Goal: Information Seeking & Learning: Compare options

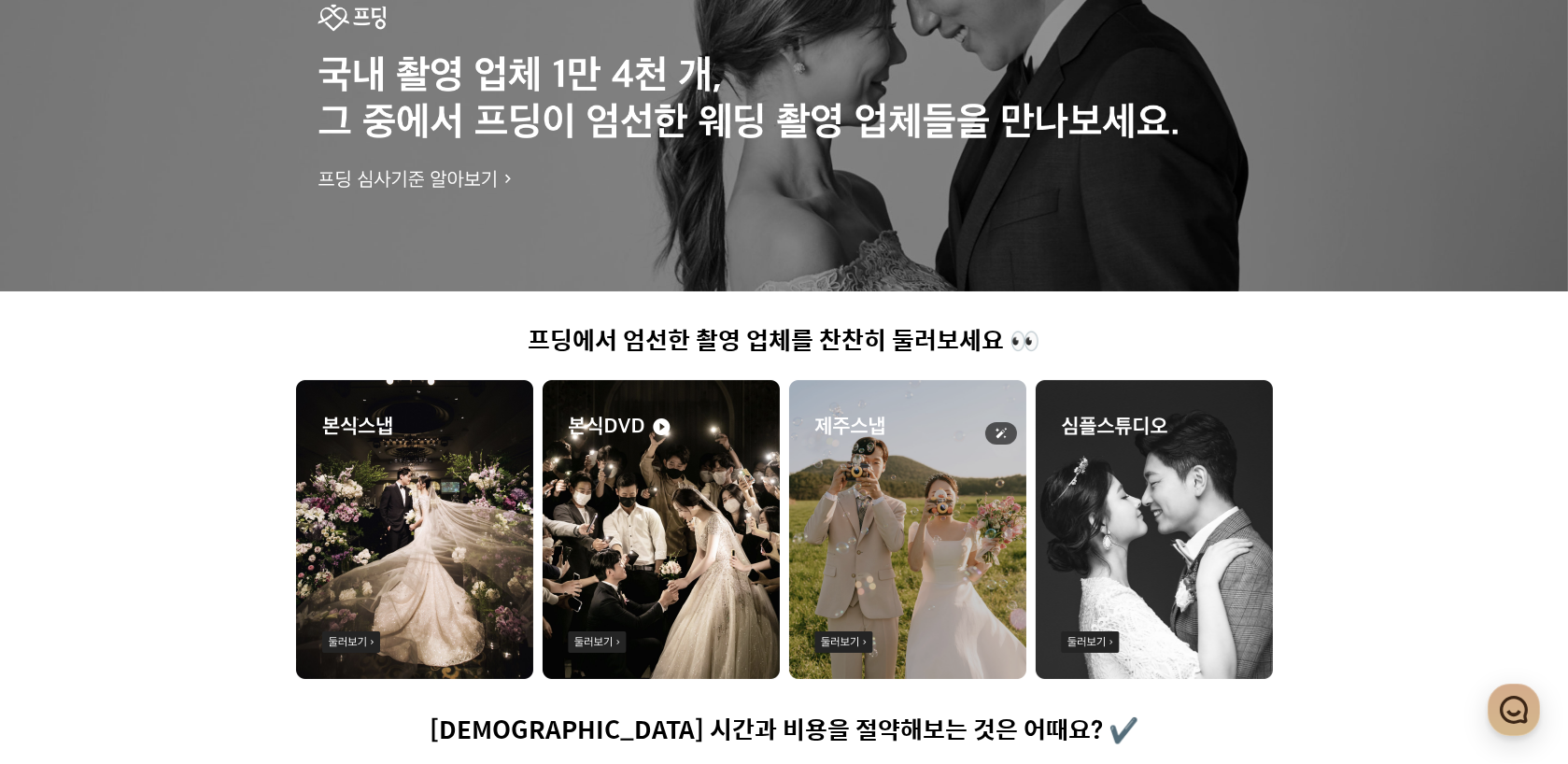
scroll to position [467, 0]
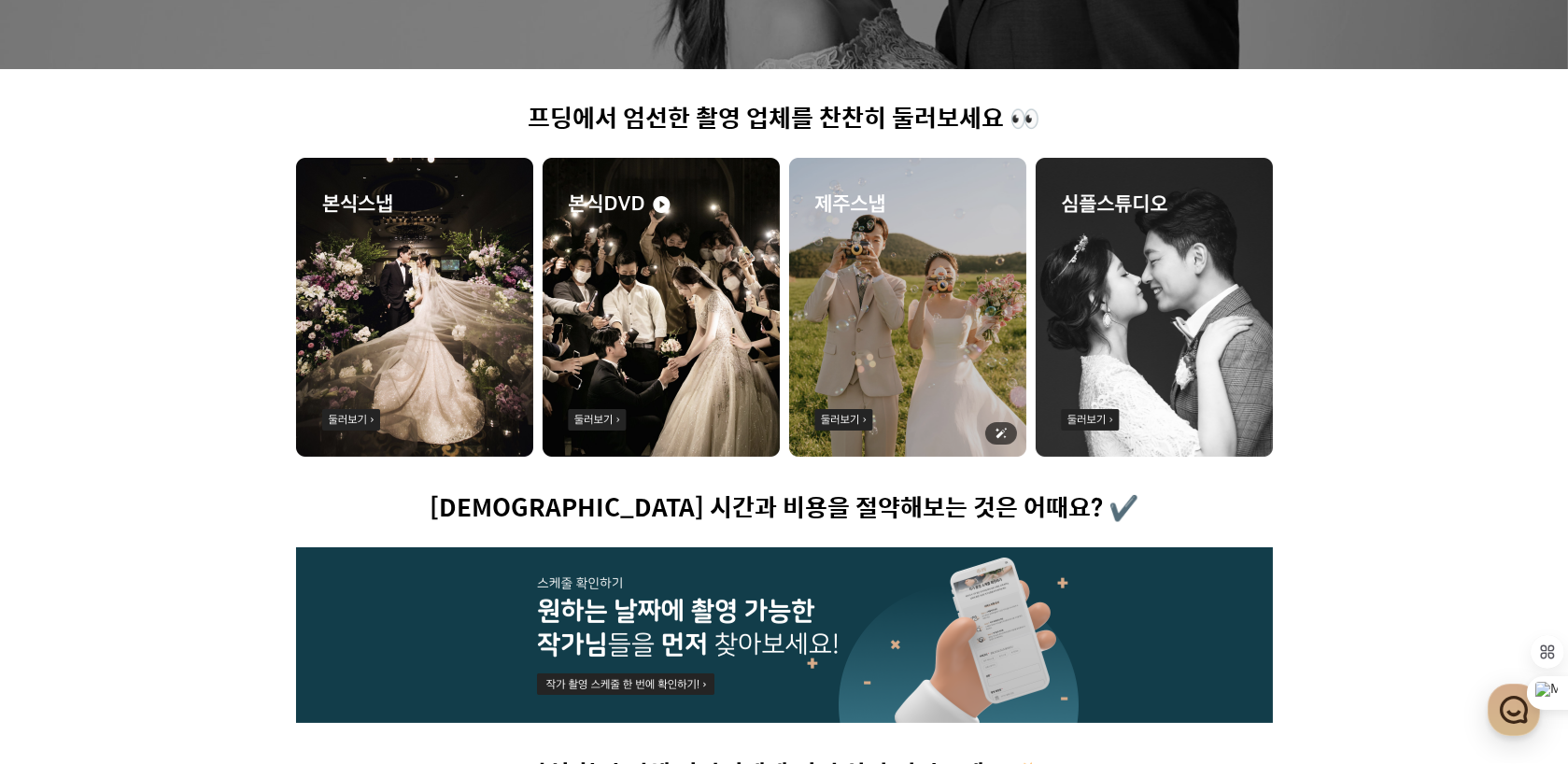
click at [862, 330] on img at bounding box center [908, 307] width 238 height 299
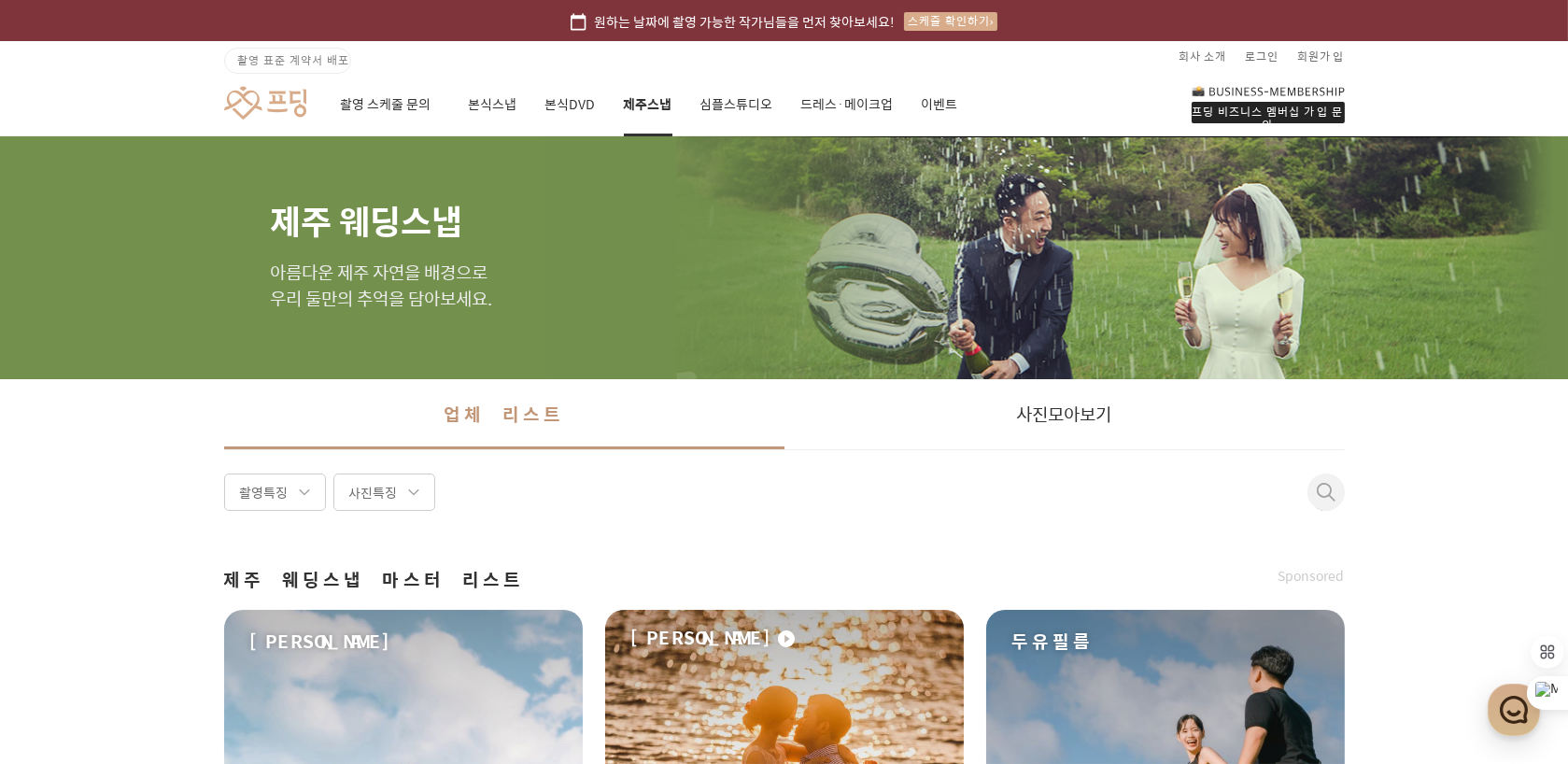
click at [1467, 441] on div "업체 리스트 사진 모아보기" at bounding box center [784, 415] width 1568 height 71
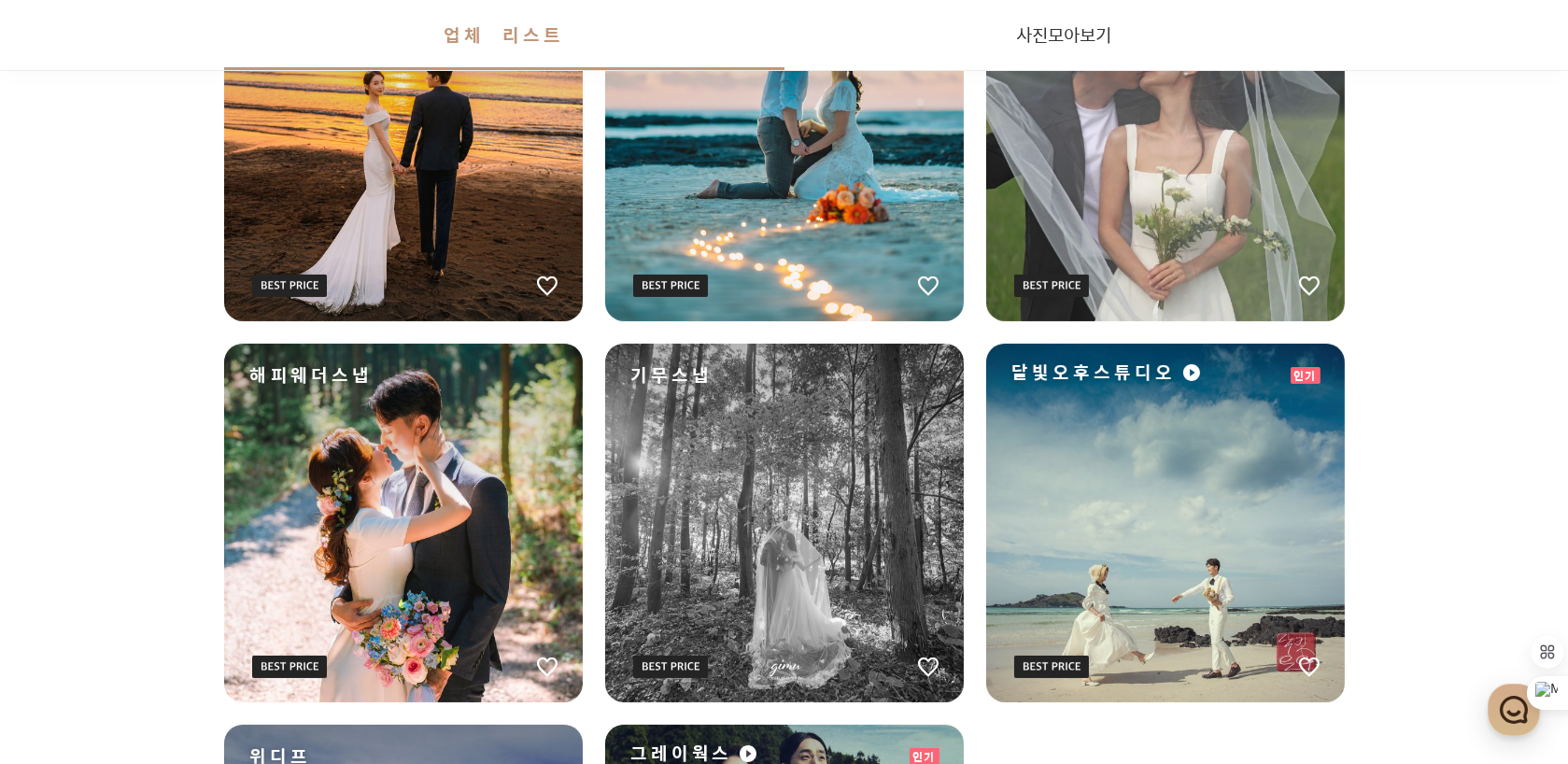
scroll to position [1401, 0]
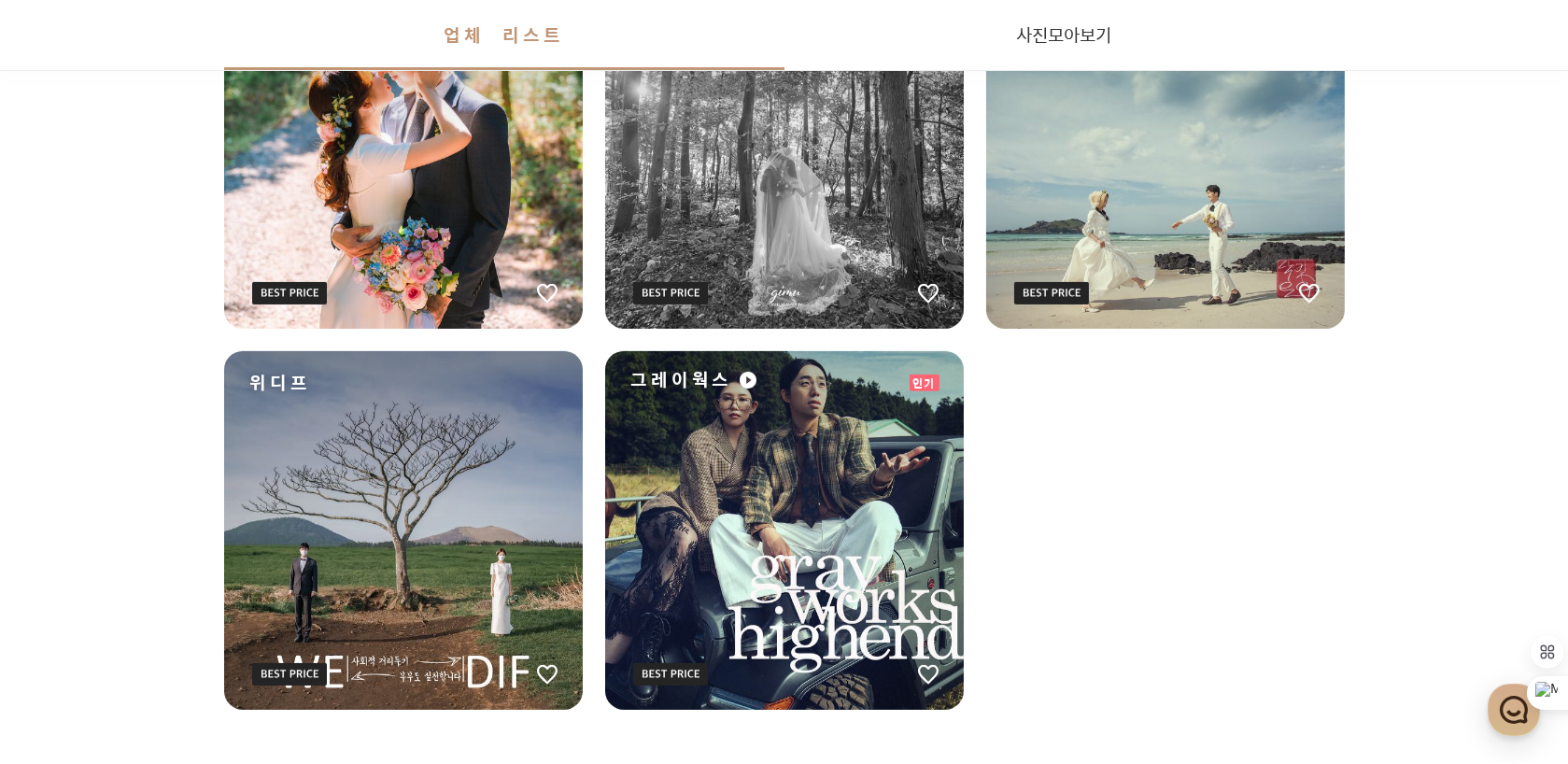
click at [821, 516] on div "그레이웍스" at bounding box center [784, 531] width 359 height 359
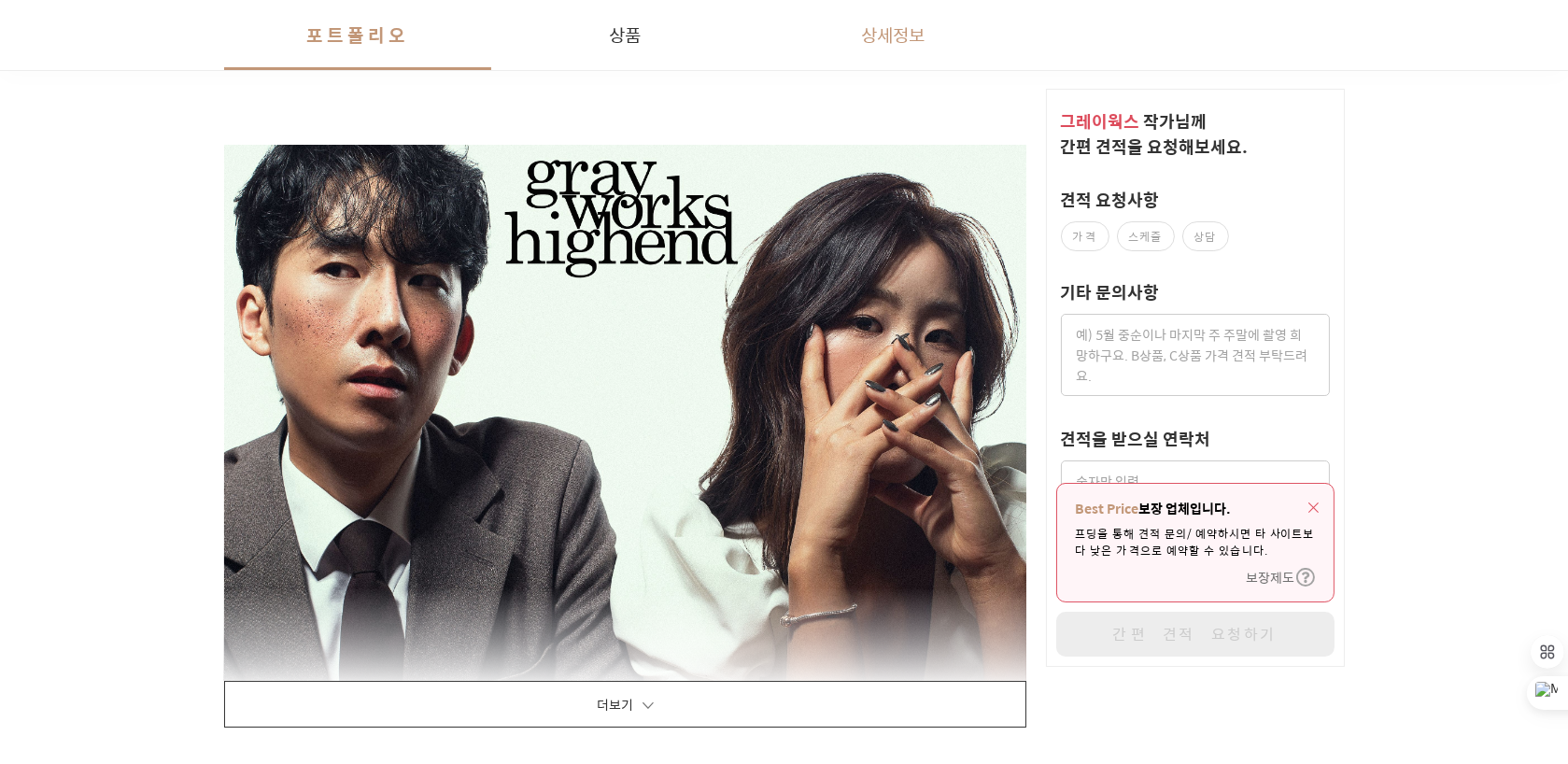
scroll to position [3177, 0]
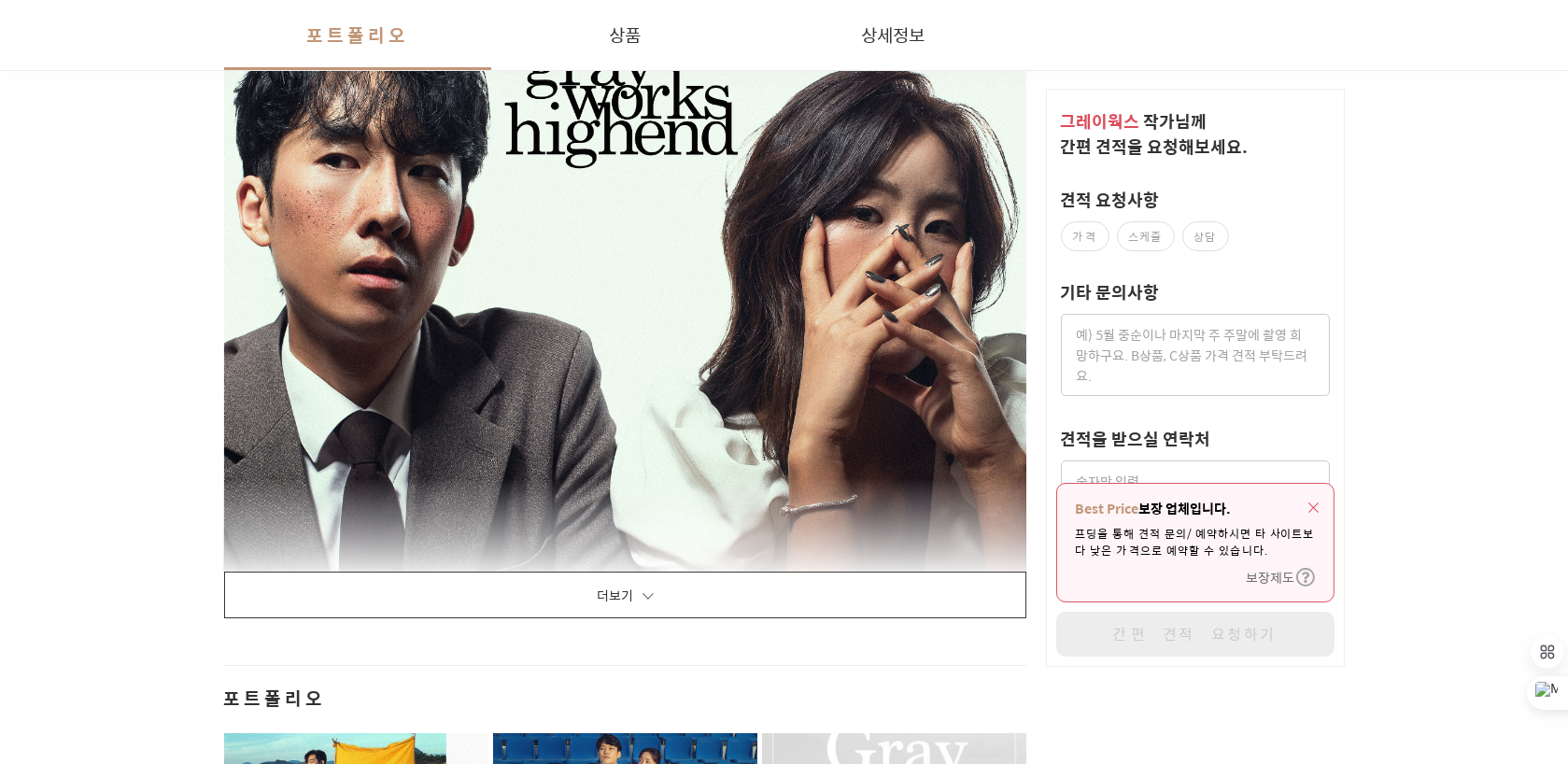
click at [758, 589] on button "더보기" at bounding box center [626, 596] width 803 height 47
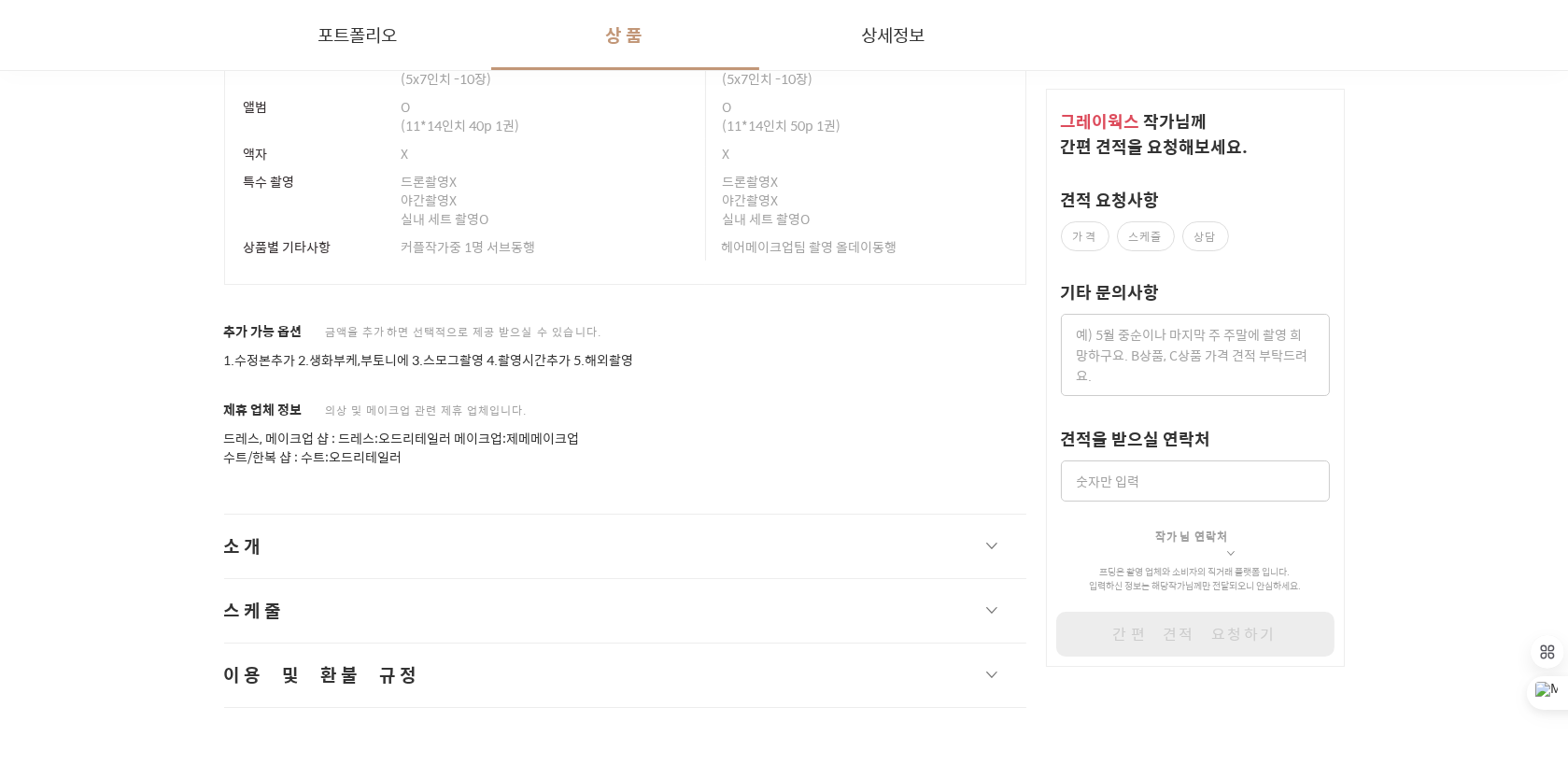
scroll to position [28219, 0]
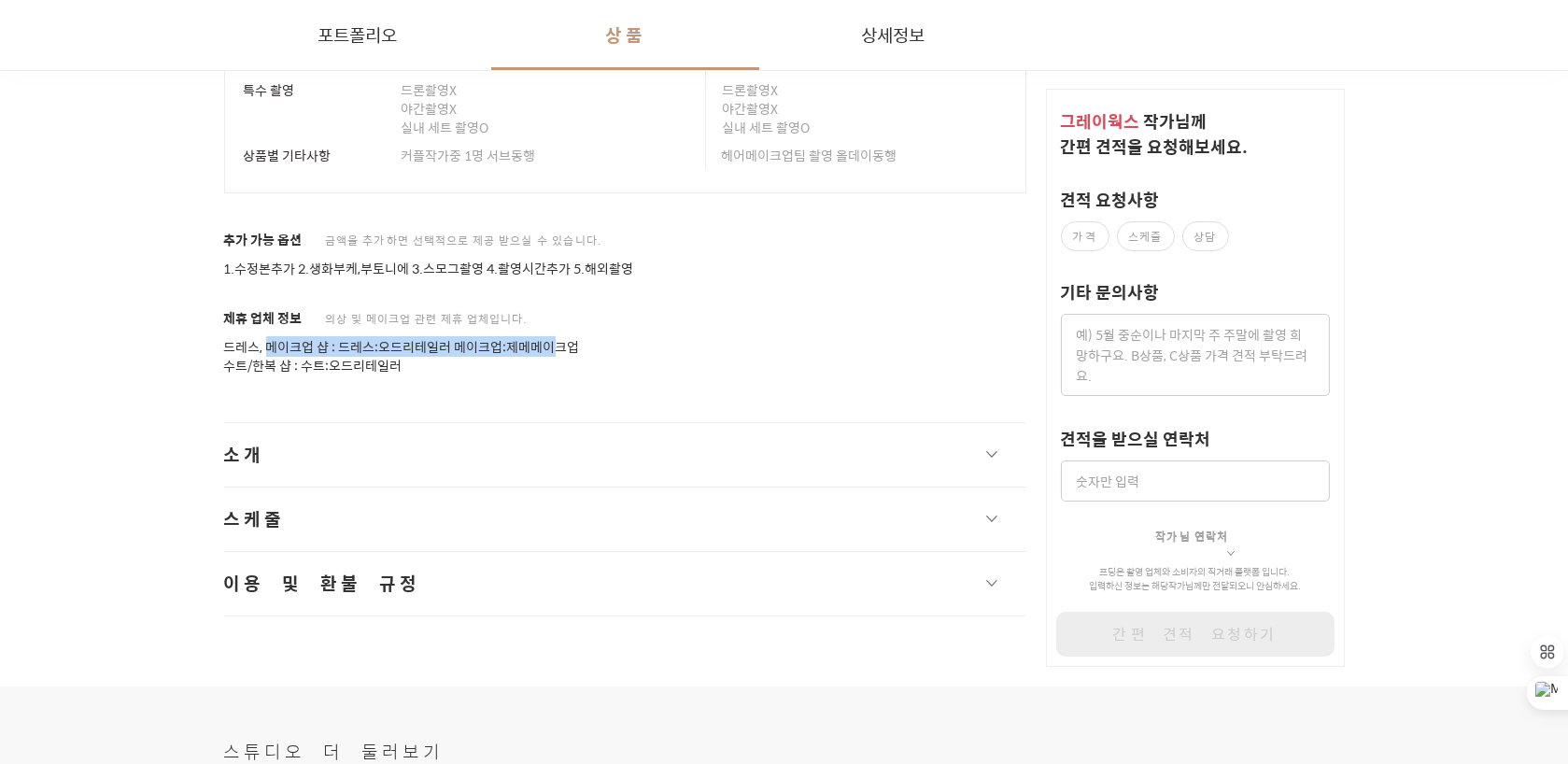
drag, startPoint x: 265, startPoint y: 342, endPoint x: 554, endPoint y: 355, distance: 289.3
click at [554, 355] on p "드레스, 메이크업 샵 : 드레스:오드리테일러 메이크업:제메메이크업" at bounding box center [626, 348] width 803 height 19
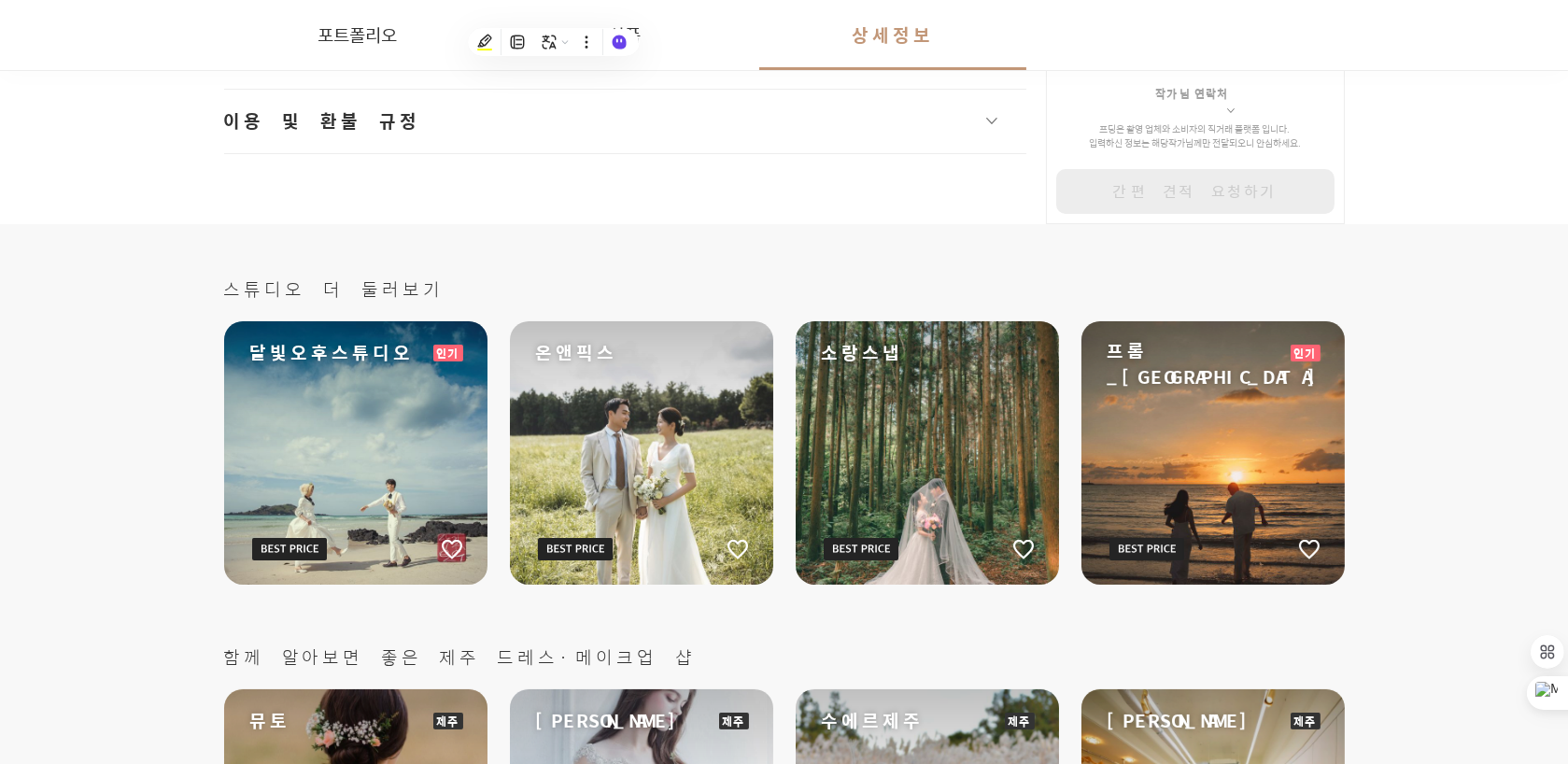
scroll to position [28686, 0]
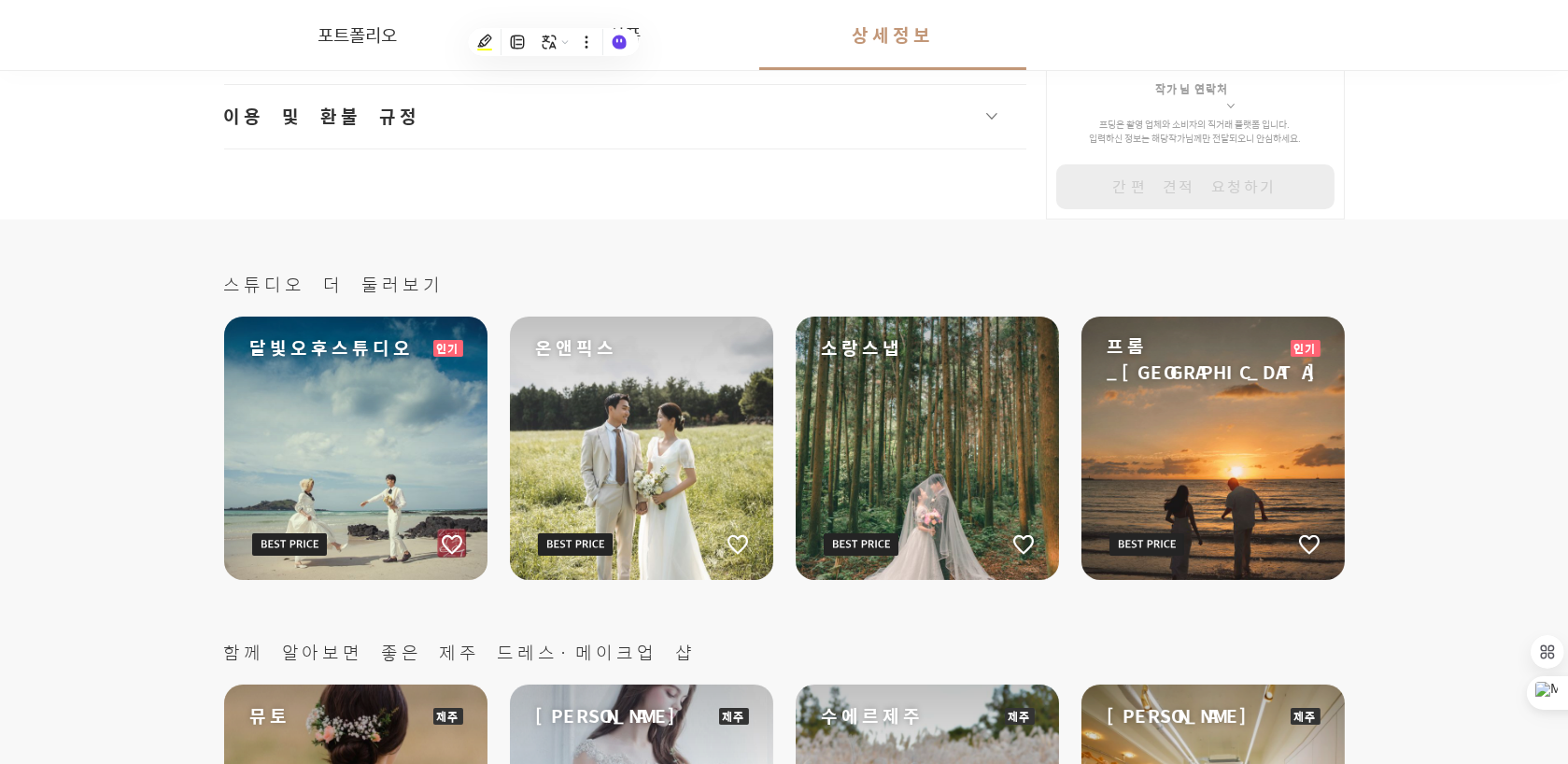
click at [1190, 444] on div "프롬_[GEOGRAPHIC_DATA]" at bounding box center [1213, 448] width 263 height 263
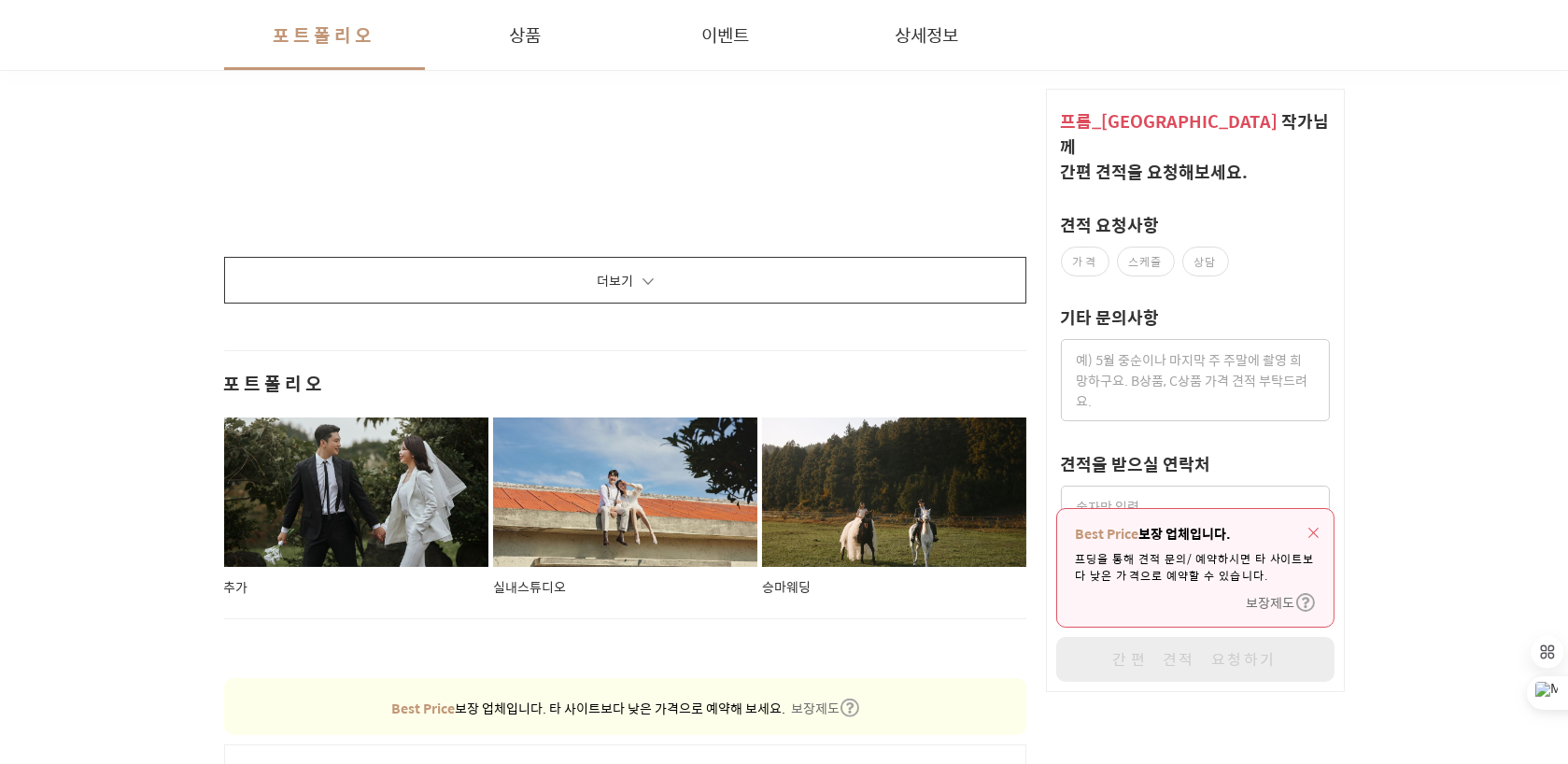
scroll to position [2990, 0]
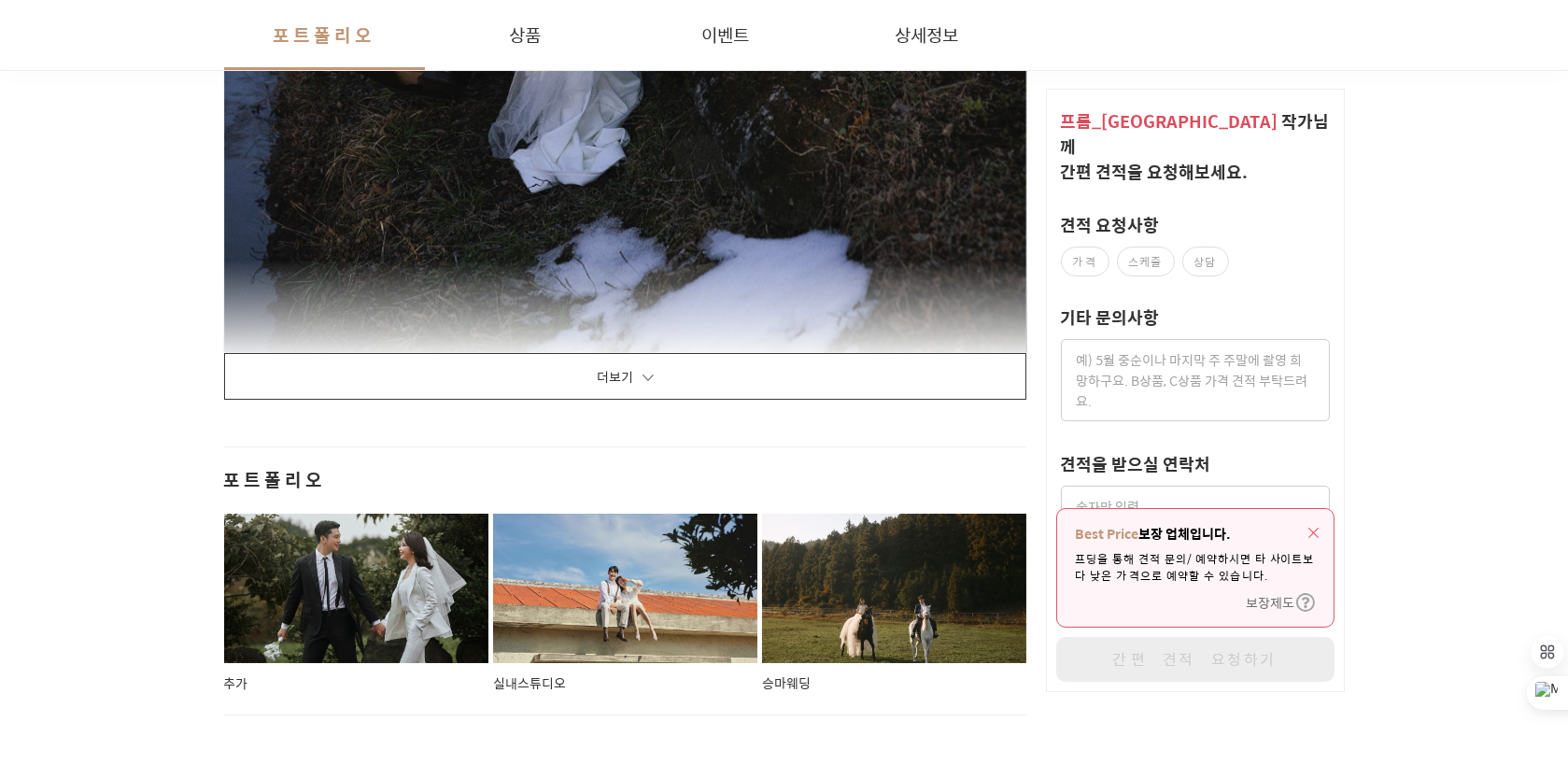
click at [613, 369] on button "더보기" at bounding box center [626, 377] width 803 height 47
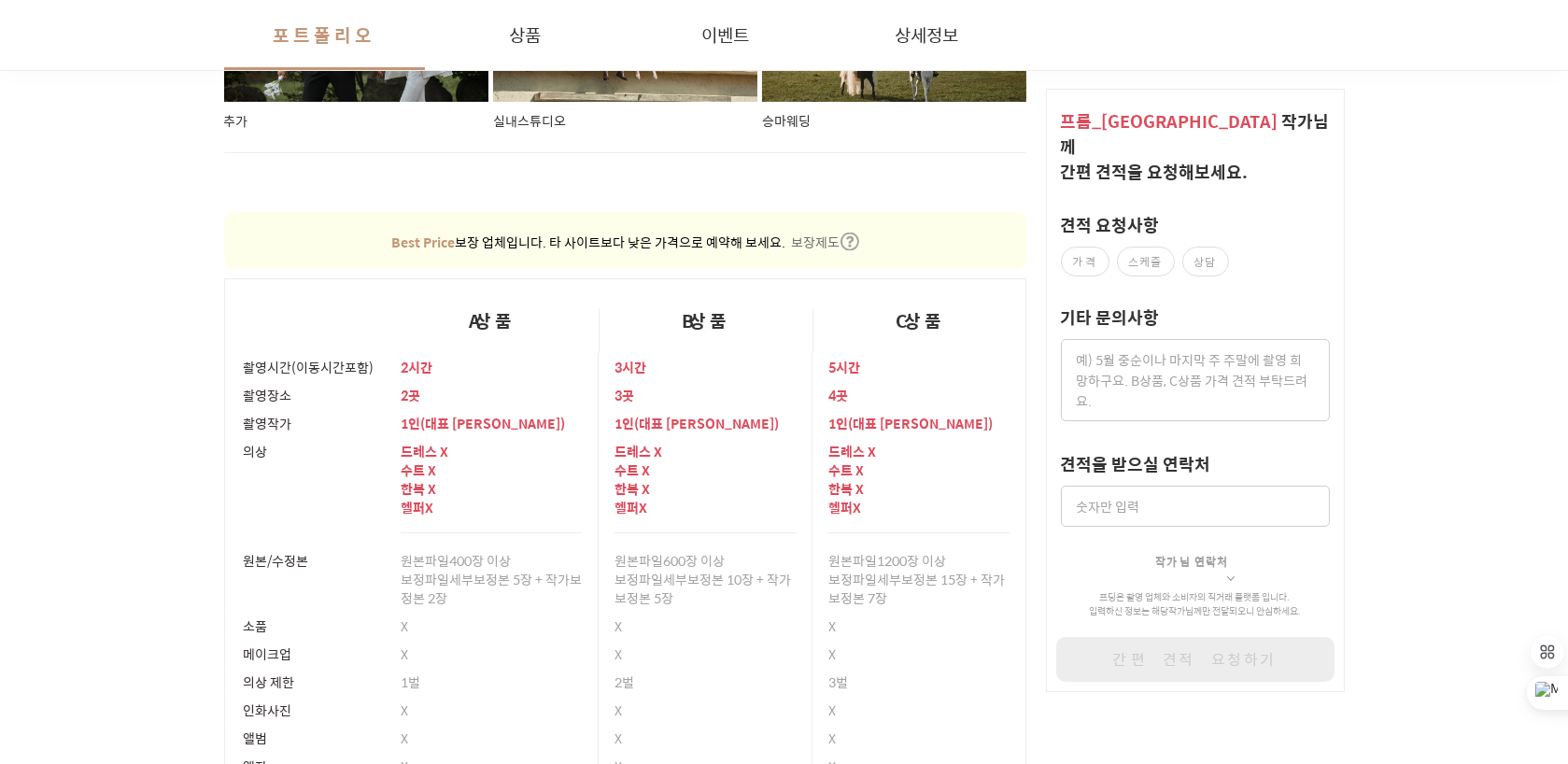
scroll to position [34293, 0]
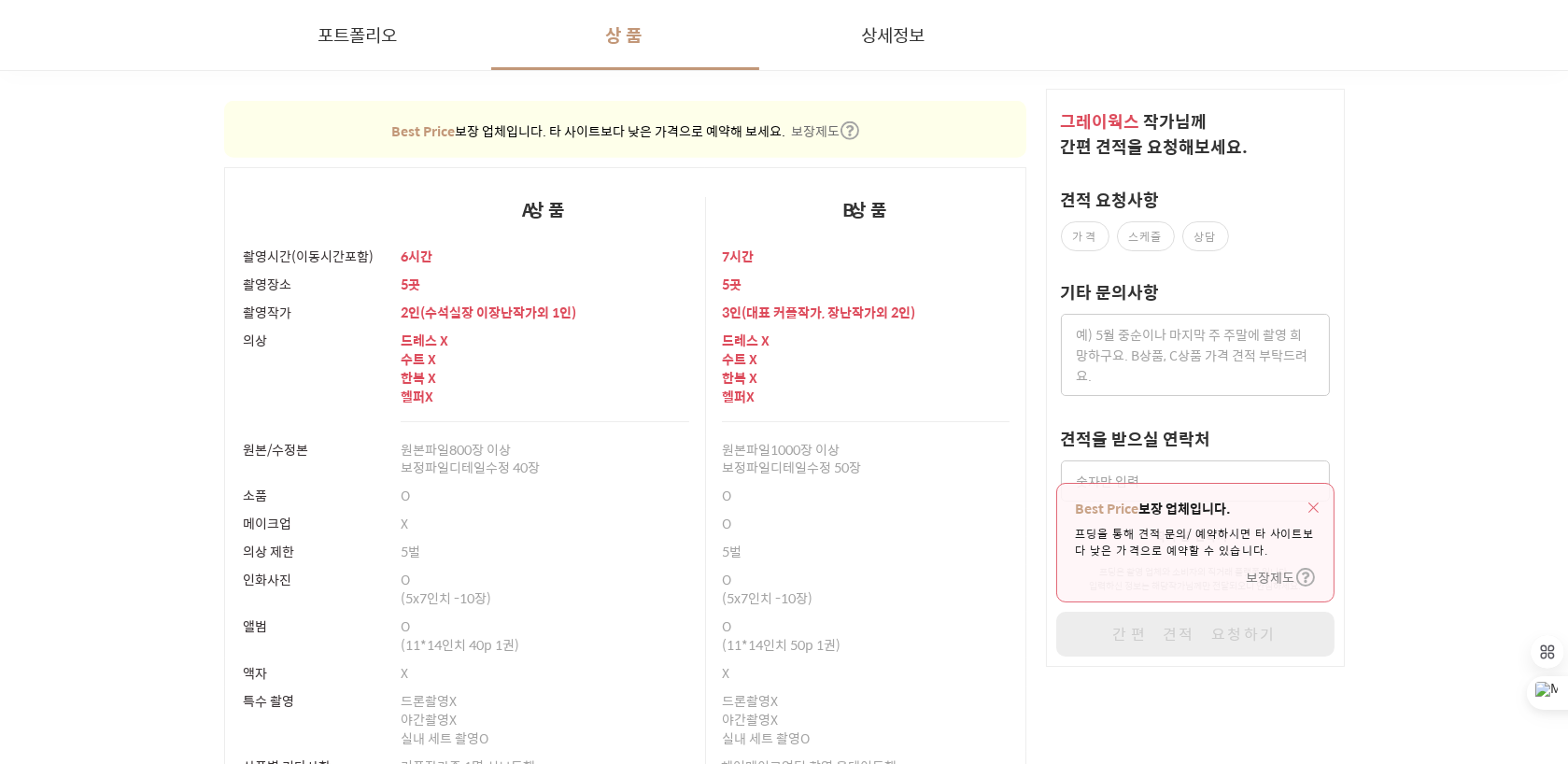
scroll to position [4069, 0]
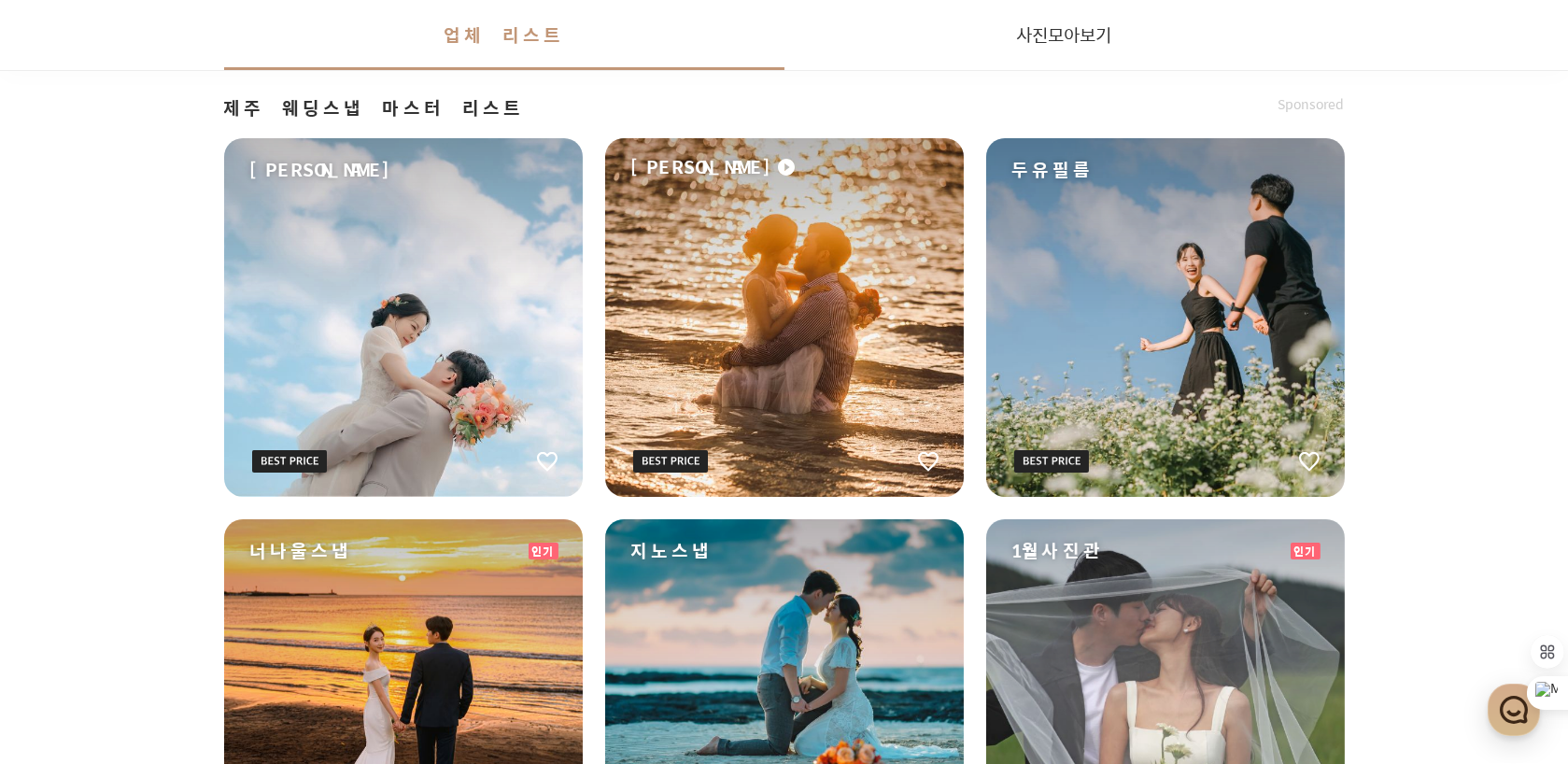
scroll to position [467, 0]
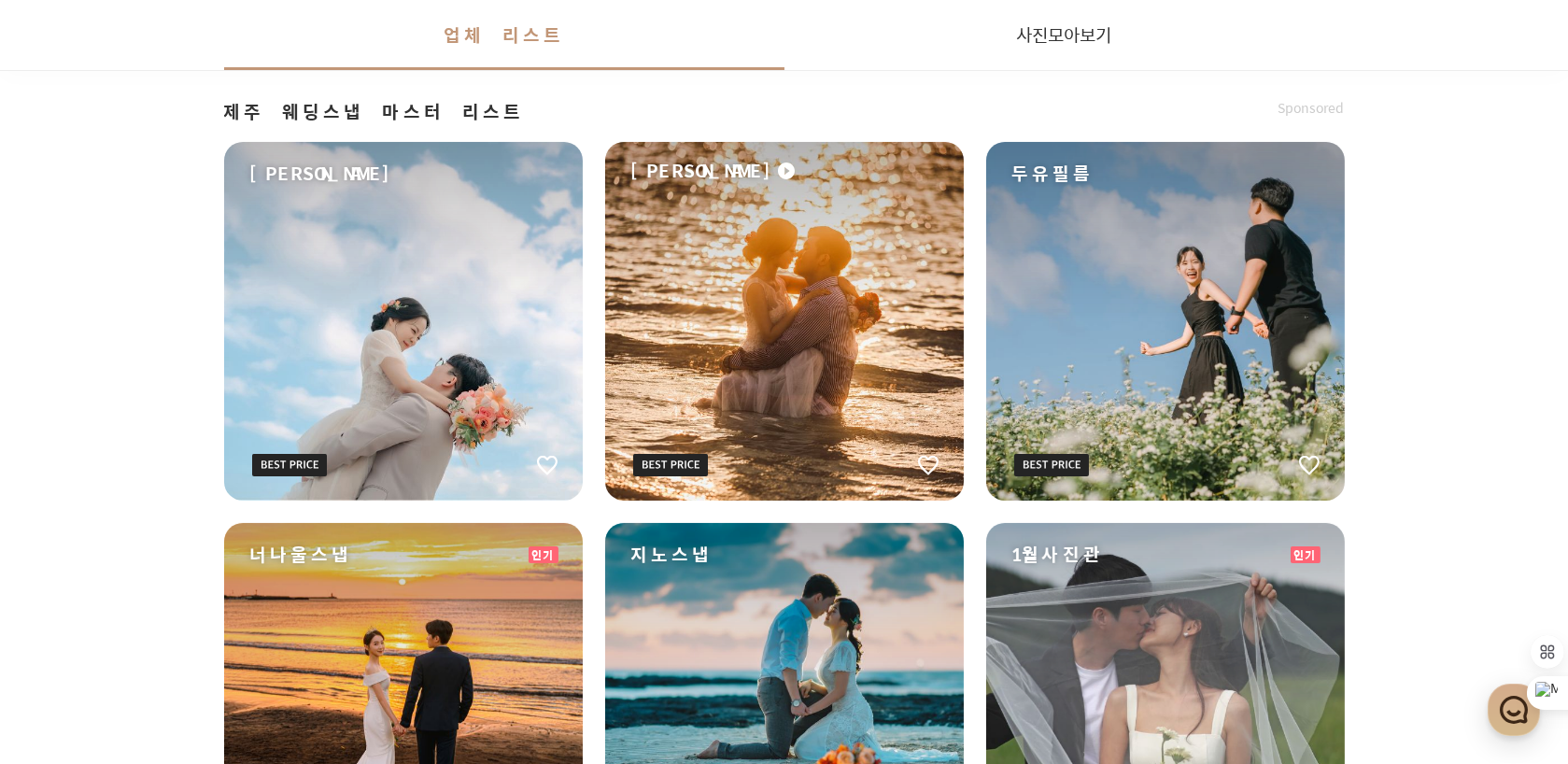
click at [806, 385] on div "[PERSON_NAME]" at bounding box center [784, 321] width 359 height 359
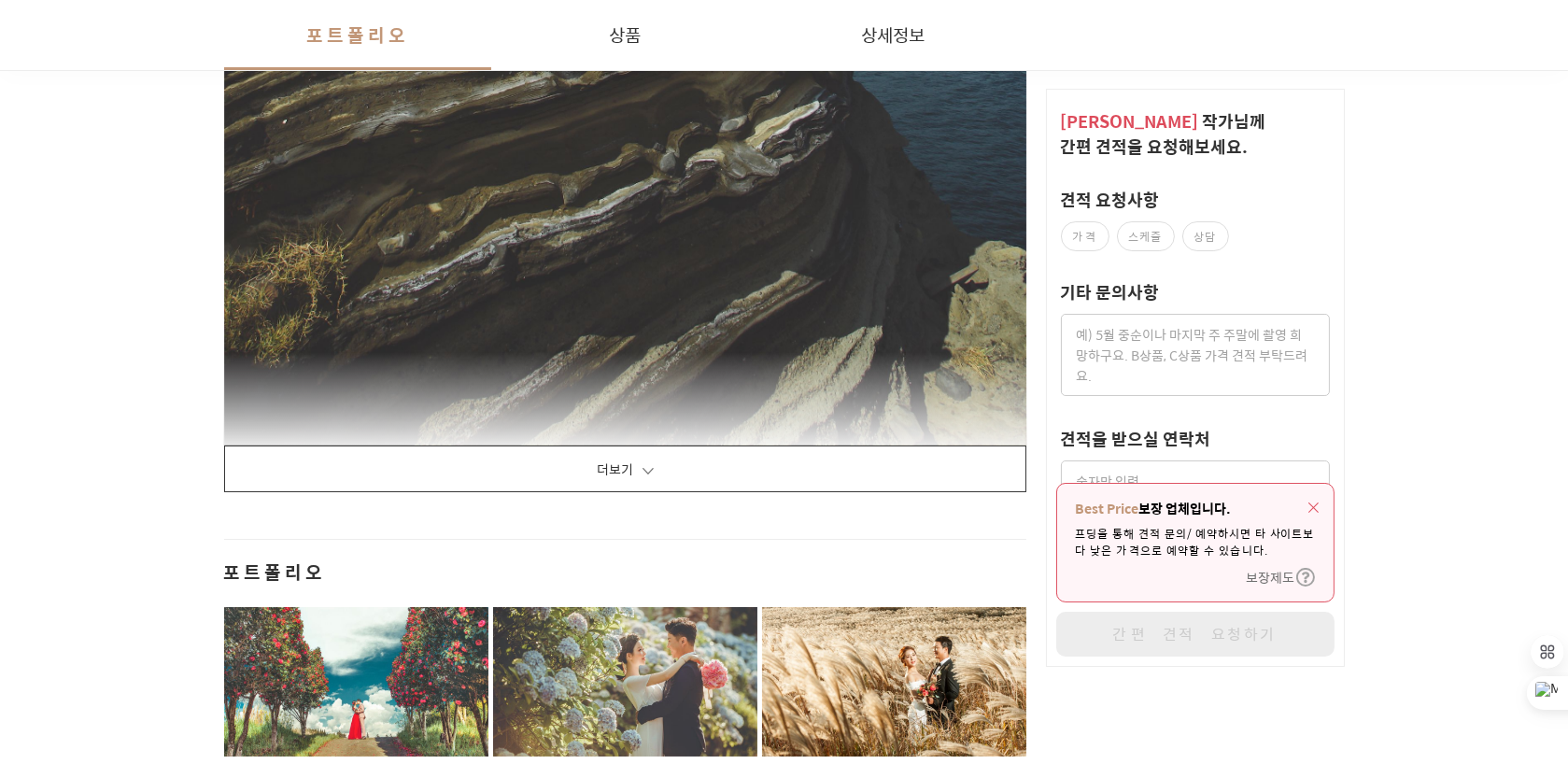
scroll to position [4952, 0]
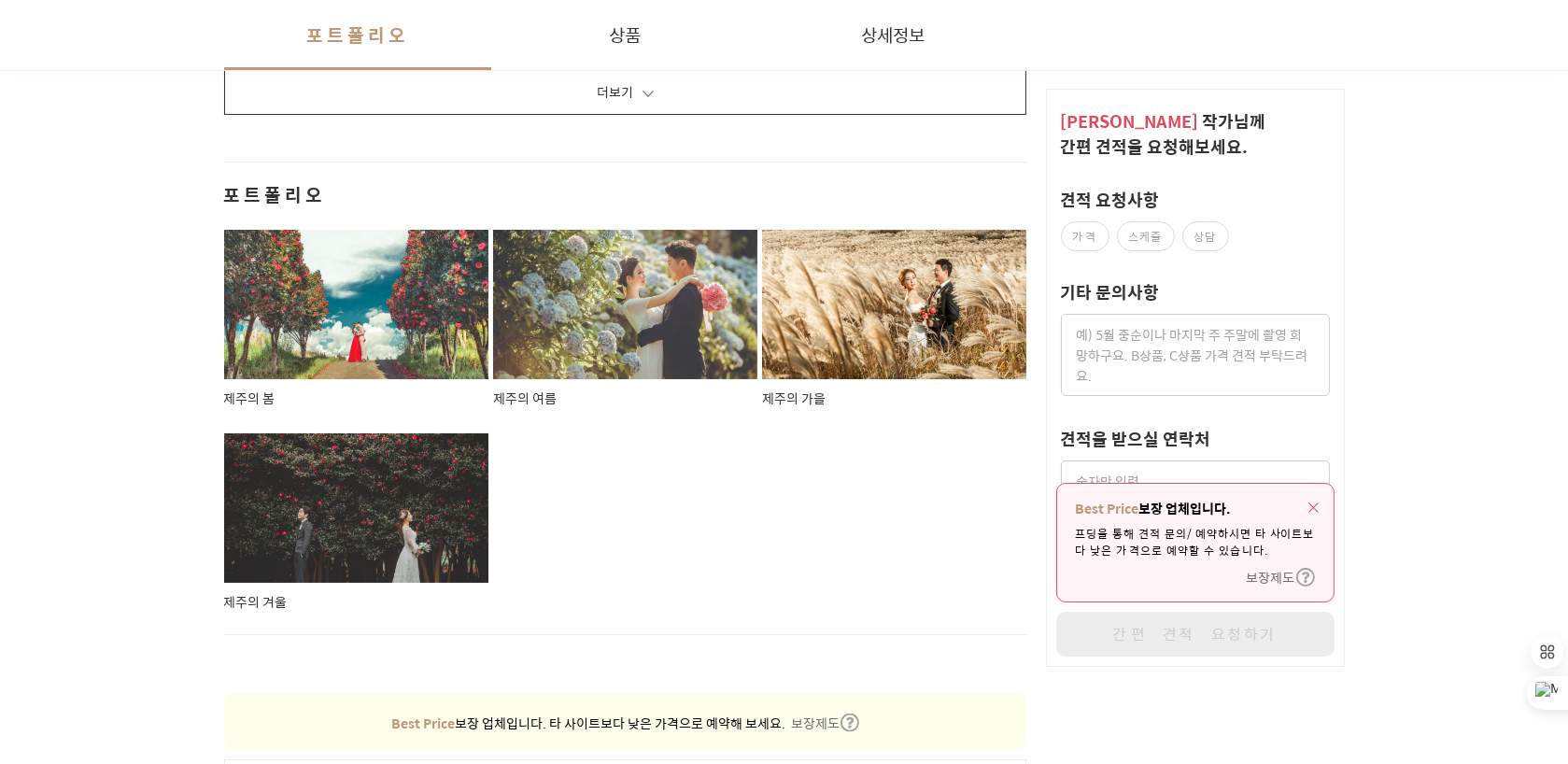
click at [351, 298] on div at bounding box center [357, 304] width 265 height 149
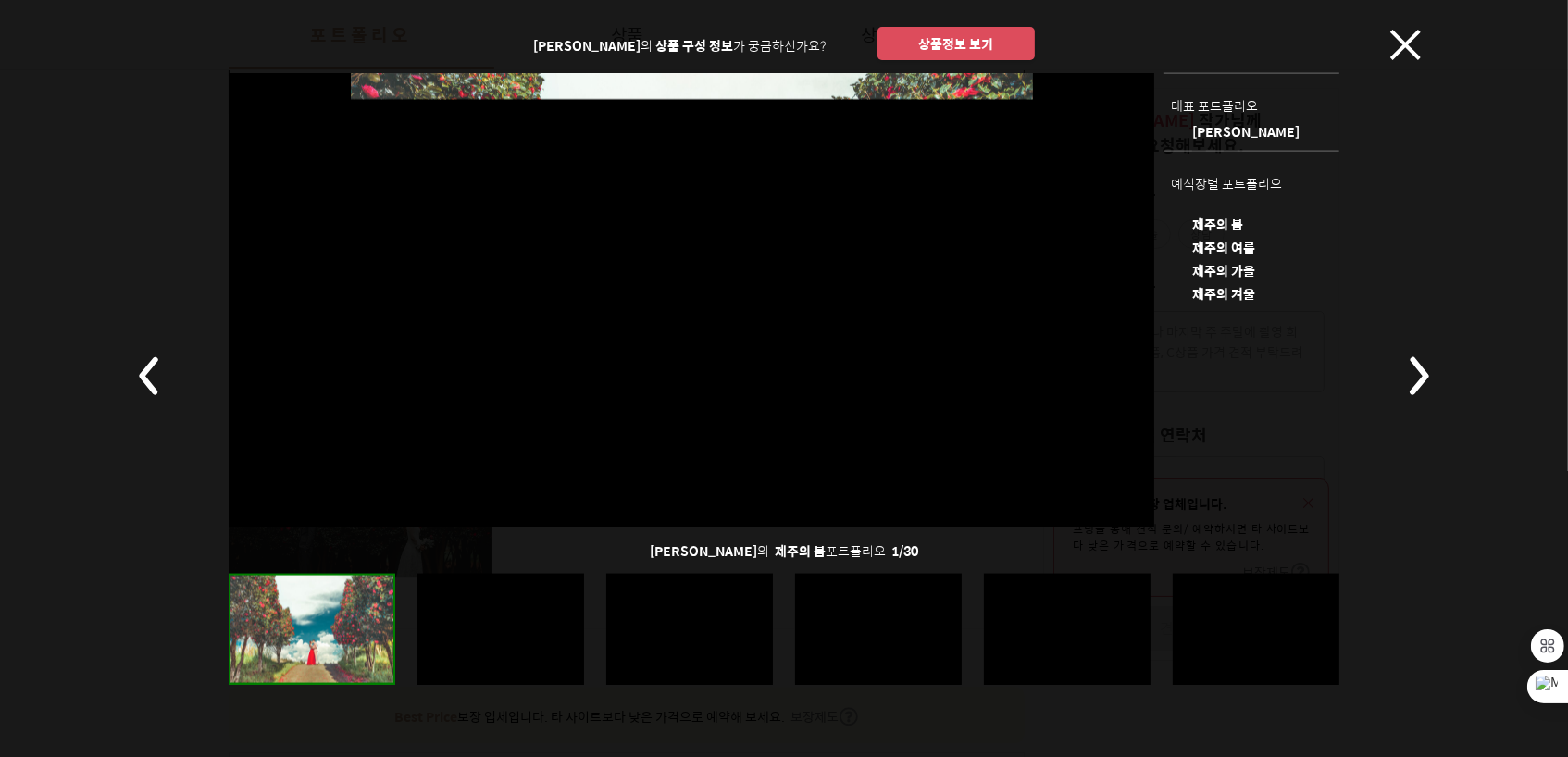
click at [497, 626] on div at bounding box center [500, 628] width 167 height 111
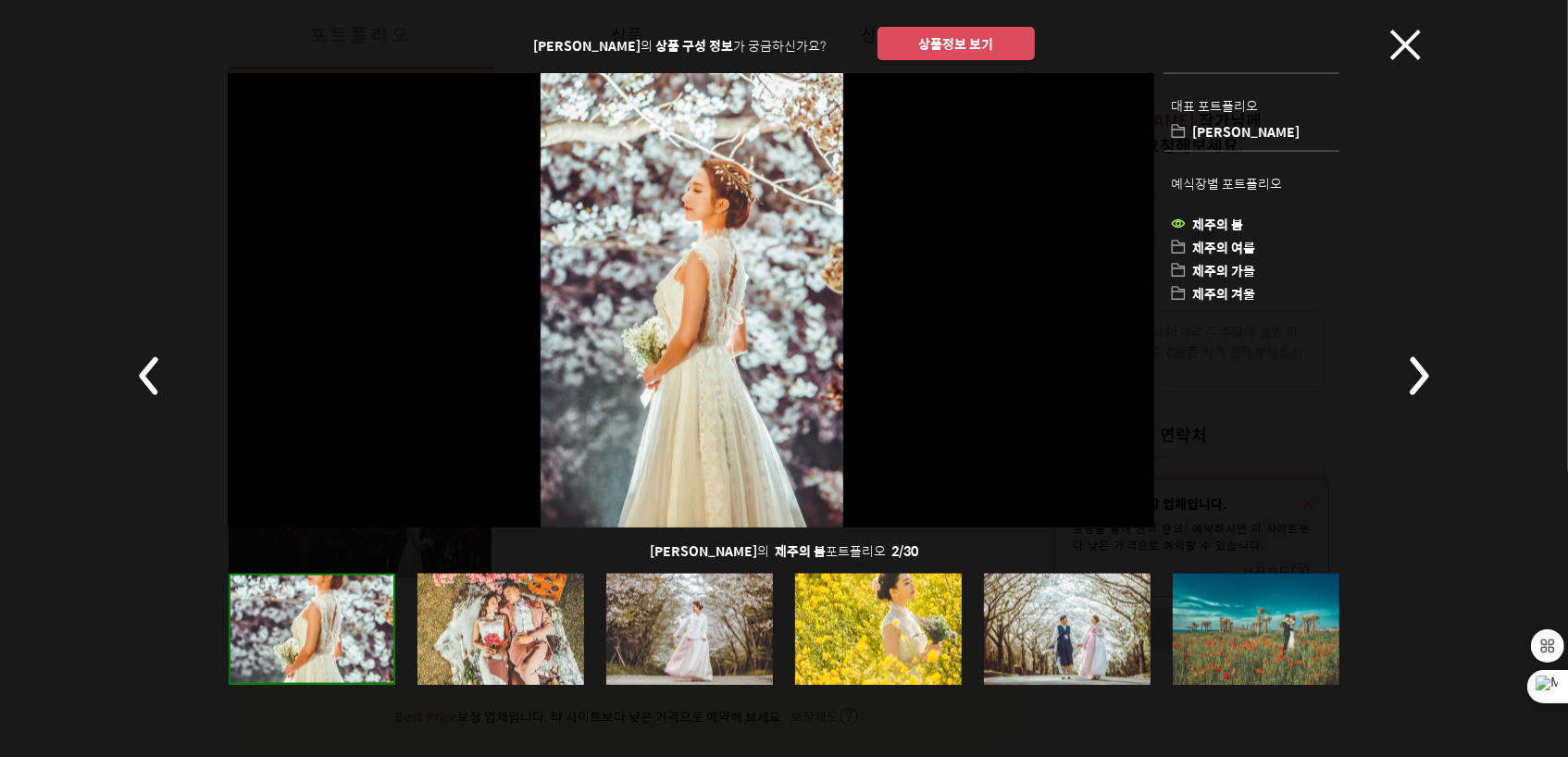
click at [650, 627] on div at bounding box center [689, 628] width 167 height 111
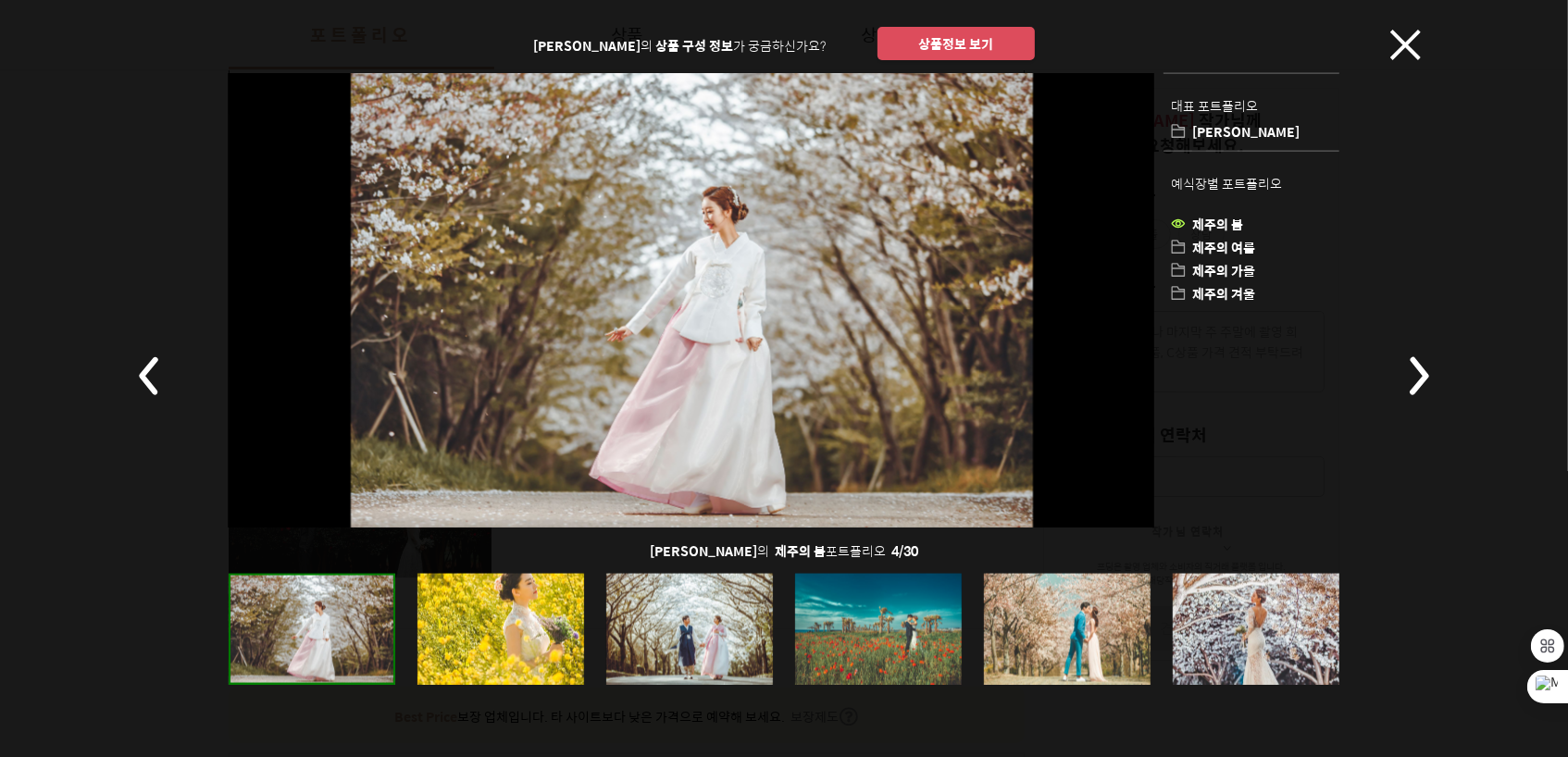
click at [684, 630] on div at bounding box center [689, 628] width 167 height 111
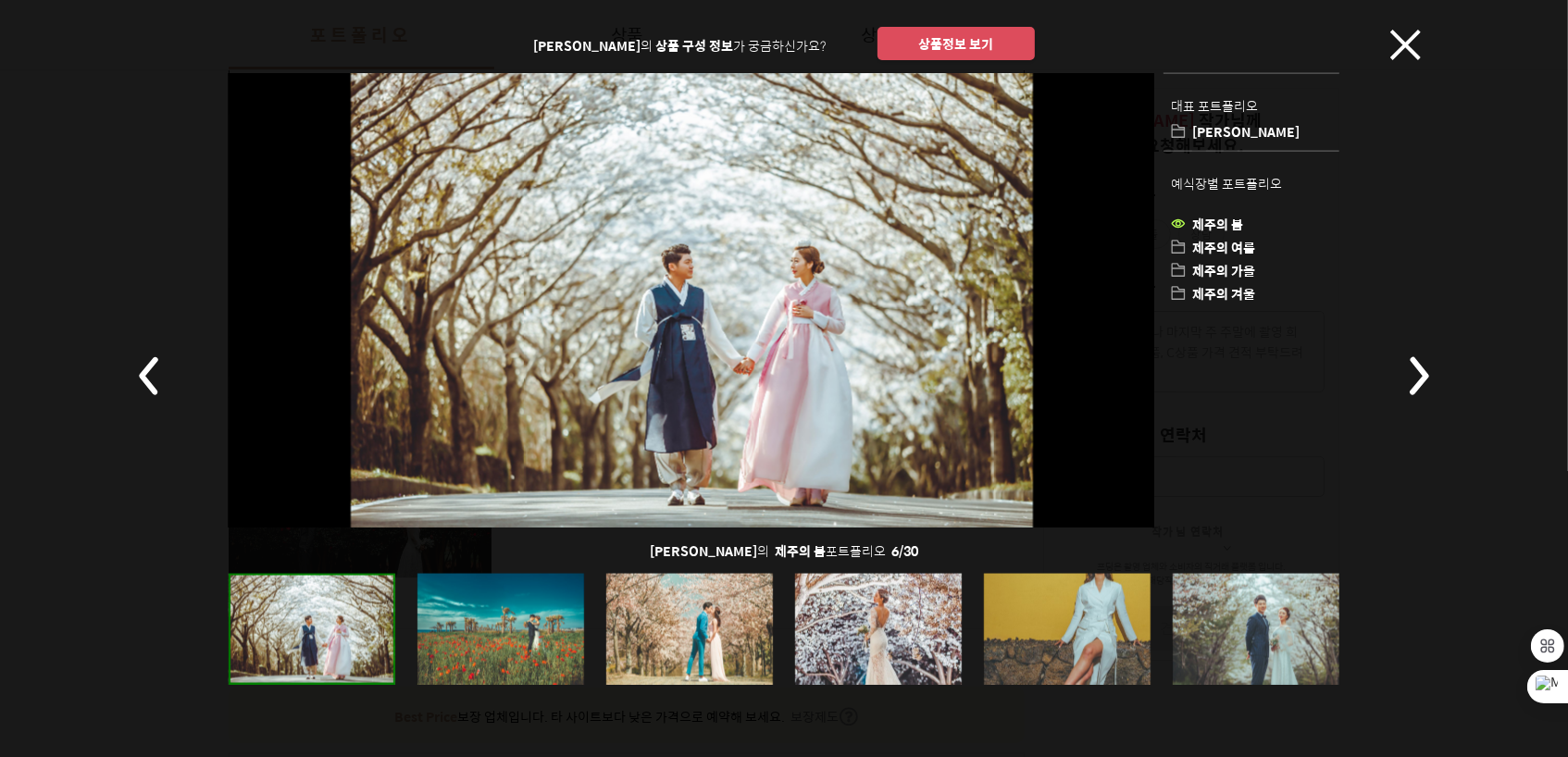
click at [697, 630] on div at bounding box center [689, 628] width 167 height 111
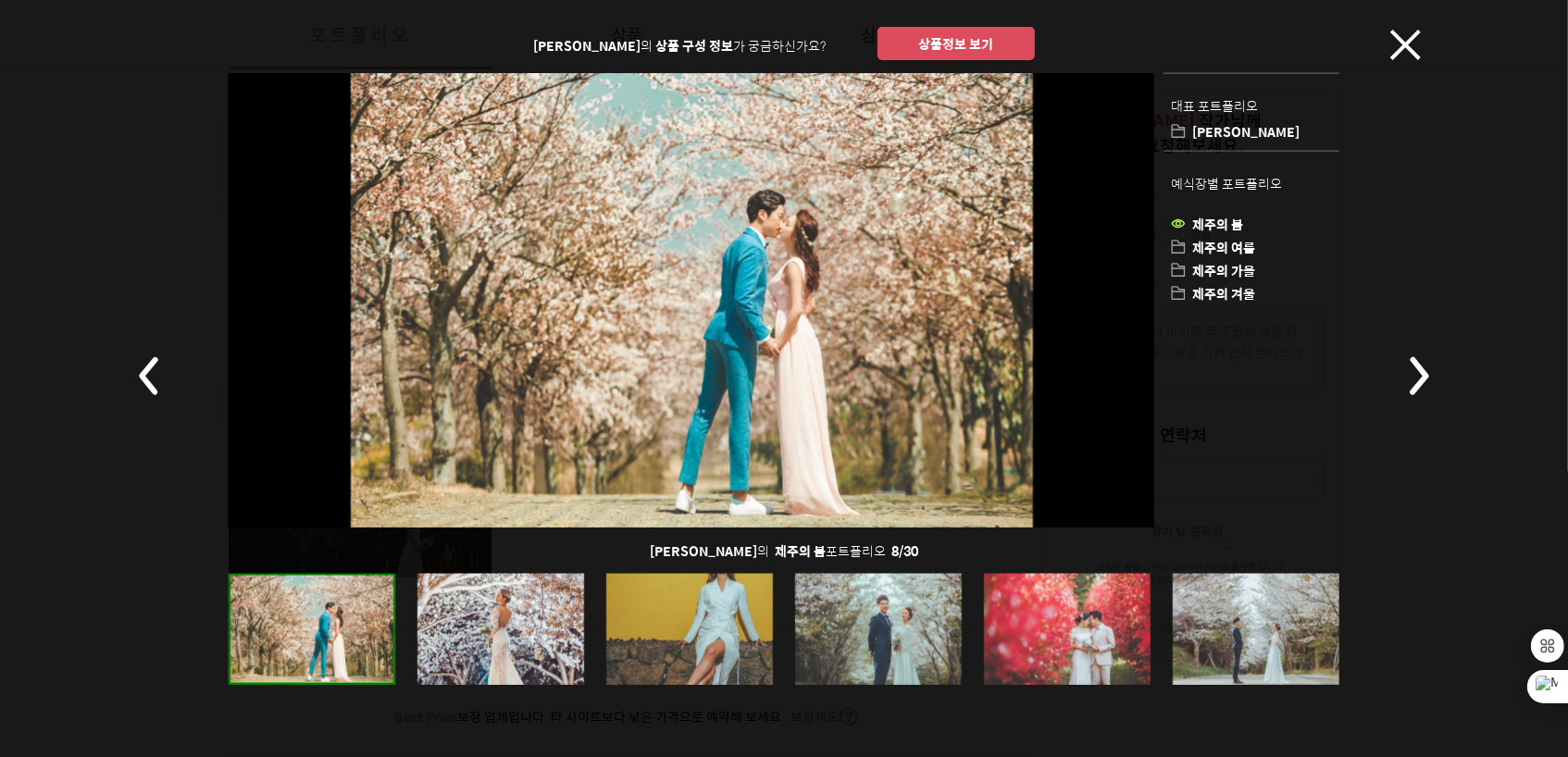
click at [748, 629] on div at bounding box center [689, 628] width 167 height 111
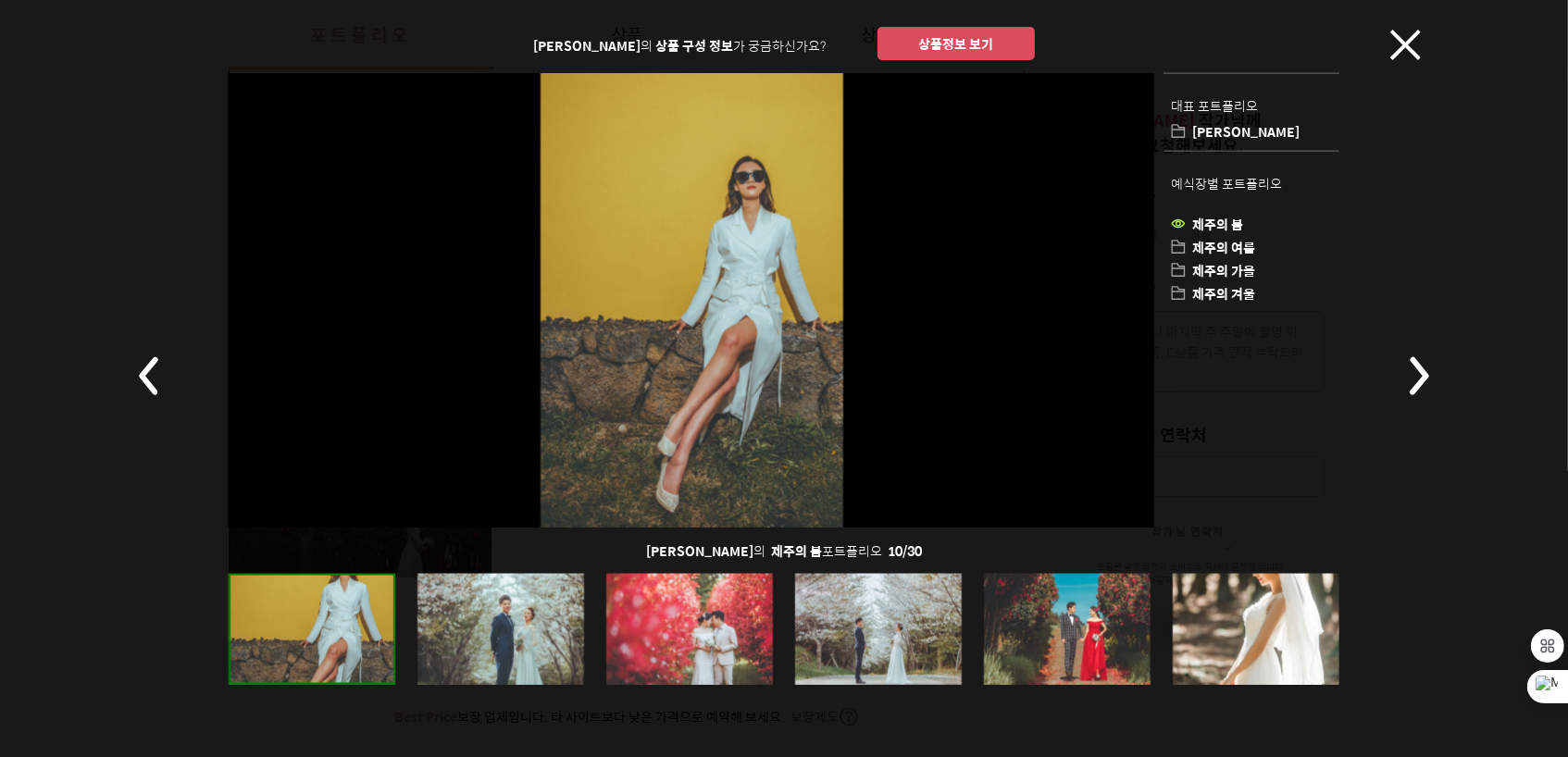
click at [807, 629] on div at bounding box center [878, 628] width 167 height 111
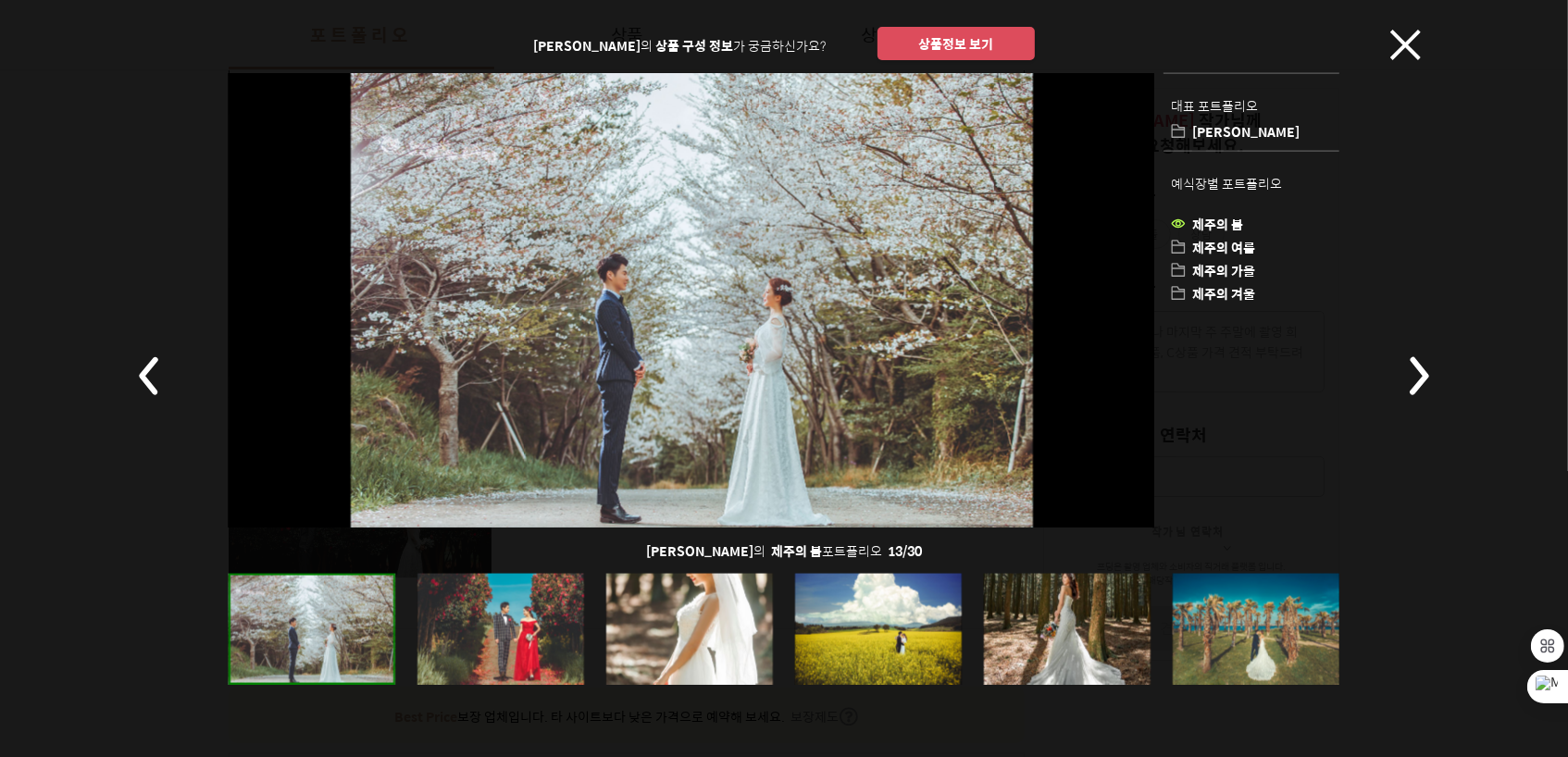
click at [824, 632] on div at bounding box center [878, 628] width 167 height 111
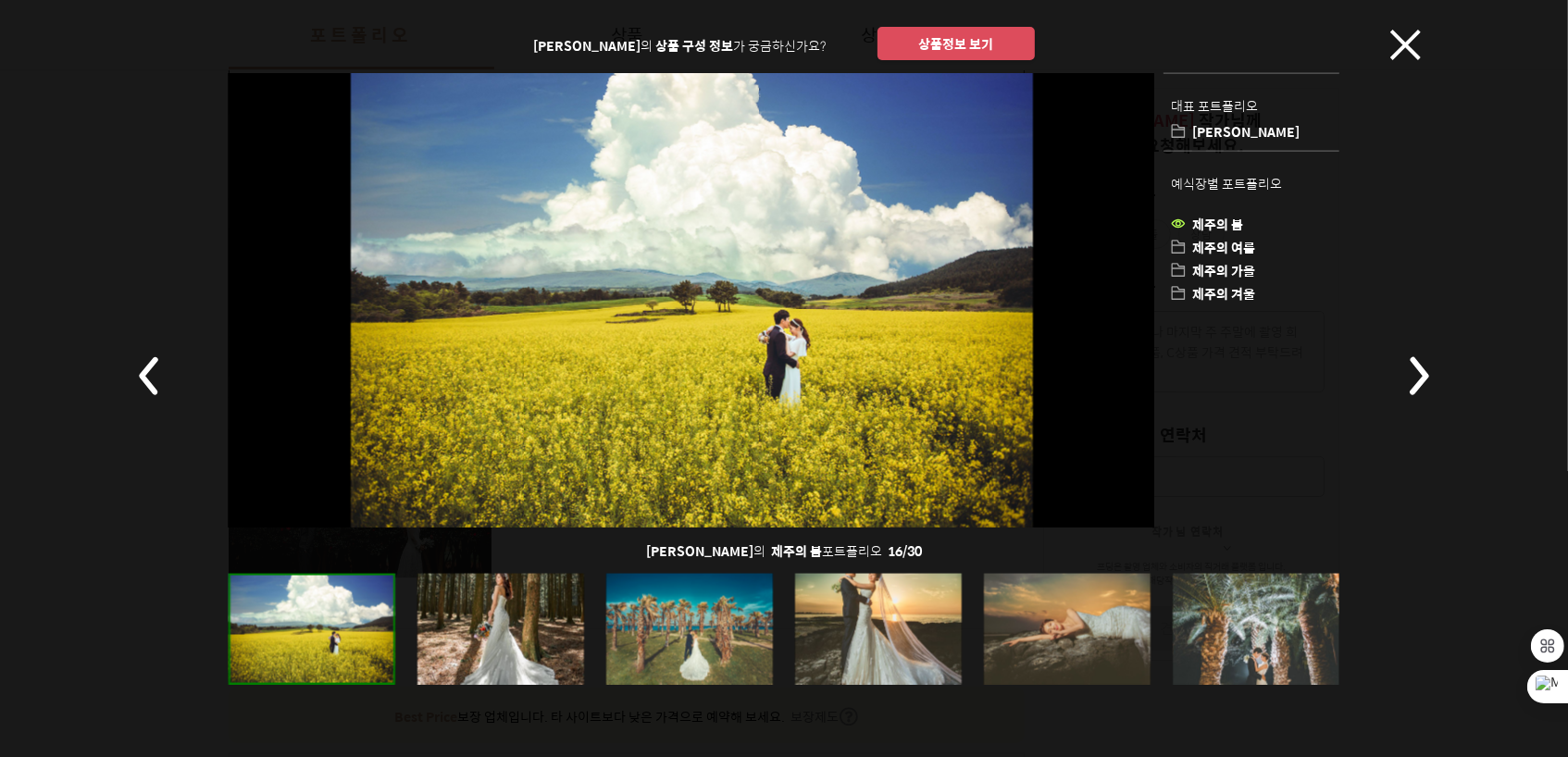
click at [872, 638] on div at bounding box center [878, 628] width 167 height 111
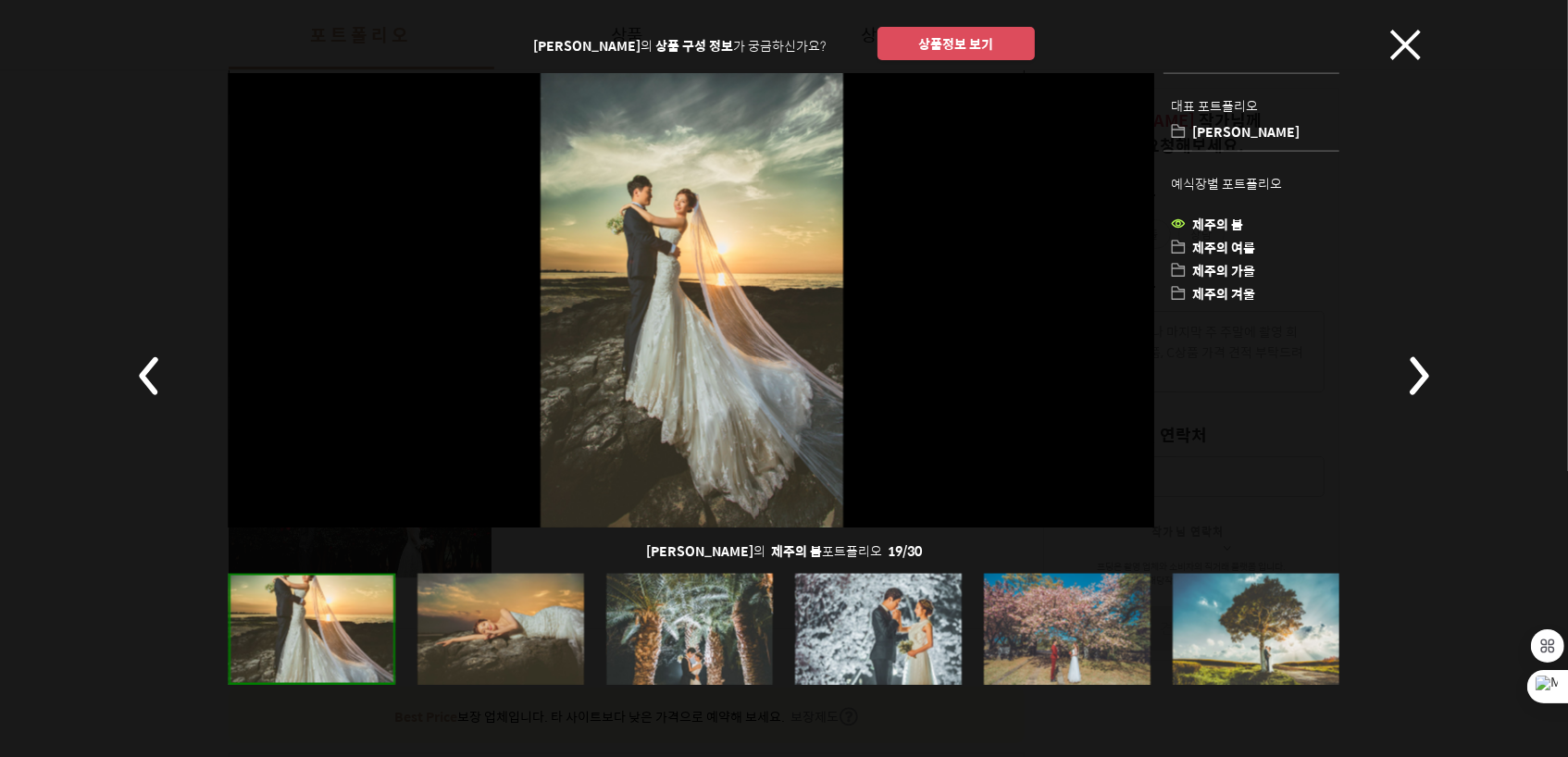
click at [890, 639] on div at bounding box center [878, 628] width 167 height 111
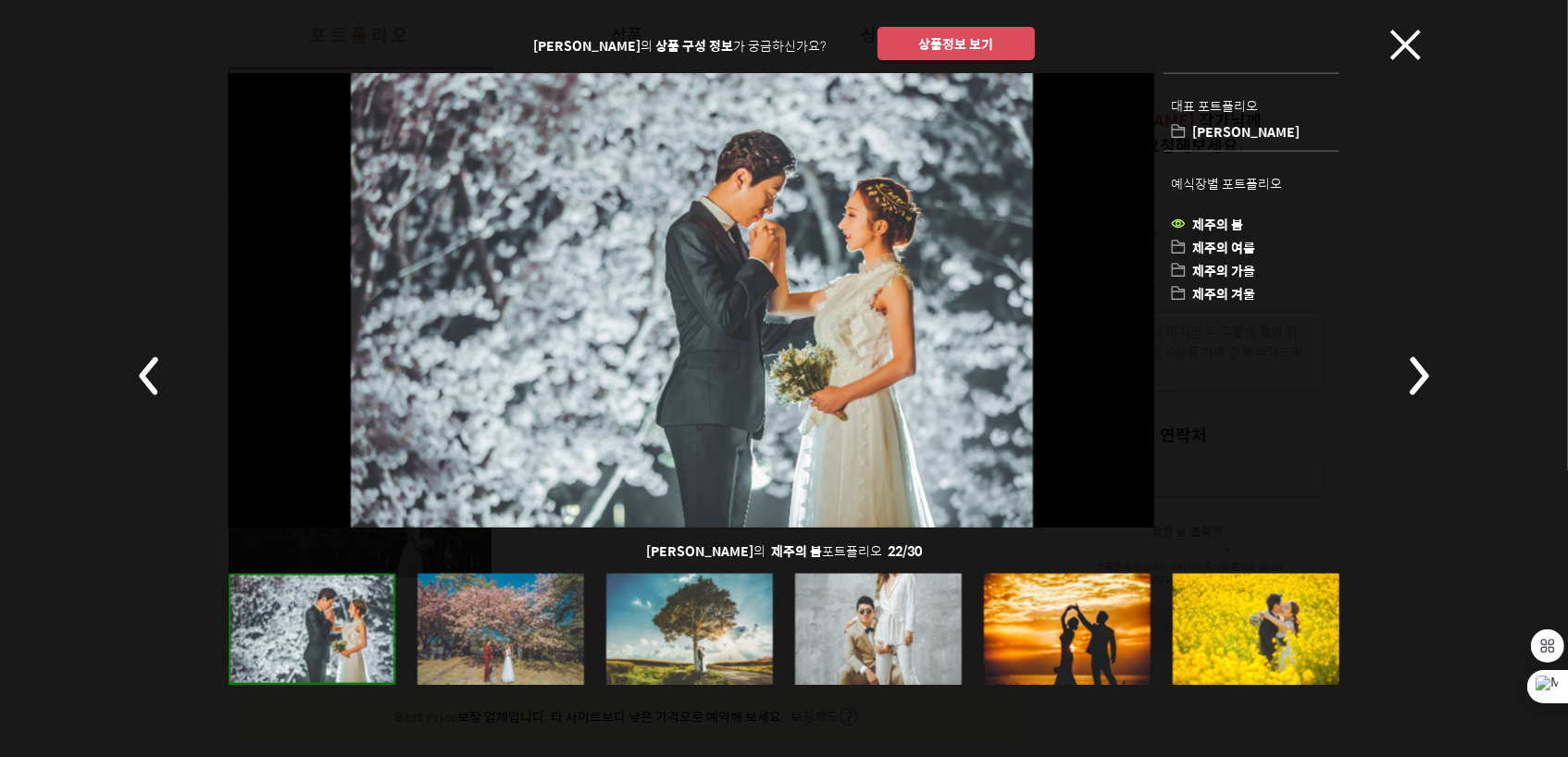
click at [927, 643] on div at bounding box center [878, 628] width 167 height 111
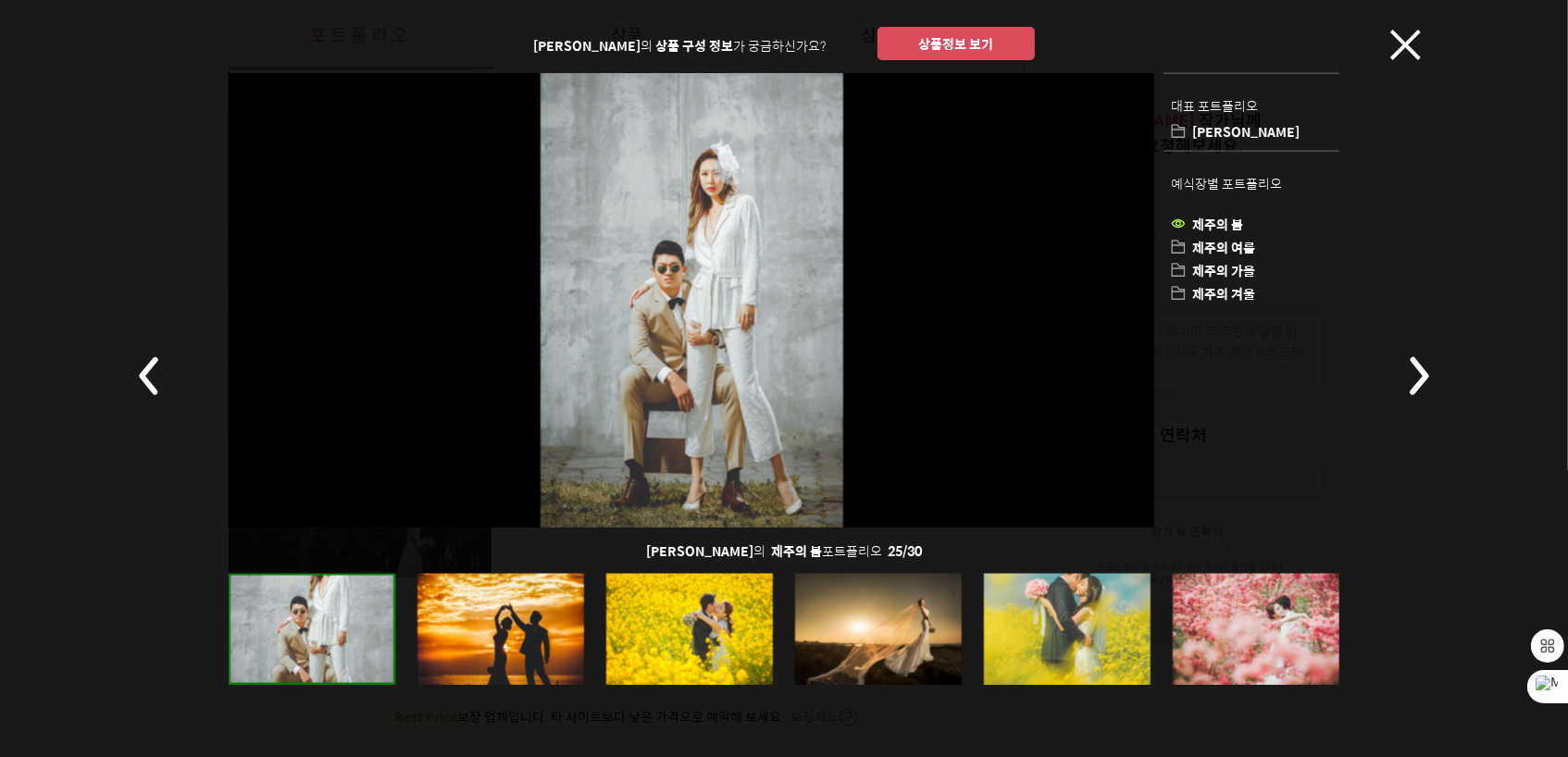
click at [961, 647] on div at bounding box center [878, 628] width 167 height 111
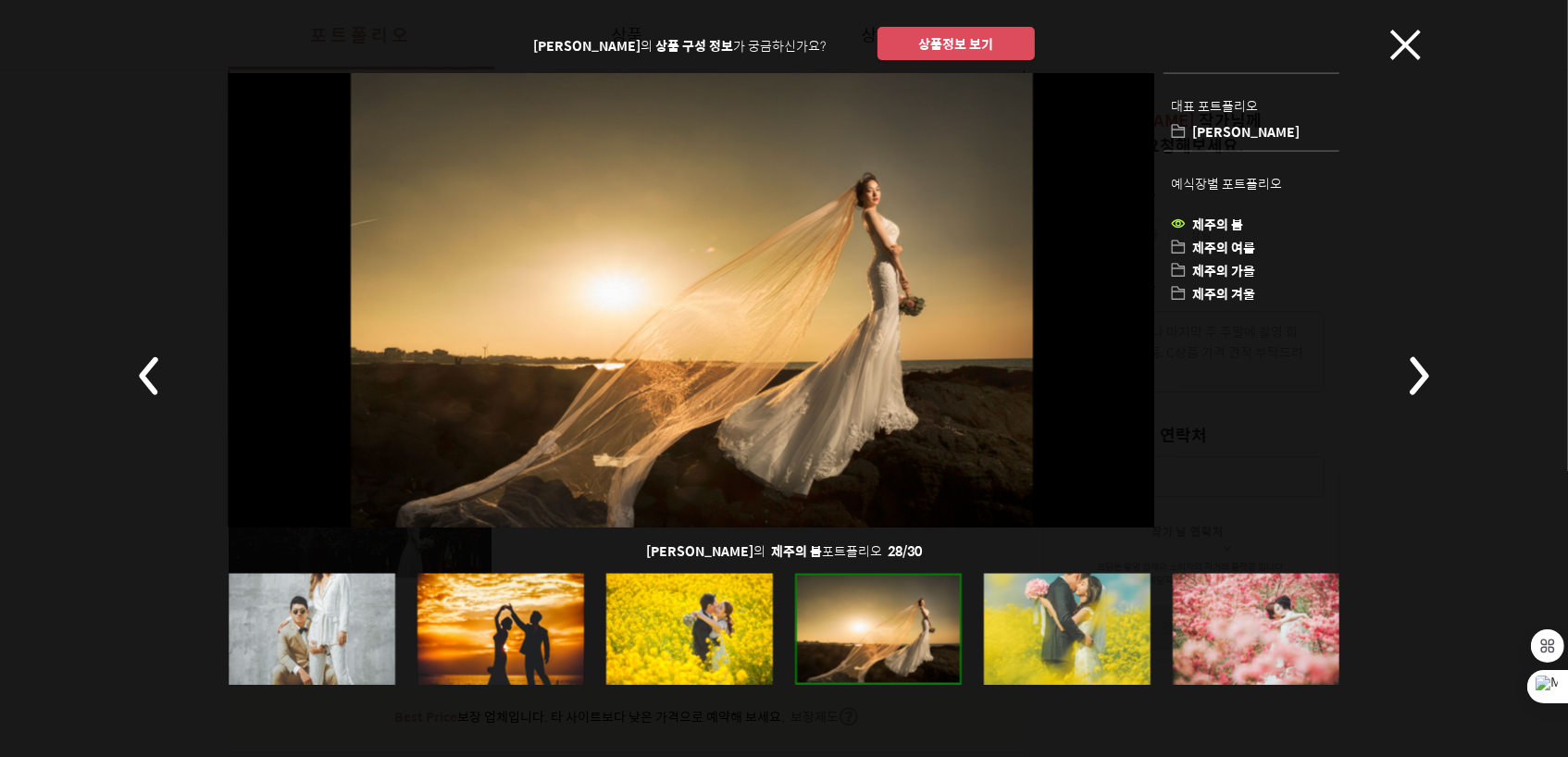
click at [988, 647] on div at bounding box center [1067, 628] width 167 height 111
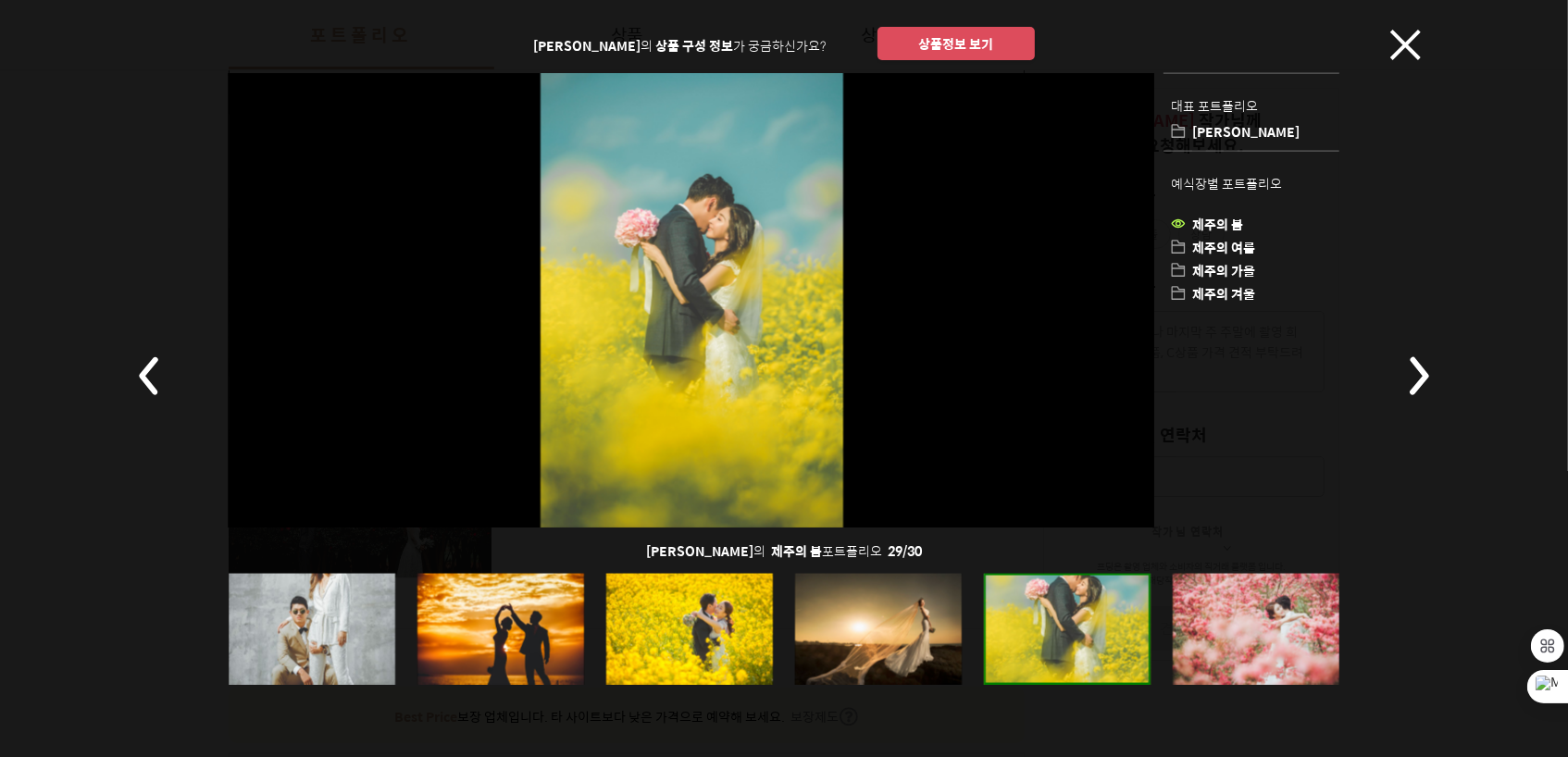
click at [1140, 651] on div at bounding box center [1067, 628] width 167 height 111
click at [1407, 38] on icon at bounding box center [1405, 45] width 31 height 31
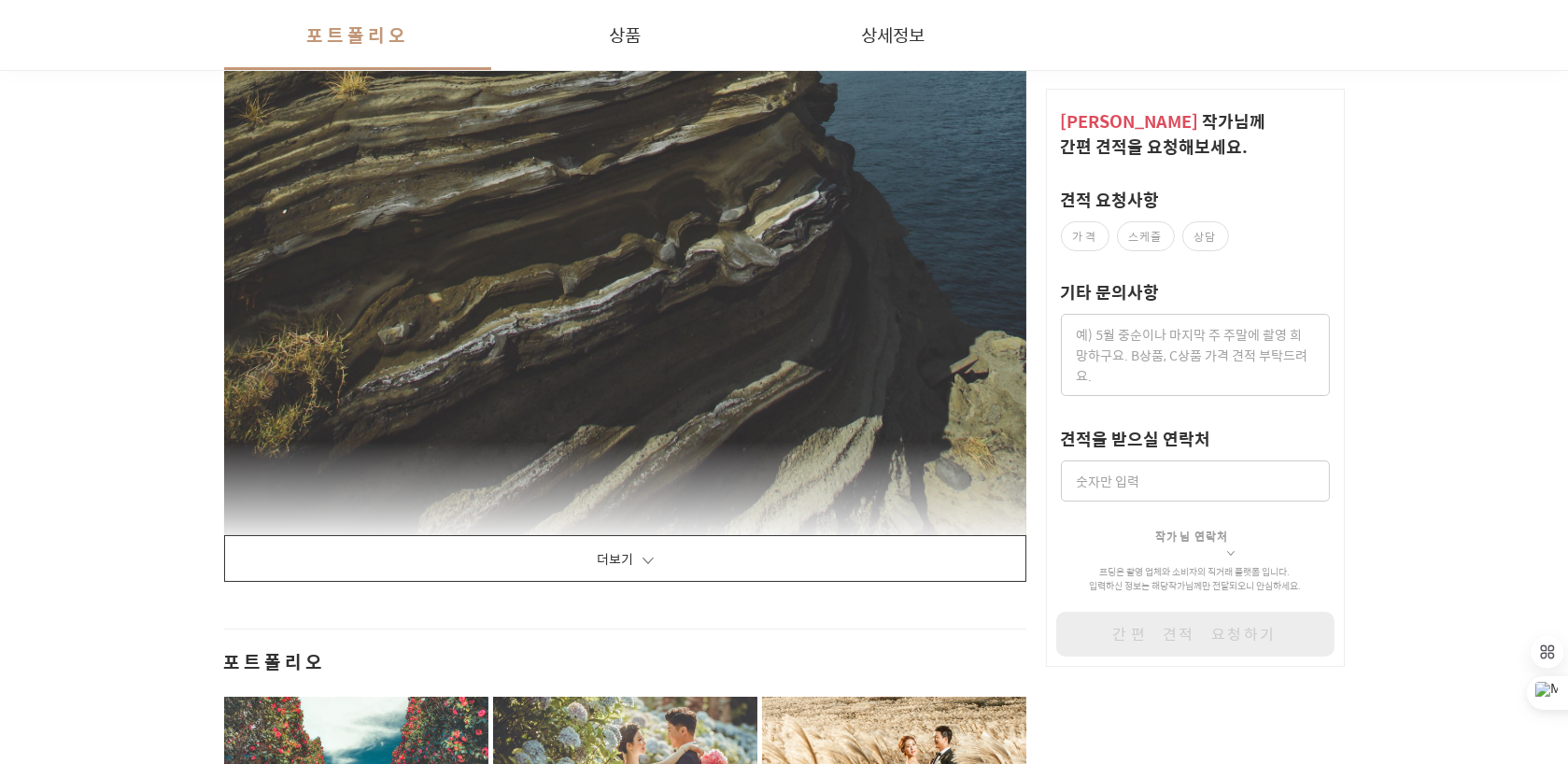
click at [722, 547] on button "더보기" at bounding box center [626, 559] width 803 height 47
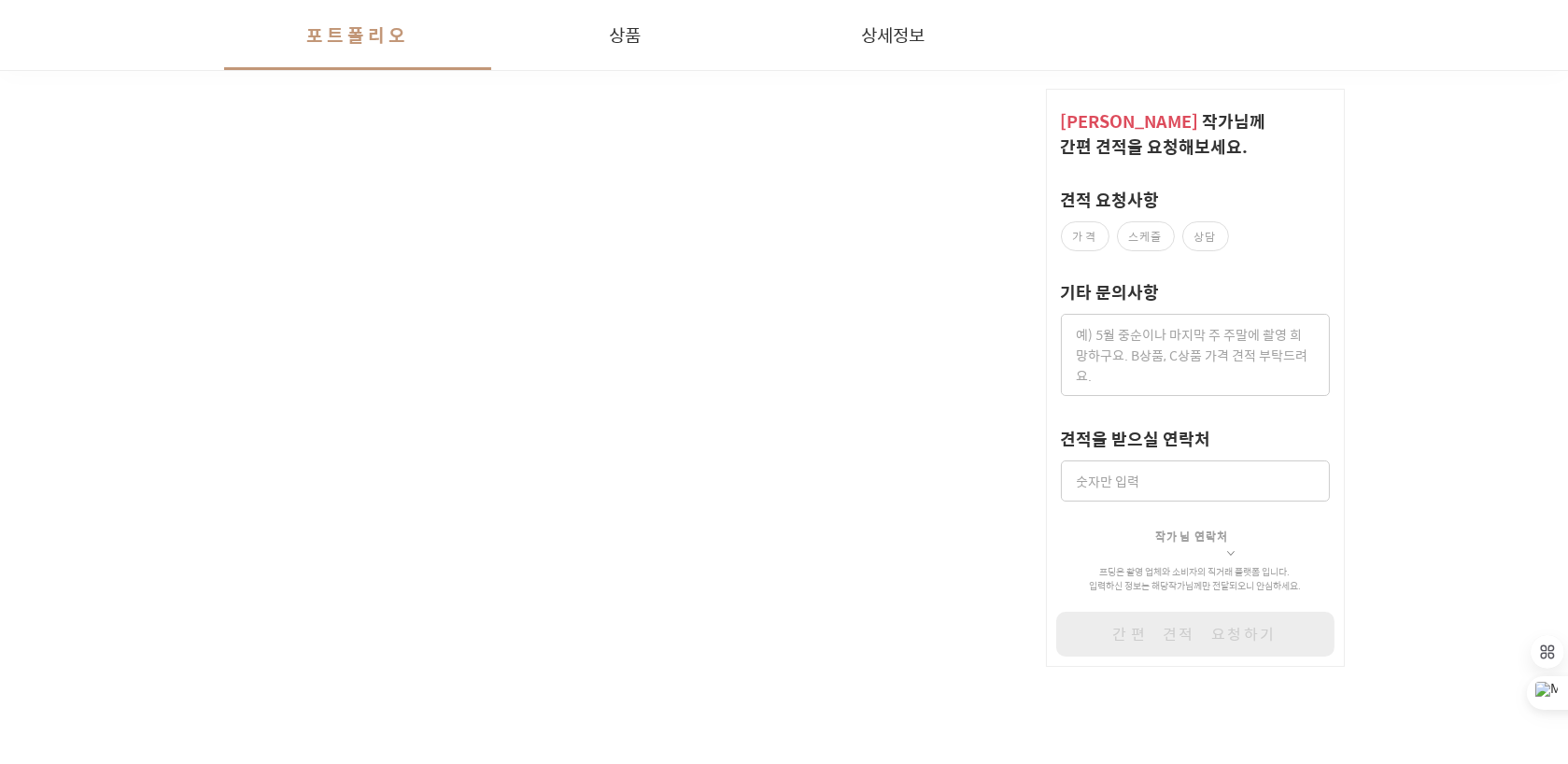
scroll to position [8223, 0]
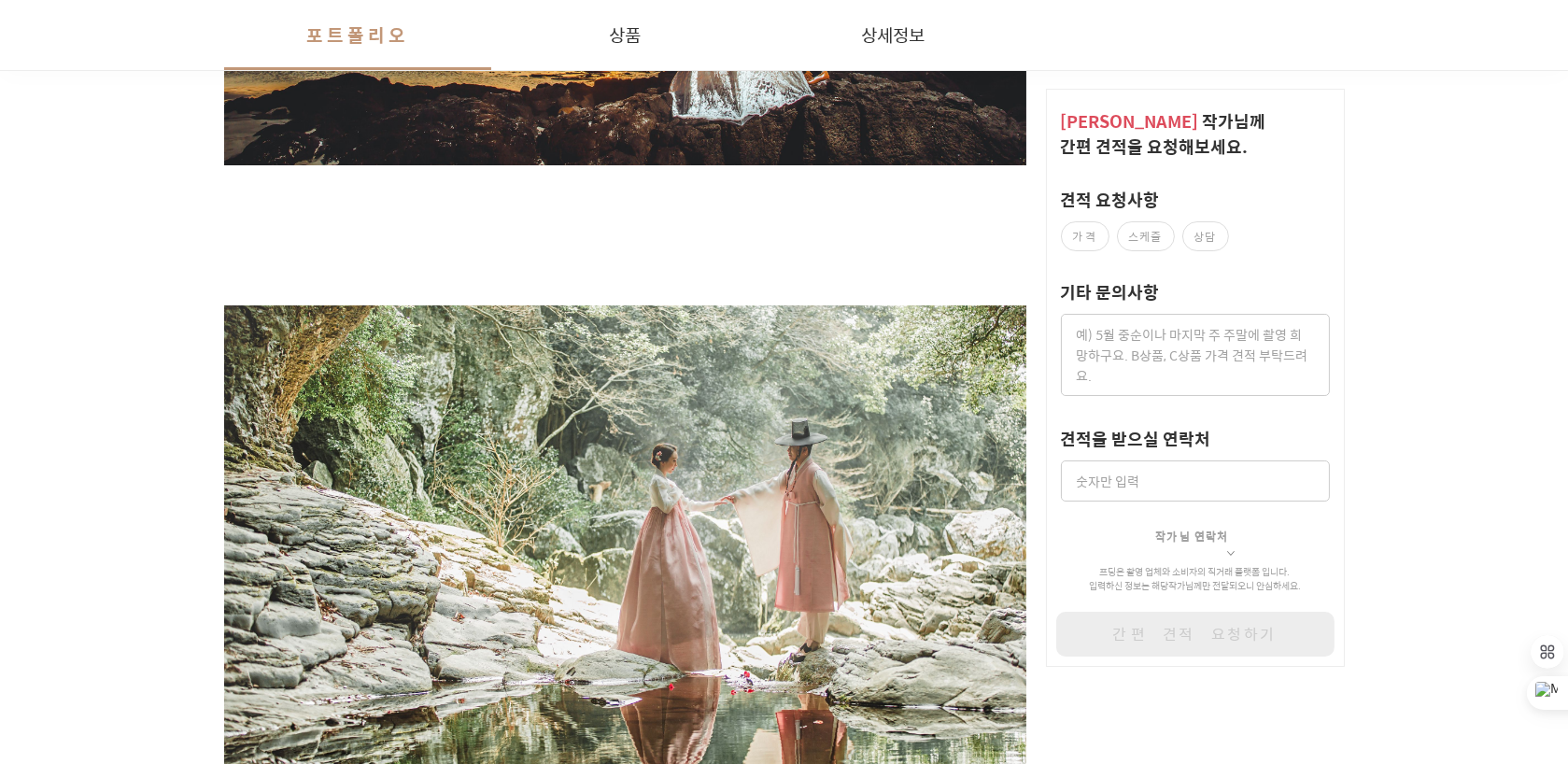
scroll to position [467, 0]
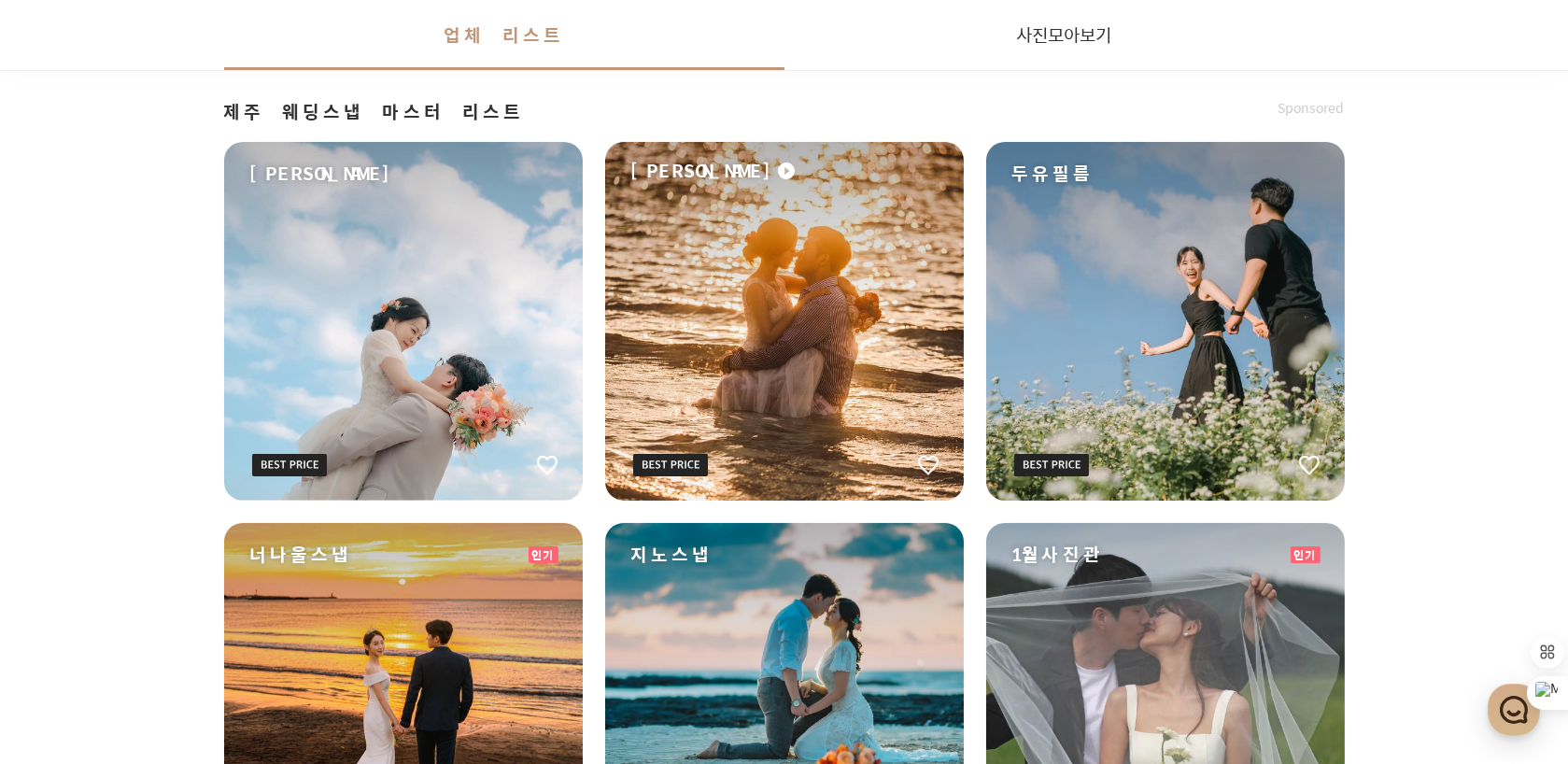
click at [1152, 286] on div "두유필름" at bounding box center [1166, 321] width 359 height 359
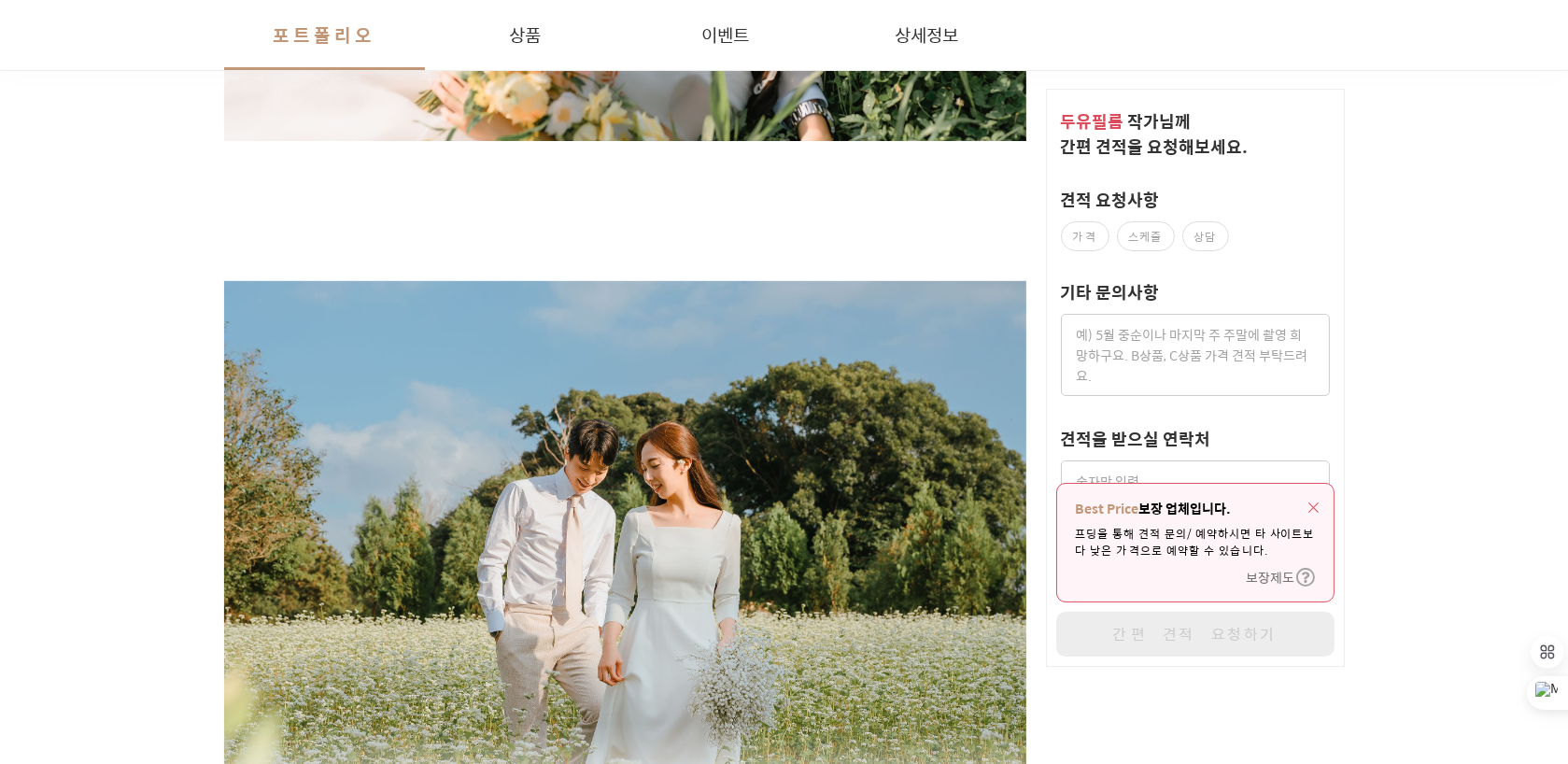
scroll to position [2429, 0]
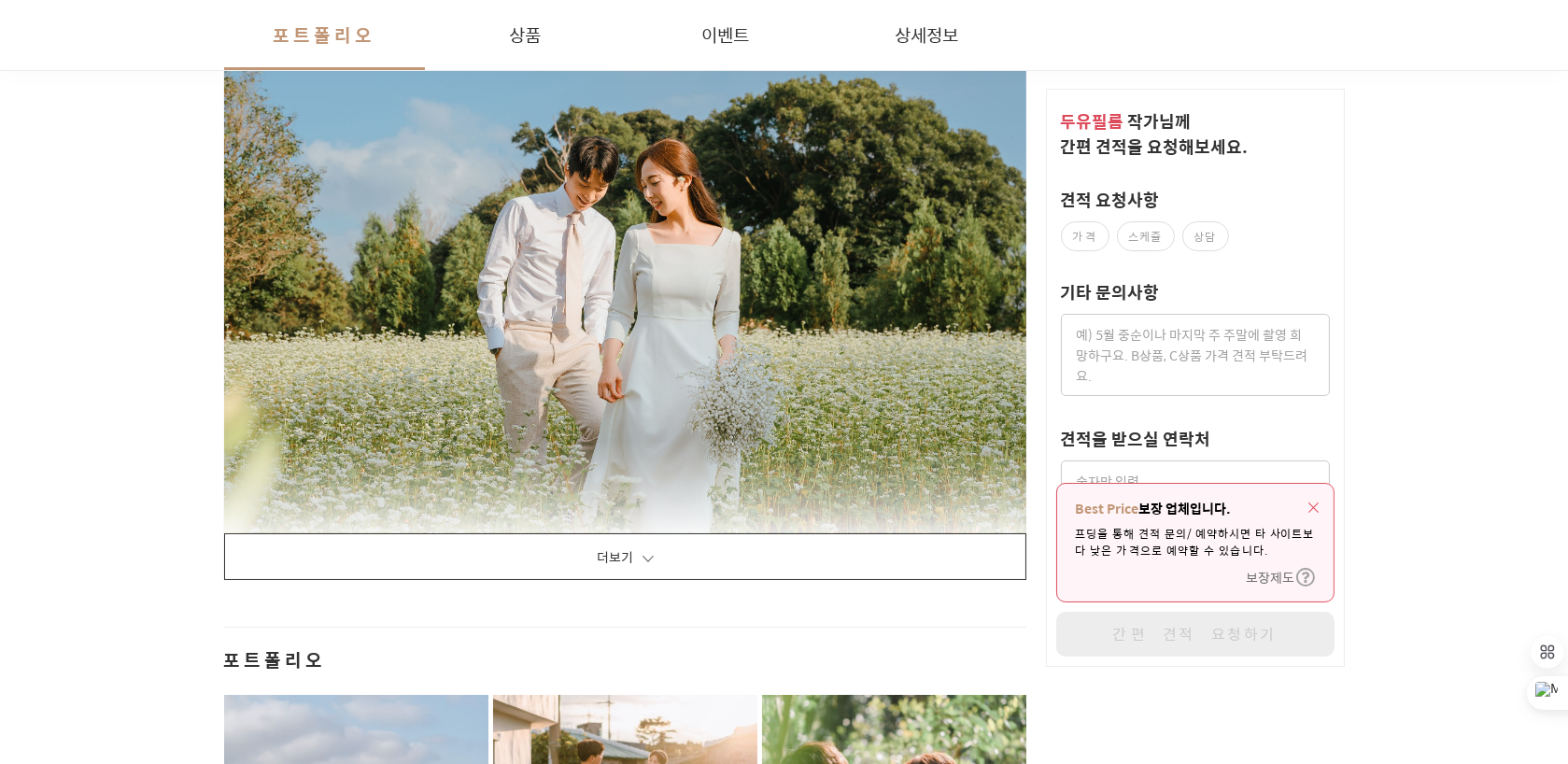
click at [598, 544] on button "더보기" at bounding box center [626, 557] width 803 height 47
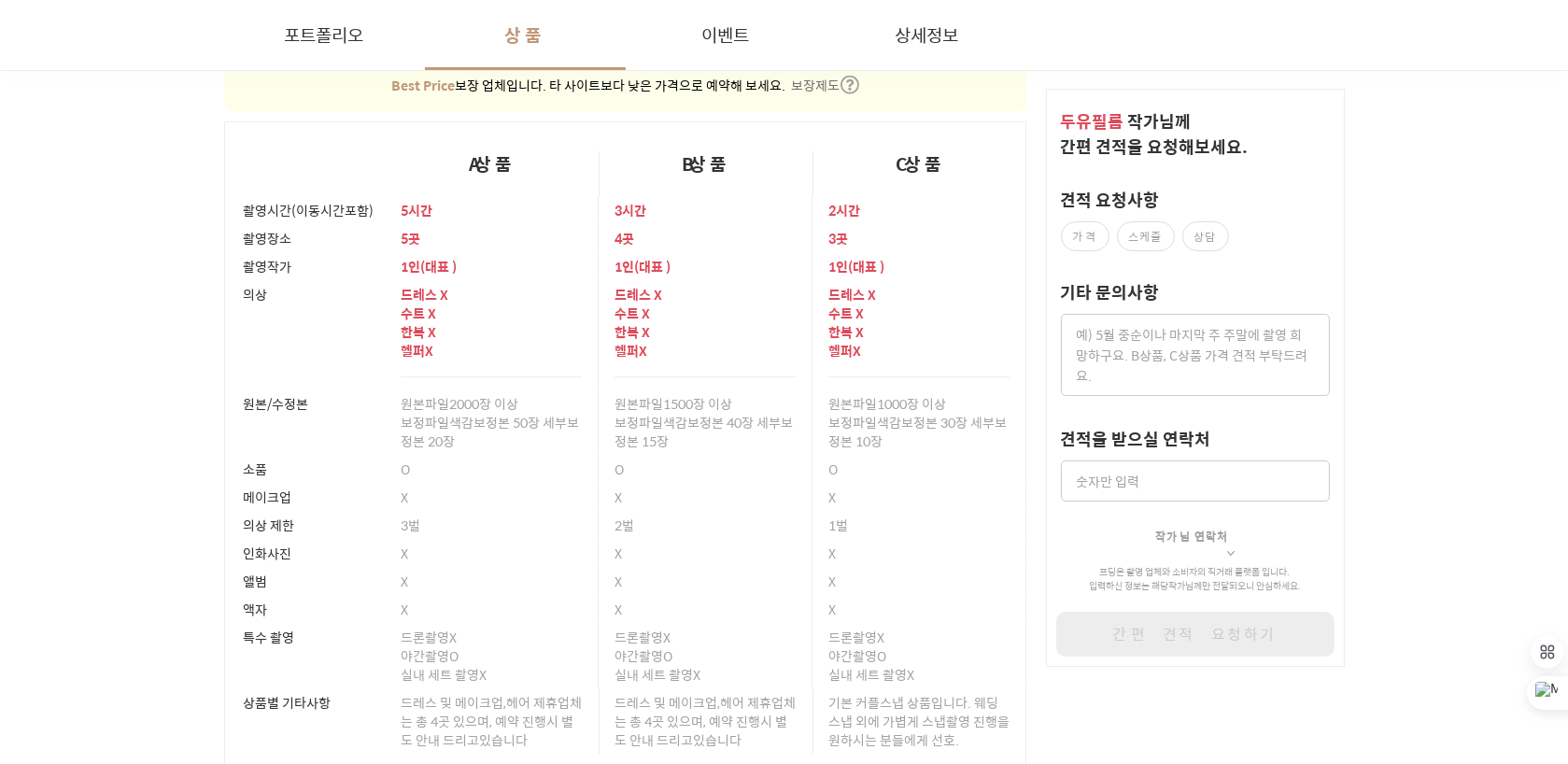
scroll to position [32797, 0]
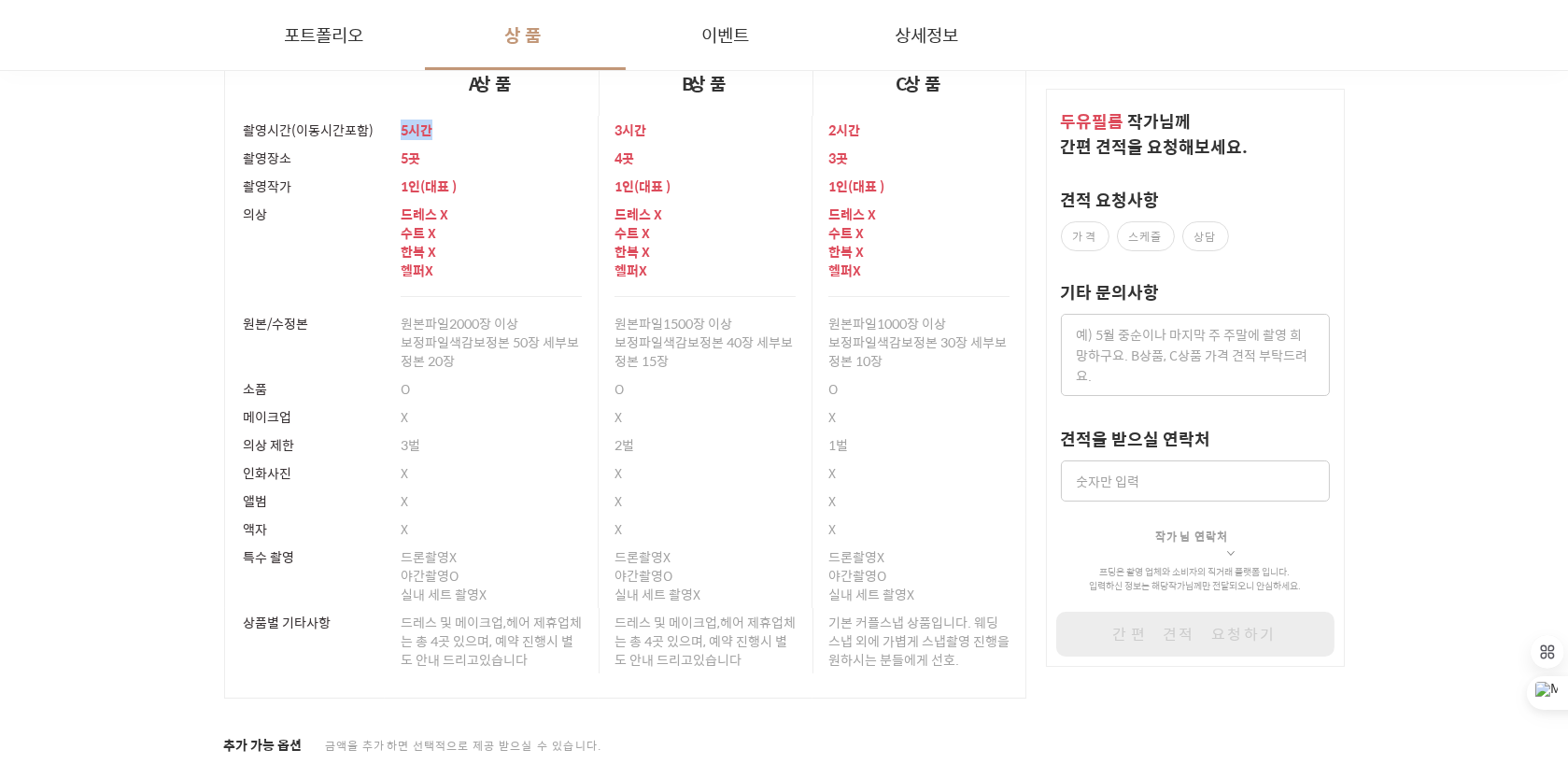
drag, startPoint x: 394, startPoint y: 122, endPoint x: 459, endPoint y: 135, distance: 66.3
click at [459, 135] on td "5시간" at bounding box center [492, 130] width 214 height 28
click at [333, 206] on div "의상" at bounding box center [315, 214] width 141 height 28
drag, startPoint x: 385, startPoint y: 192, endPoint x: 490, endPoint y: 192, distance: 105.0
click at [490, 192] on td "1 인 ( 대표 )" at bounding box center [492, 186] width 214 height 28
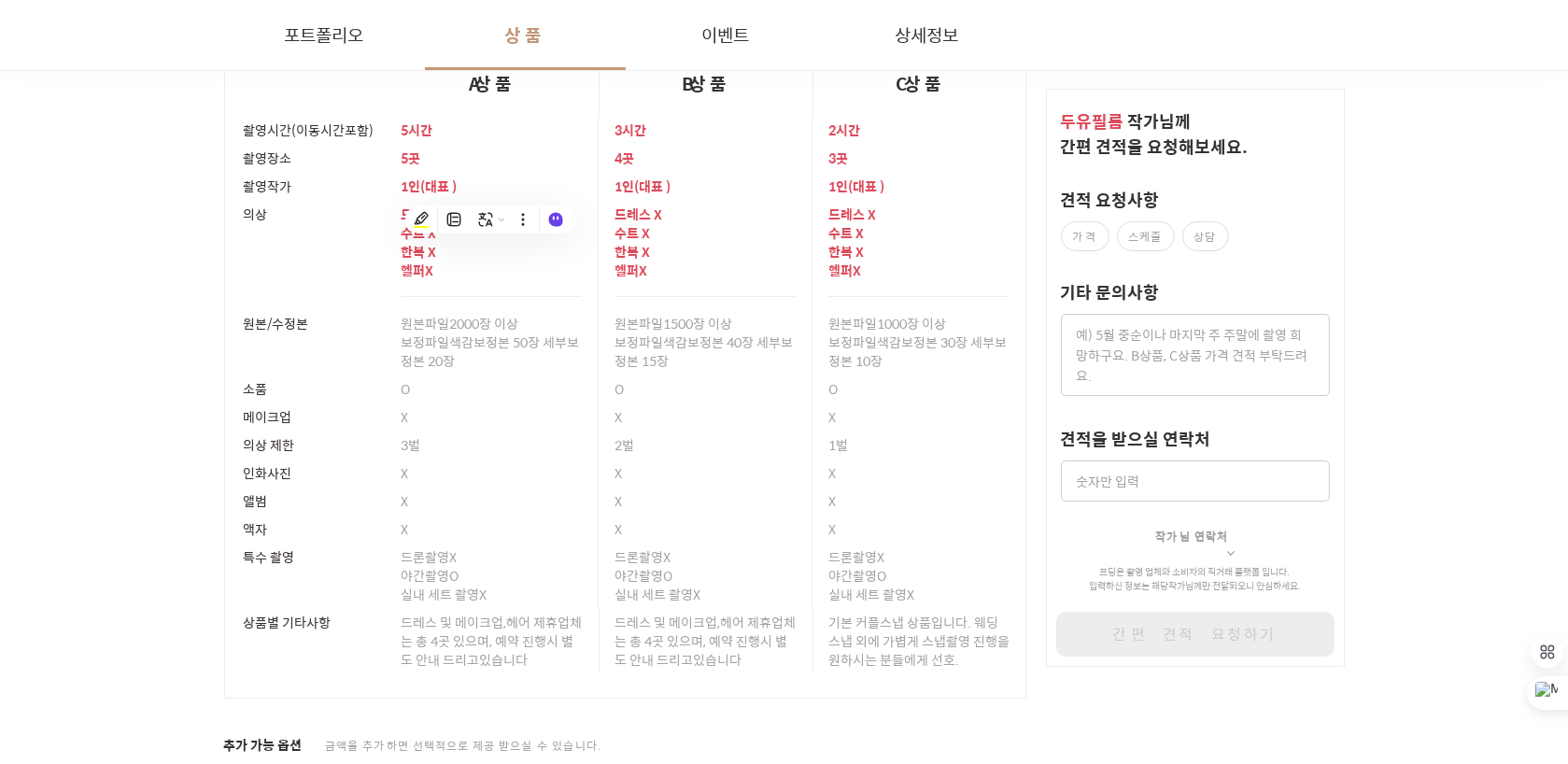
click at [445, 294] on td "드레스 X 수트 X 한복 X 헬퍼 X" at bounding box center [492, 255] width 214 height 109
drag, startPoint x: 407, startPoint y: 219, endPoint x: 489, endPoint y: 269, distance: 96.0
click at [489, 269] on div "드레스 X 수트 X 한복 X 헬퍼 X" at bounding box center [492, 248] width 182 height 96
click at [662, 411] on p "X" at bounding box center [705, 417] width 181 height 19
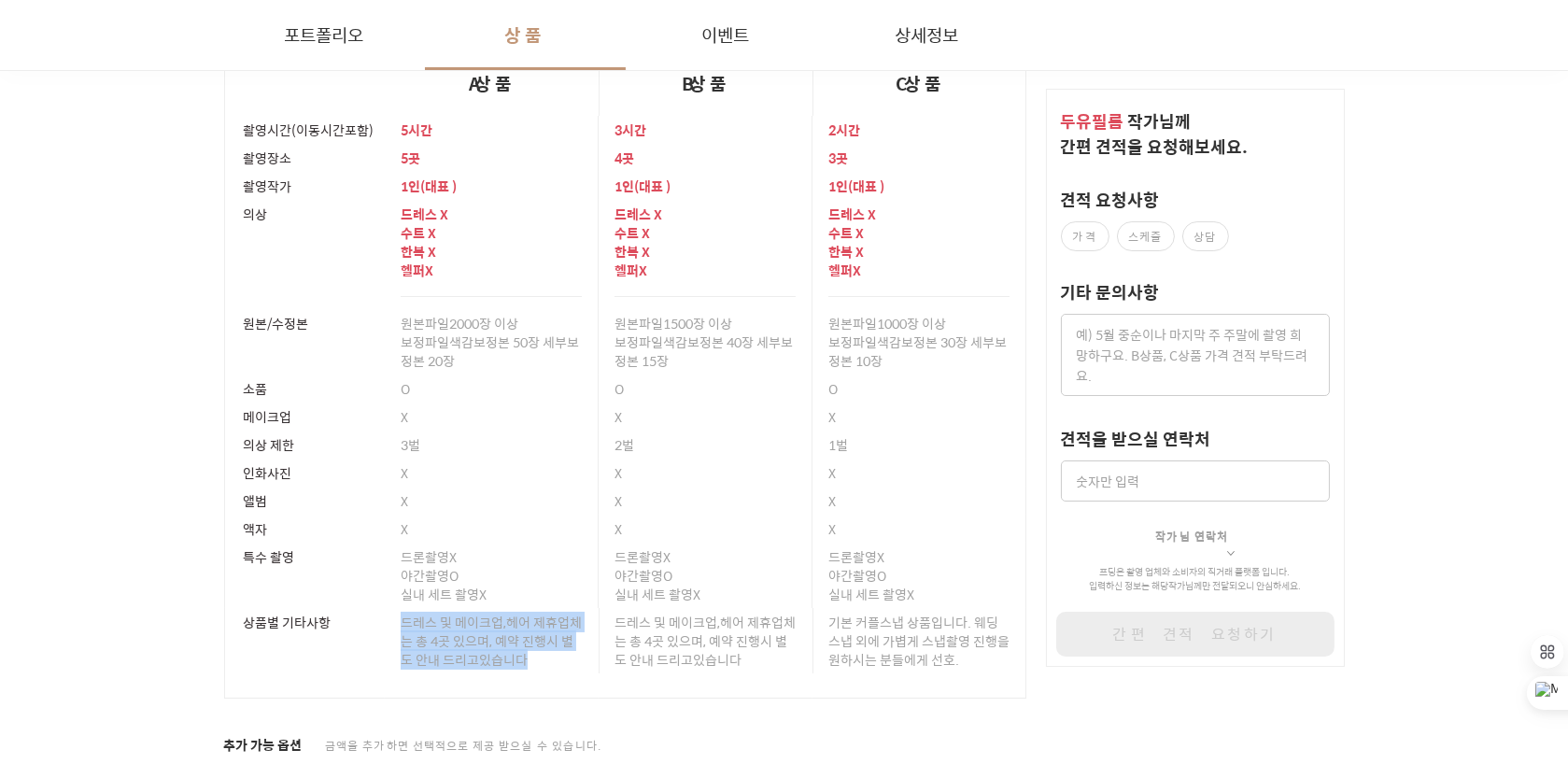
drag, startPoint x: 397, startPoint y: 625, endPoint x: 526, endPoint y: 661, distance: 133.9
click at [526, 661] on td "드레스 및 메이크업,헤어 제휴업체는 총 4곳 있으며, 예약 진행시 별도 안내 드리고있습니다" at bounding box center [492, 652] width 214 height 89
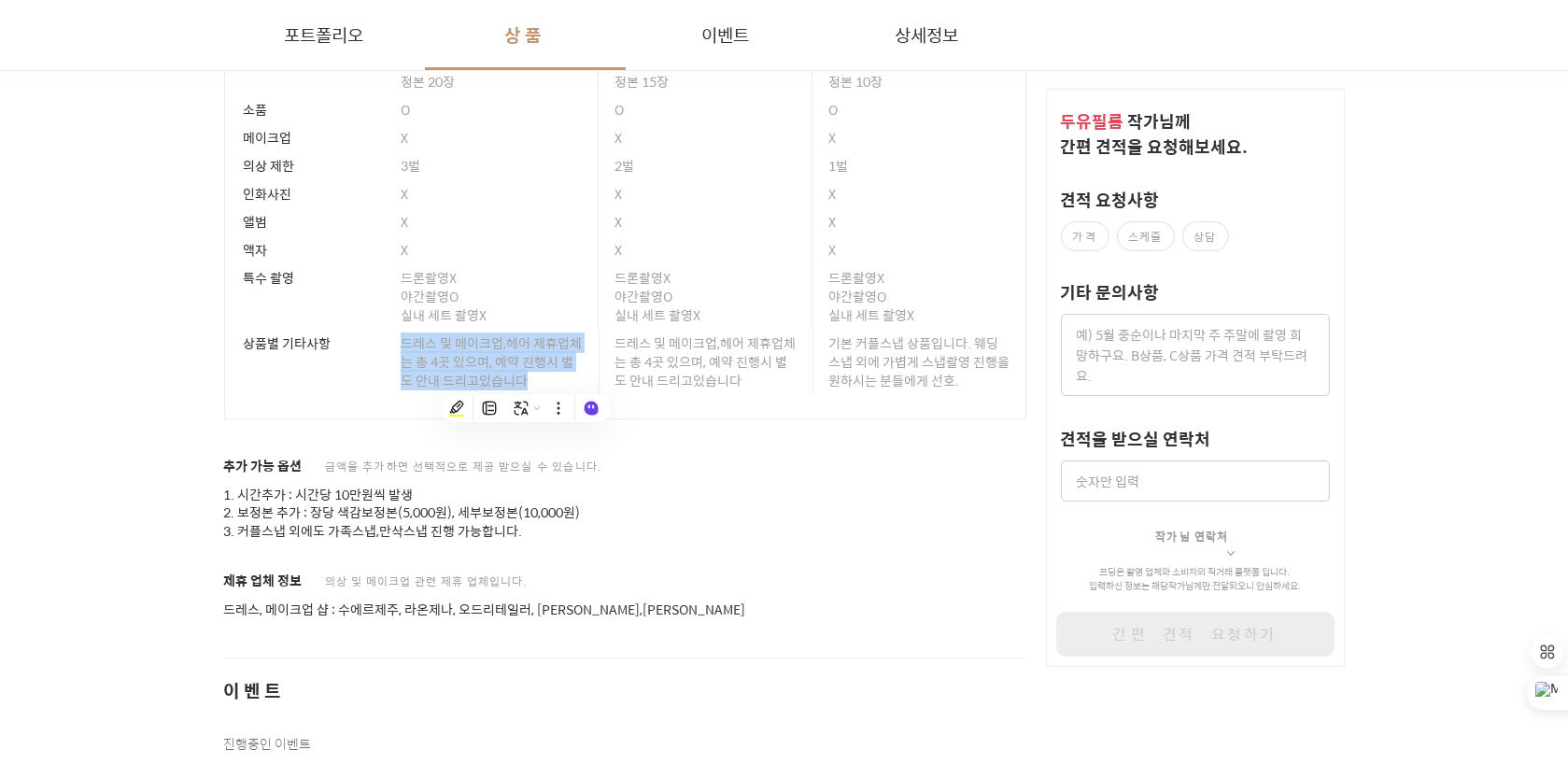
scroll to position [33078, 0]
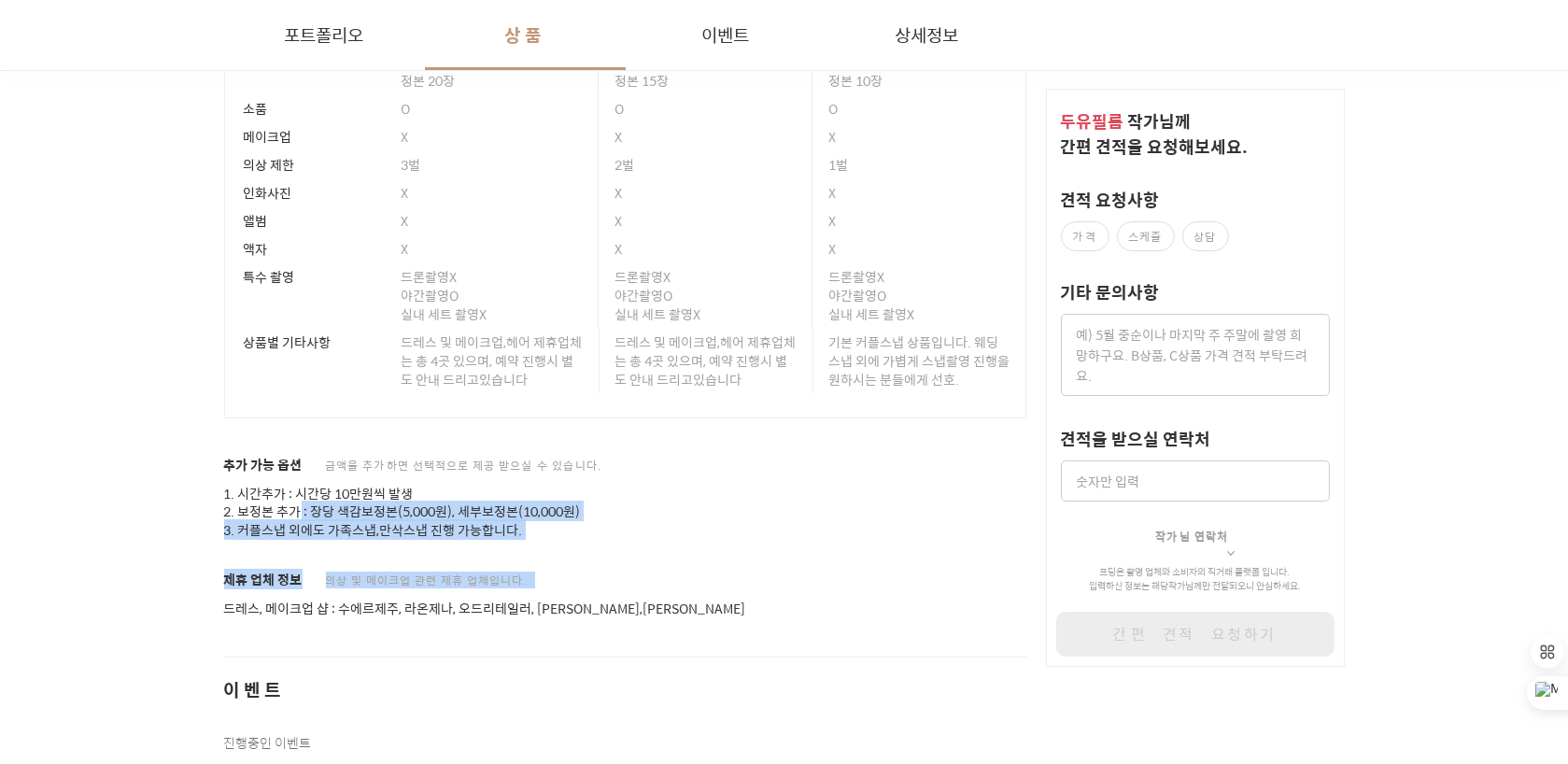
drag, startPoint x: 299, startPoint y: 503, endPoint x: 599, endPoint y: 543, distance: 302.7
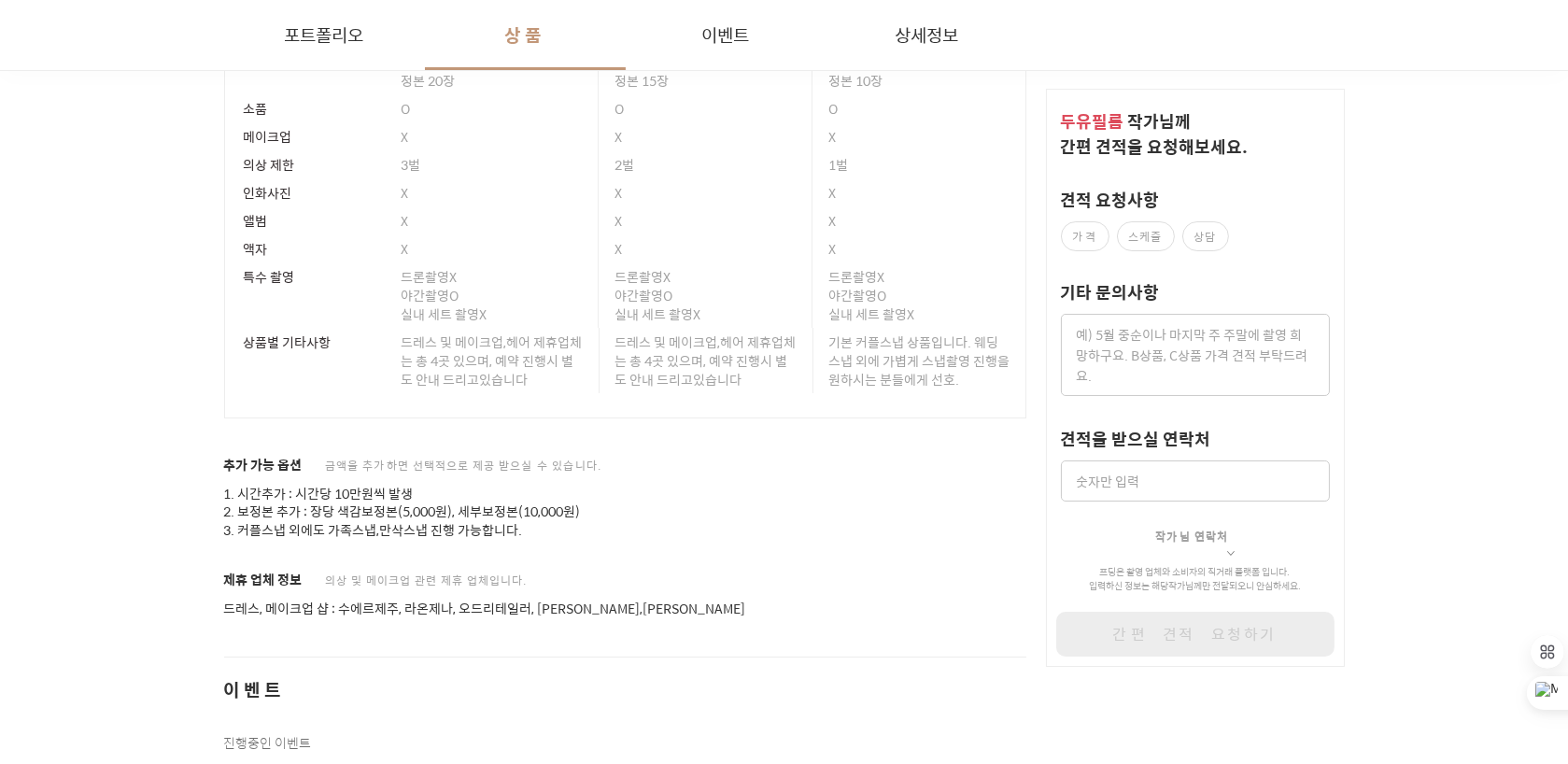
click at [680, 498] on p "1. 시간추가 : 시간당 10만원씩 발생 2. 보정본 추가 : 장당 색감보정본(5,000원), 세부보정본(10,000원) 3. 커플스냅 외에도…" at bounding box center [626, 513] width 803 height 56
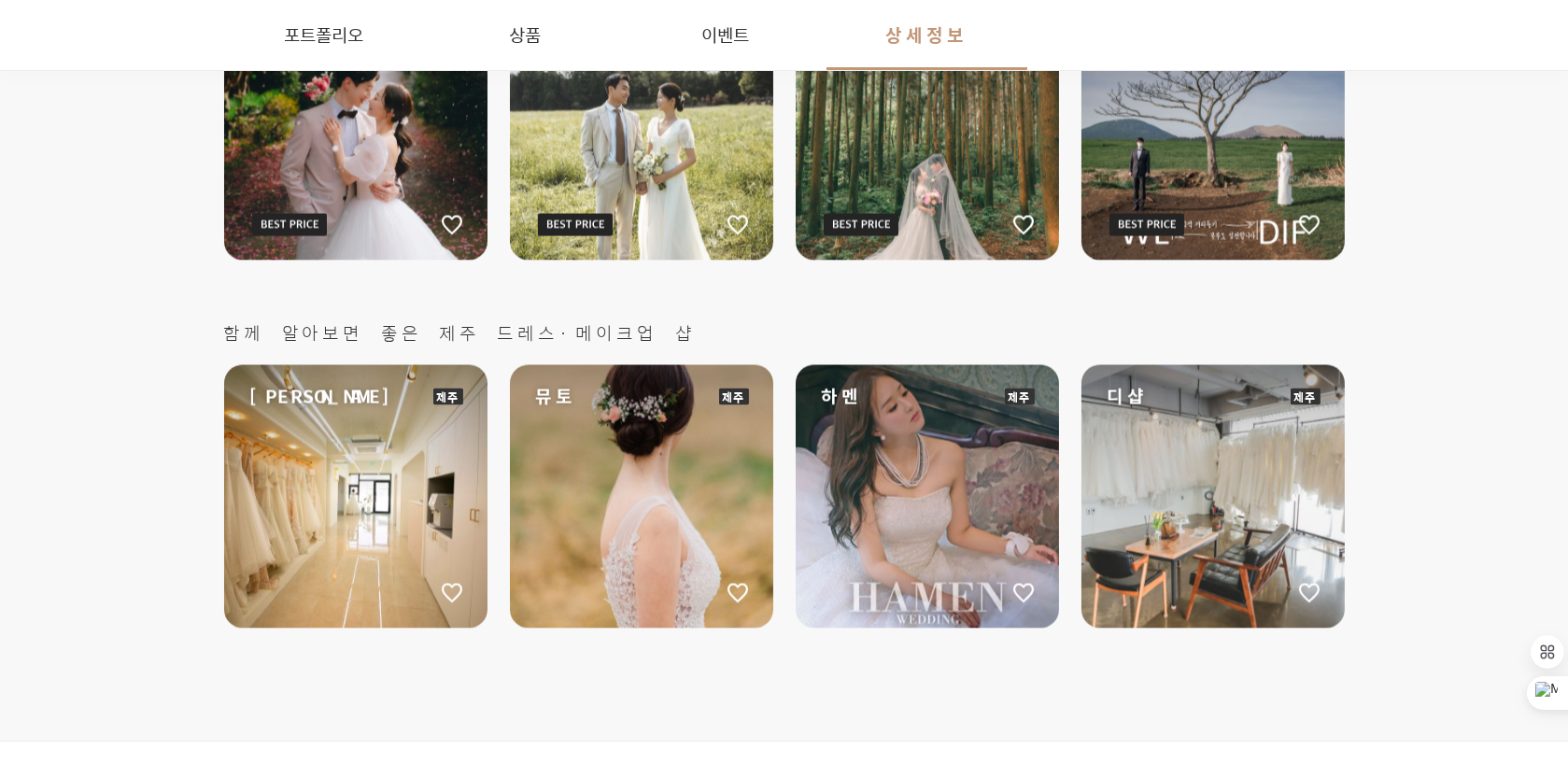
scroll to position [34479, 0]
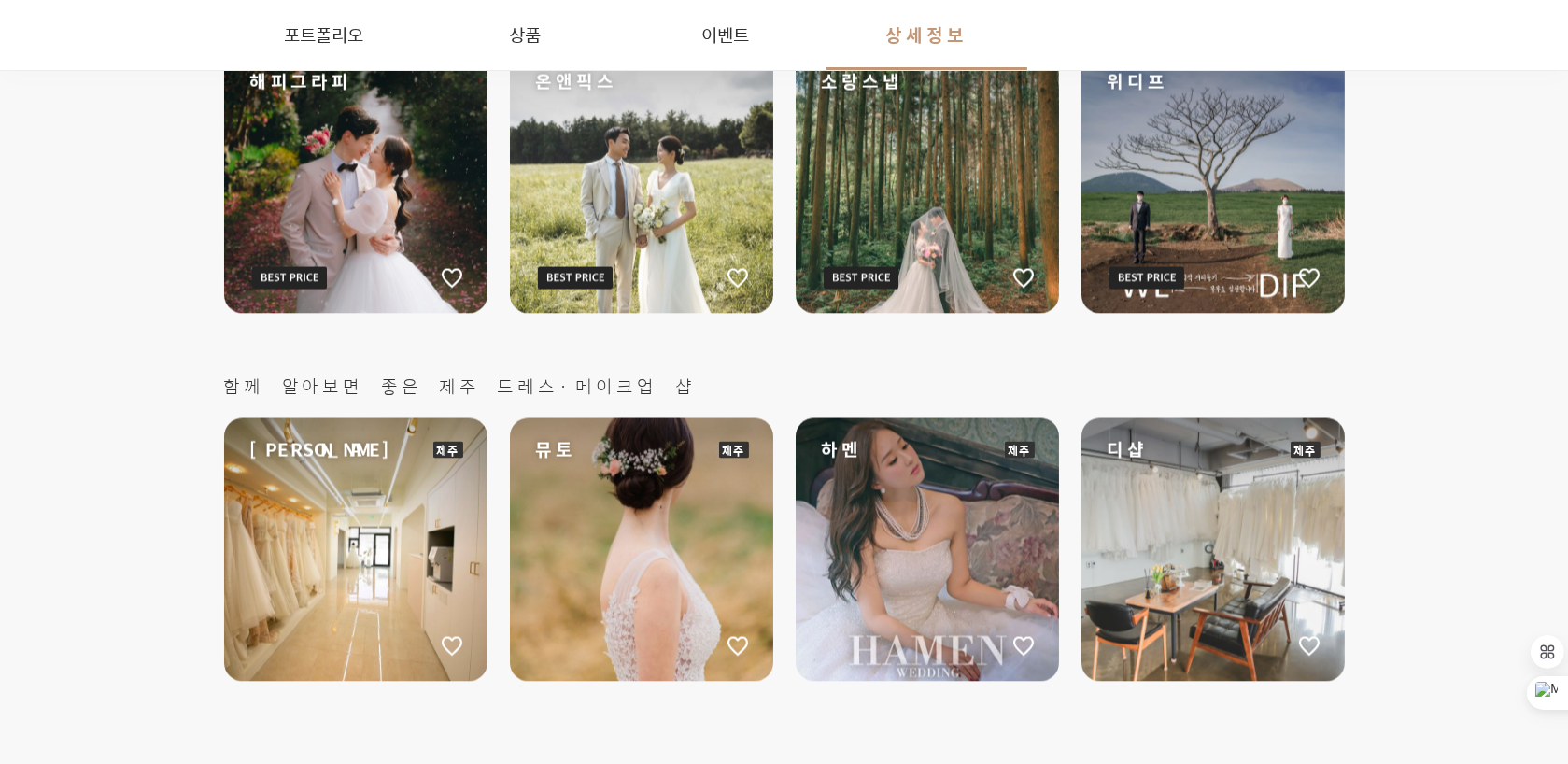
click at [670, 202] on div "온앤픽스" at bounding box center [642, 182] width 263 height 263
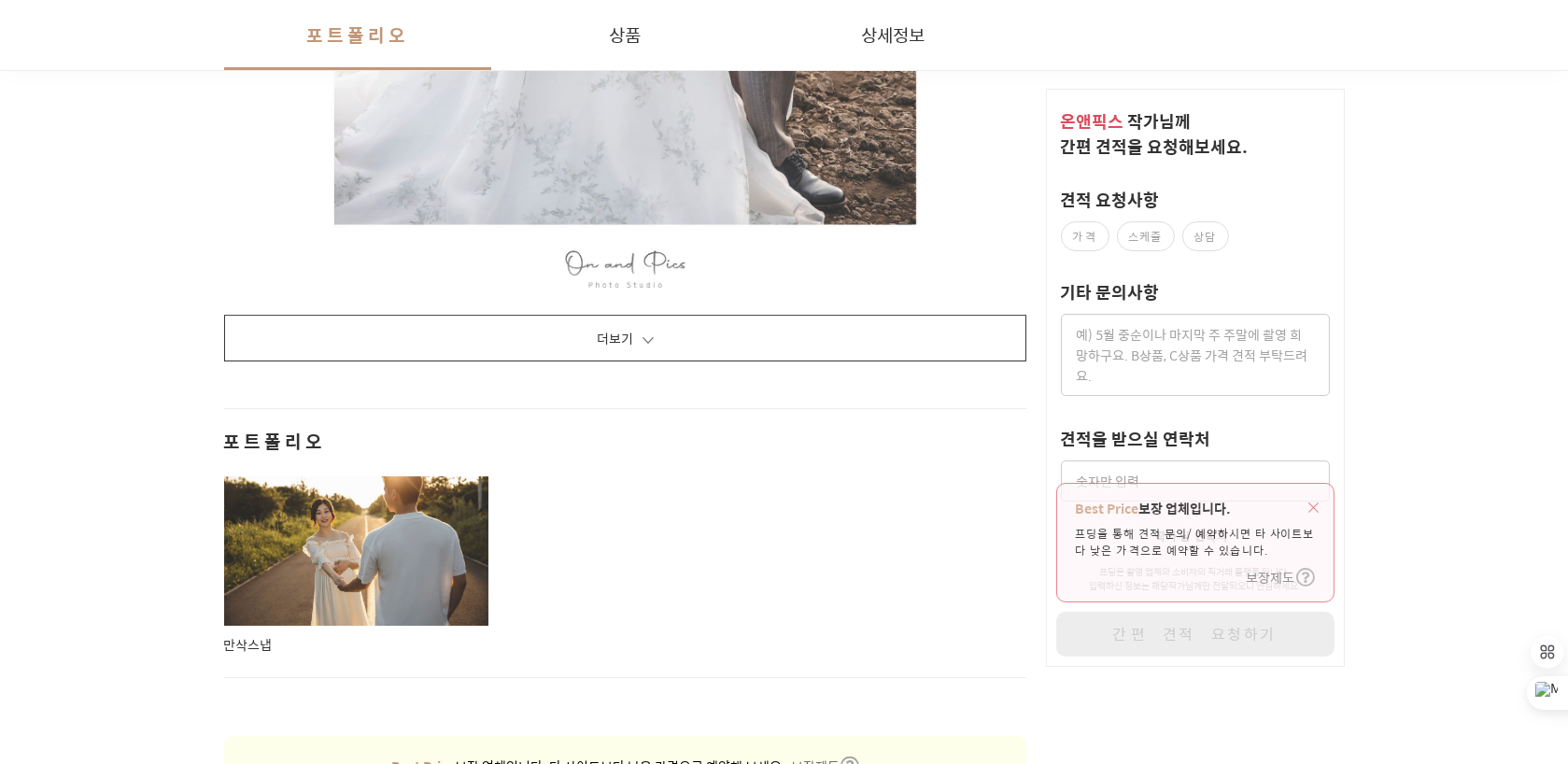
click at [681, 335] on button "더보기" at bounding box center [626, 338] width 803 height 47
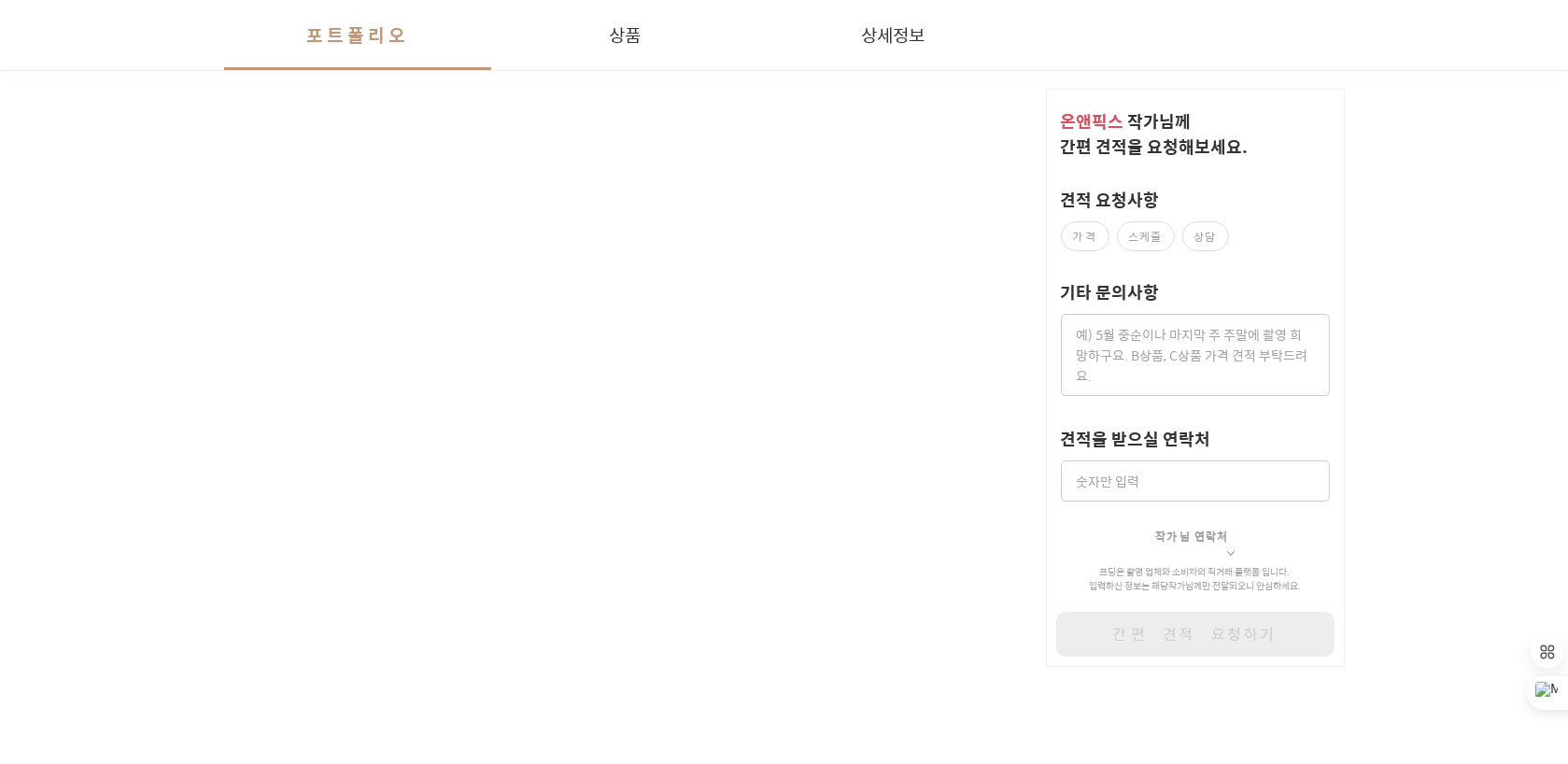
scroll to position [9157, 0]
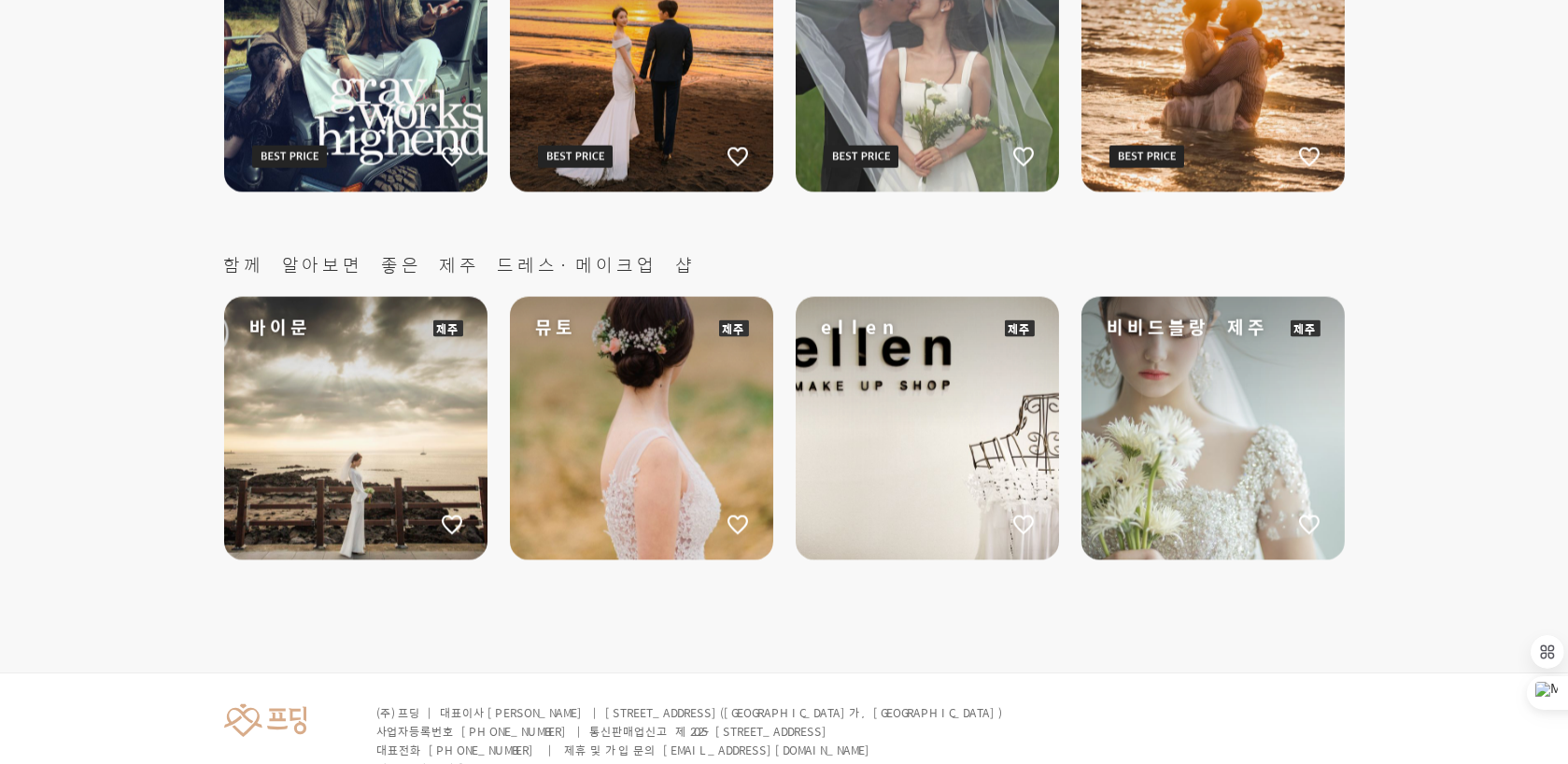
scroll to position [5258, 0]
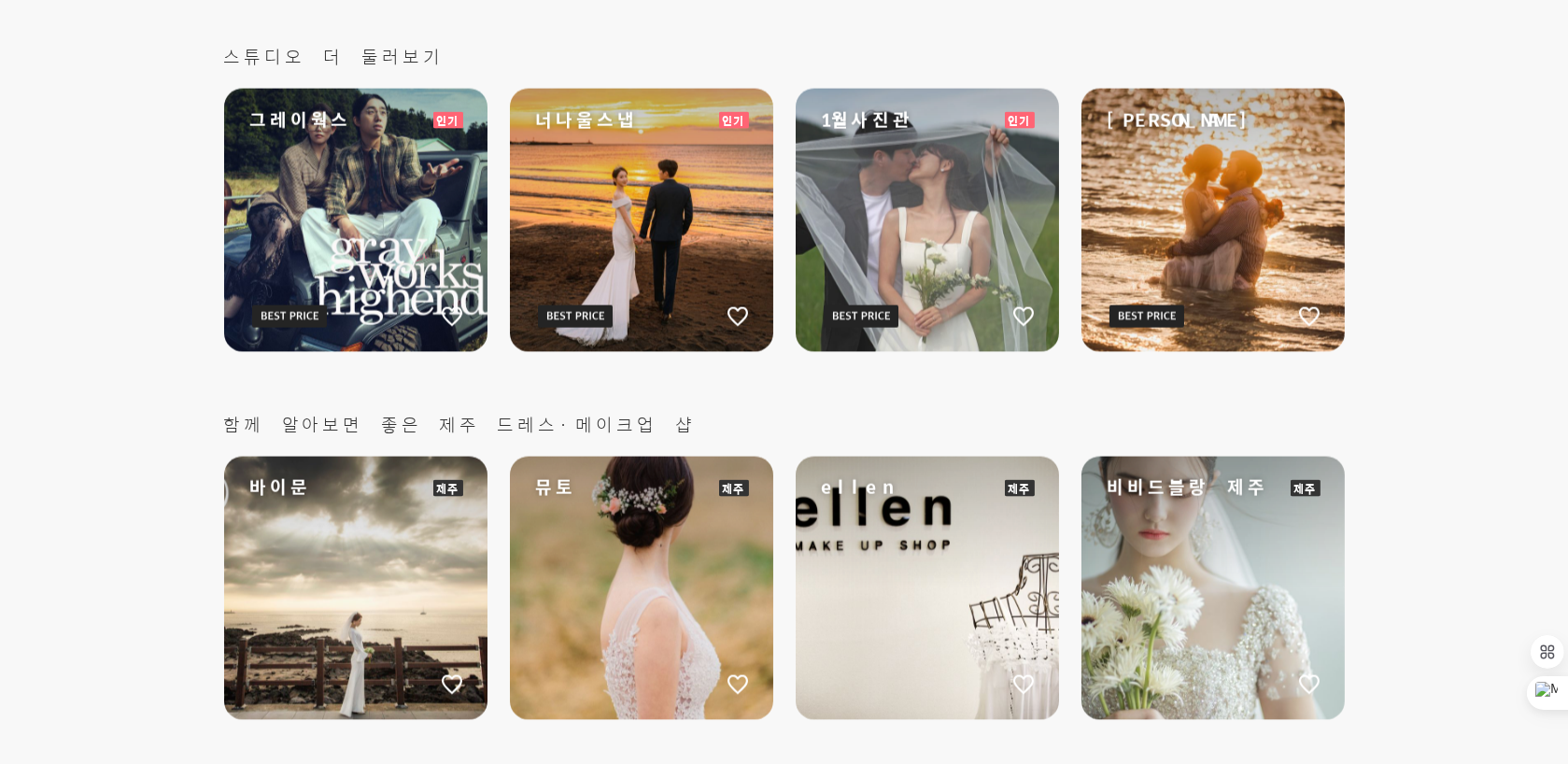
click at [711, 230] on div "너나울스냅" at bounding box center [642, 220] width 263 height 263
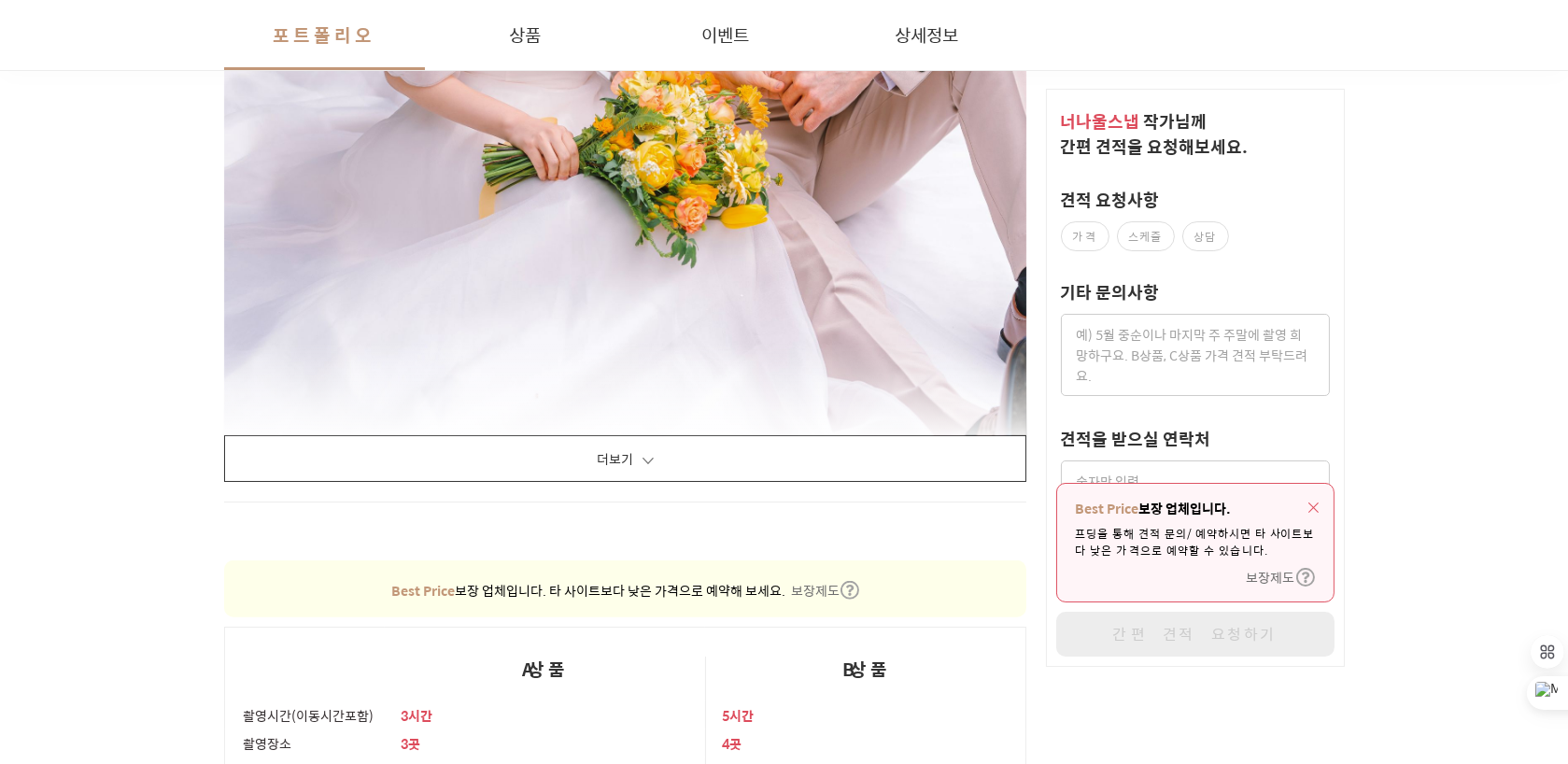
scroll to position [3270, 0]
click at [628, 460] on button "더보기" at bounding box center [626, 459] width 803 height 47
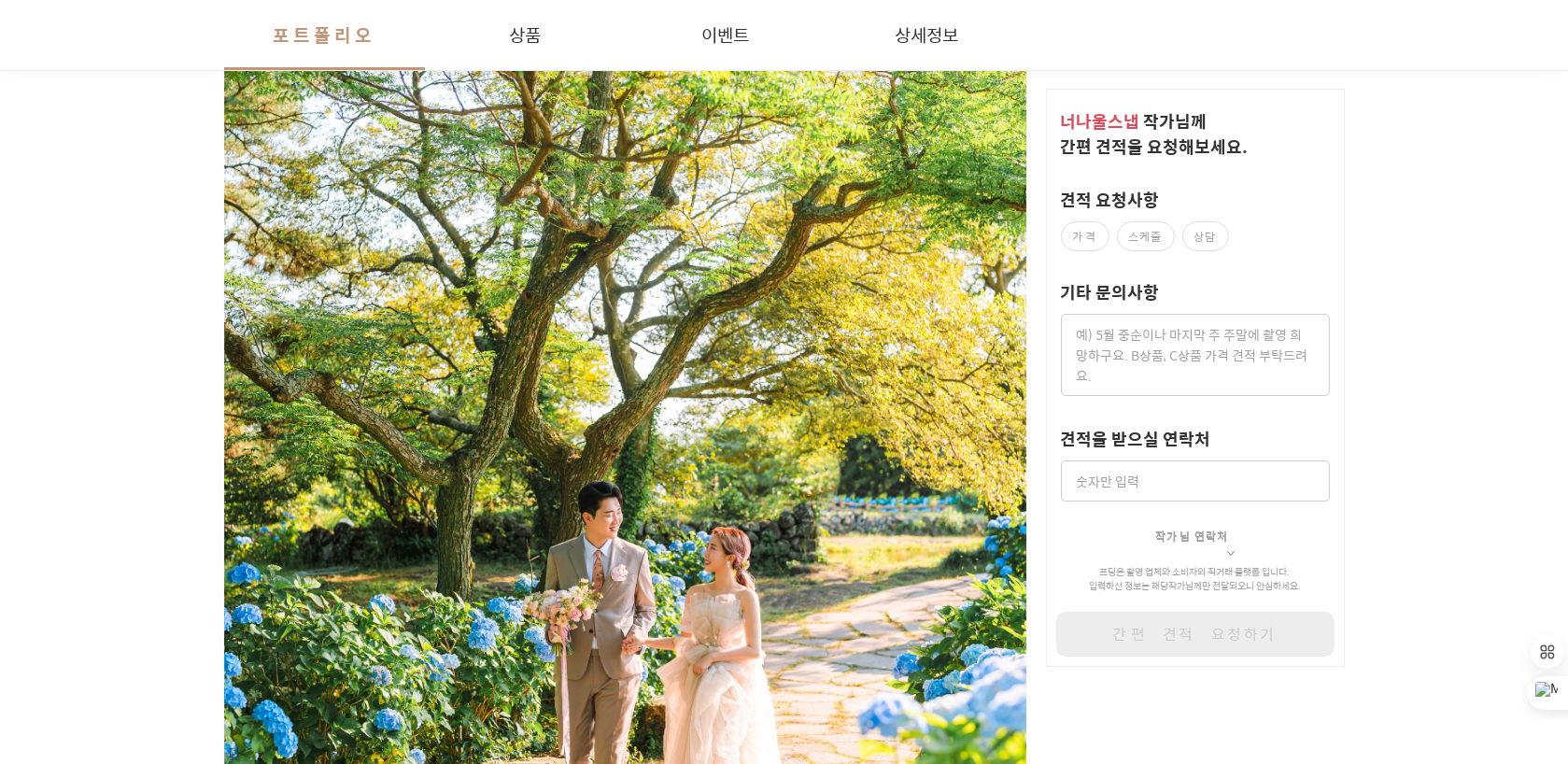
scroll to position [17286, 0]
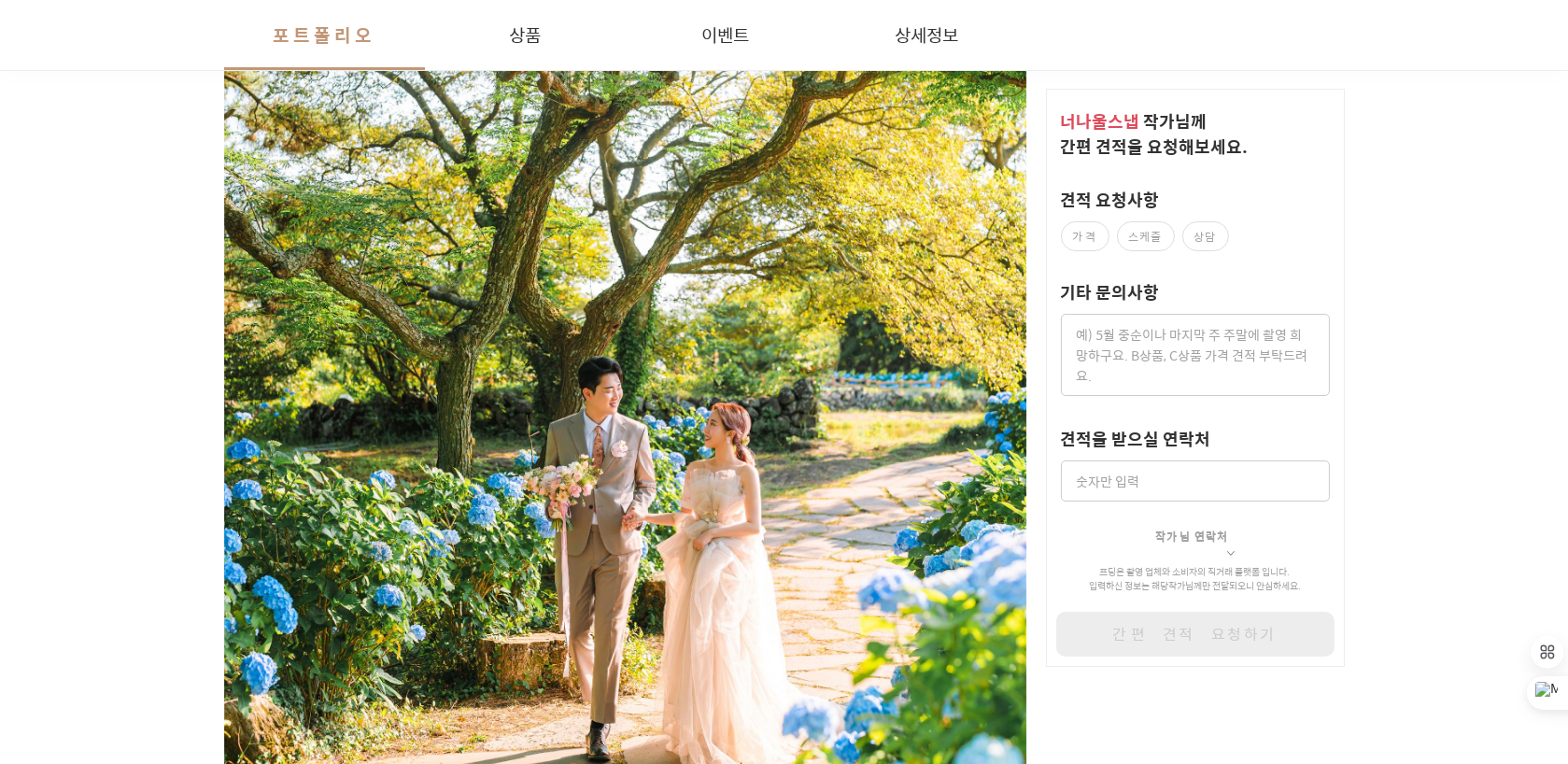
click at [551, 481] on div at bounding box center [626, 328] width 803 height 1005
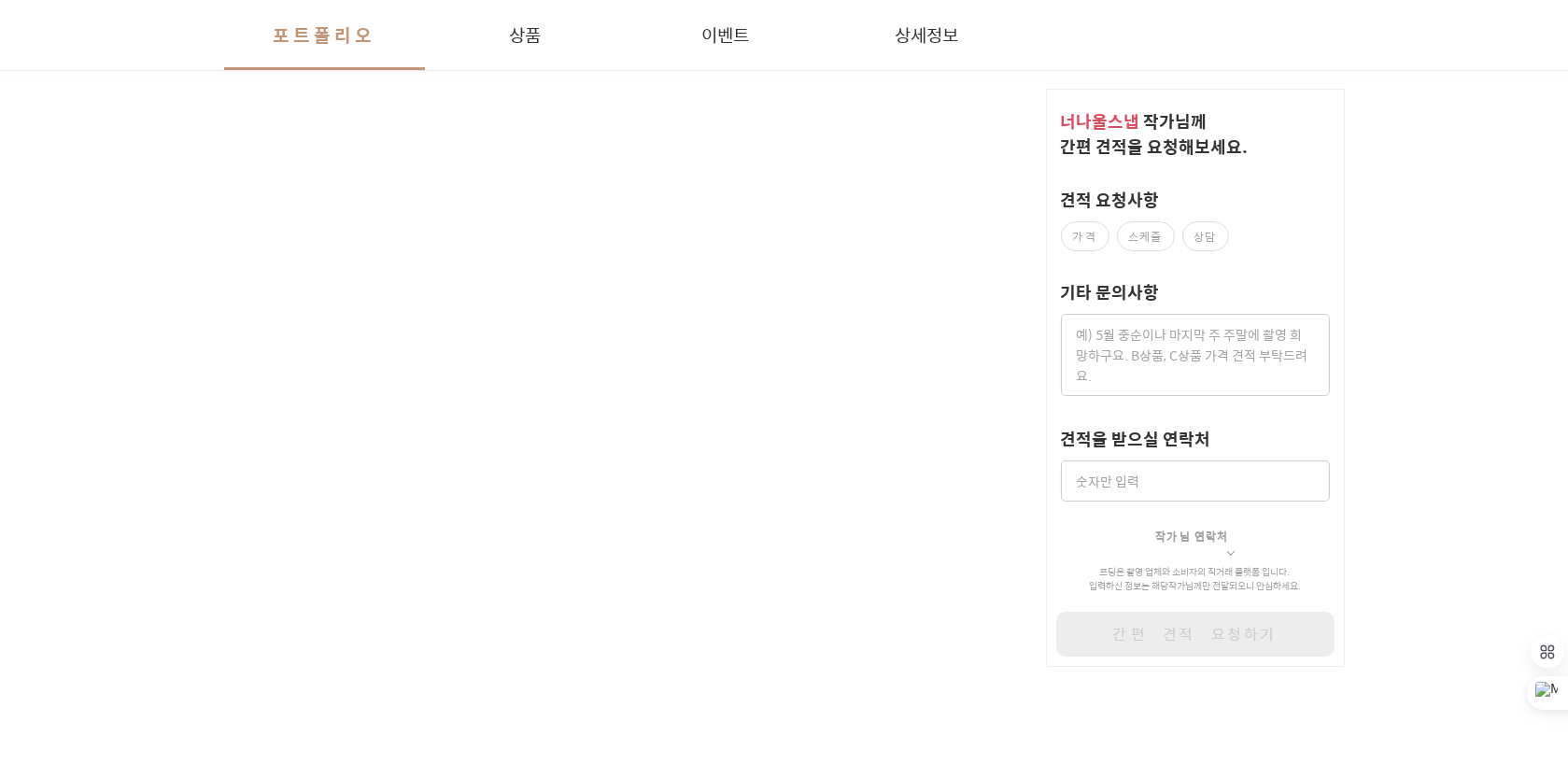
scroll to position [22893, 0]
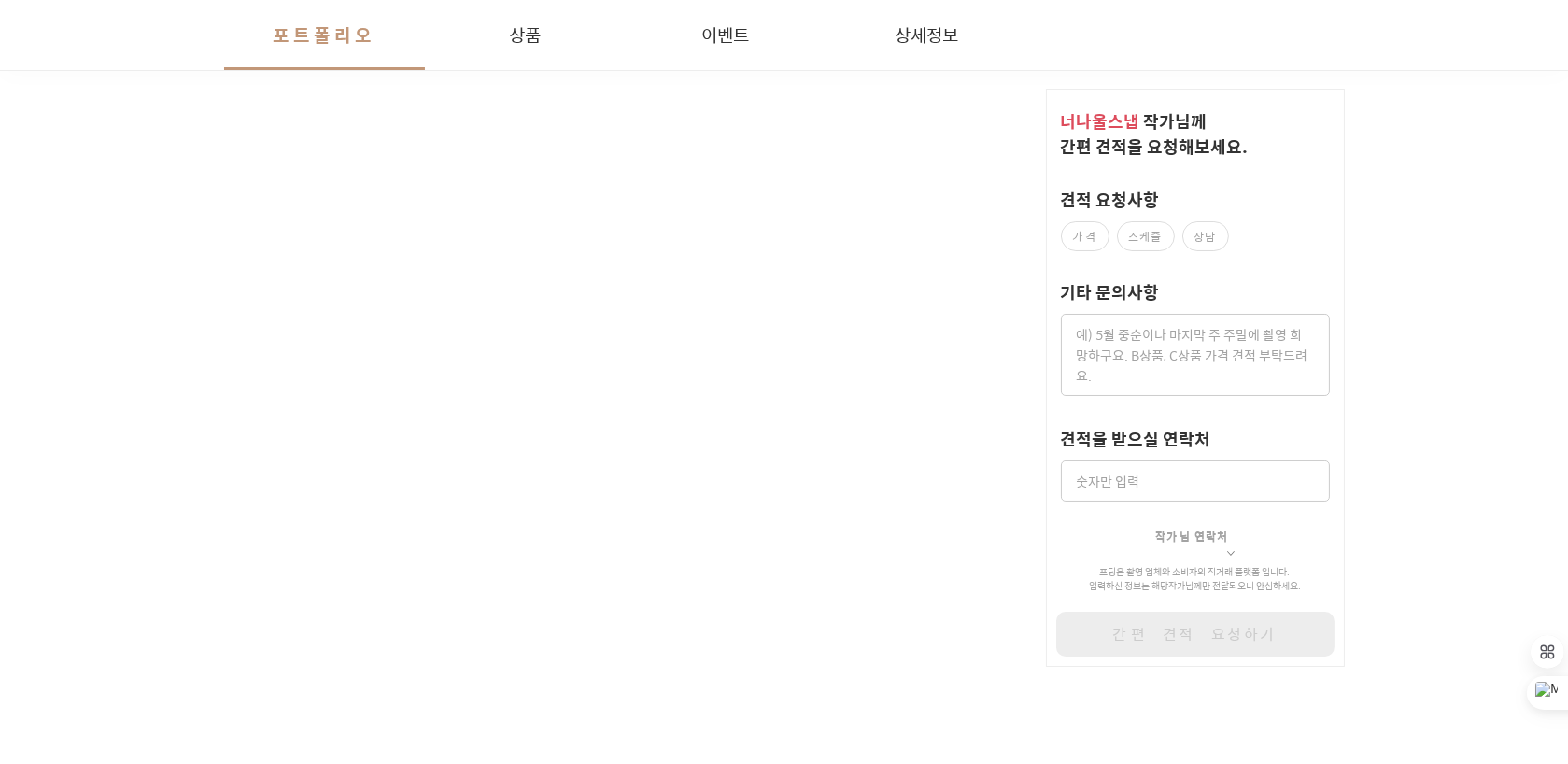
scroll to position [28219, 0]
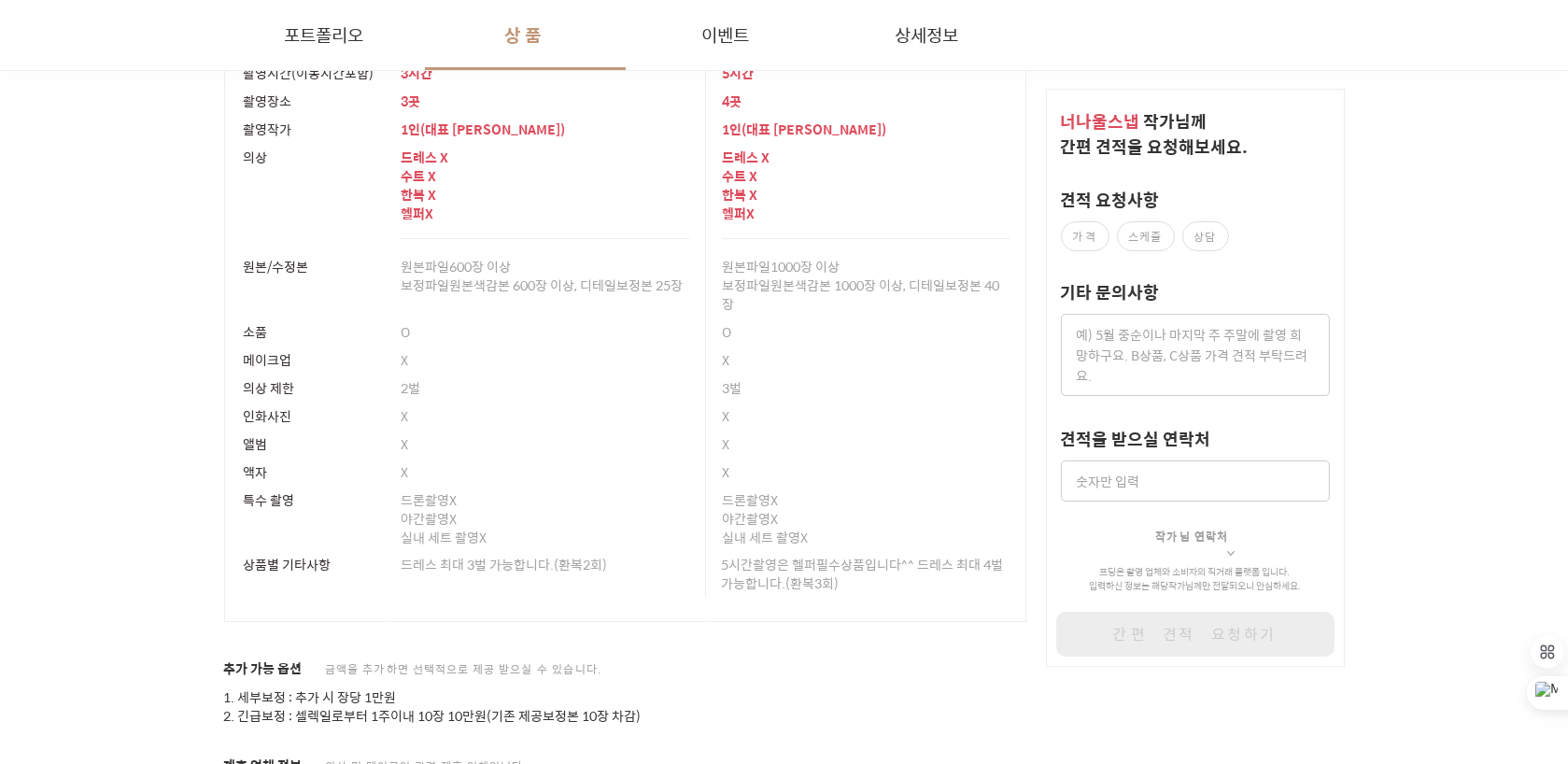
scroll to position [33265, 0]
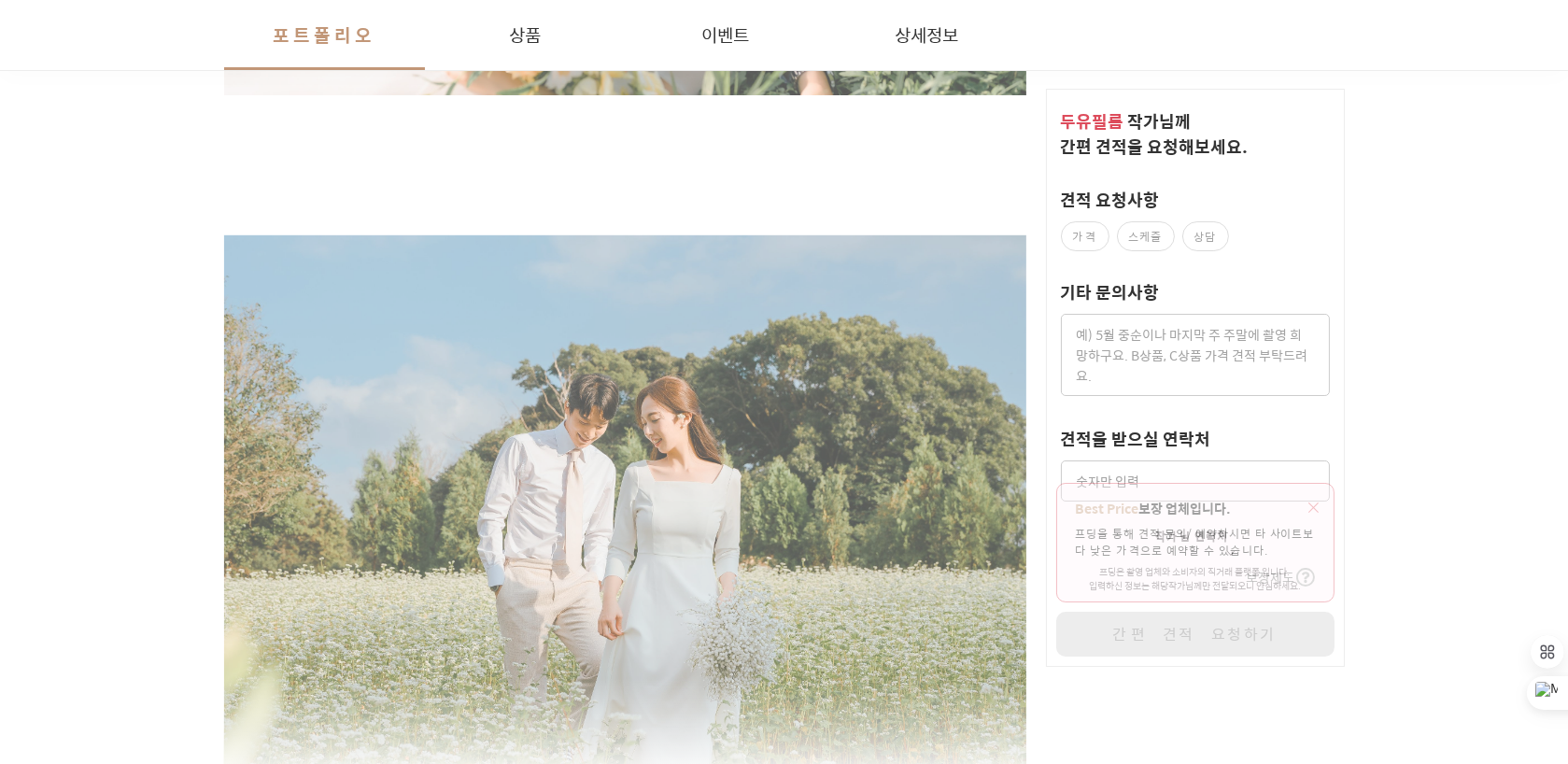
scroll to position [2081, 0]
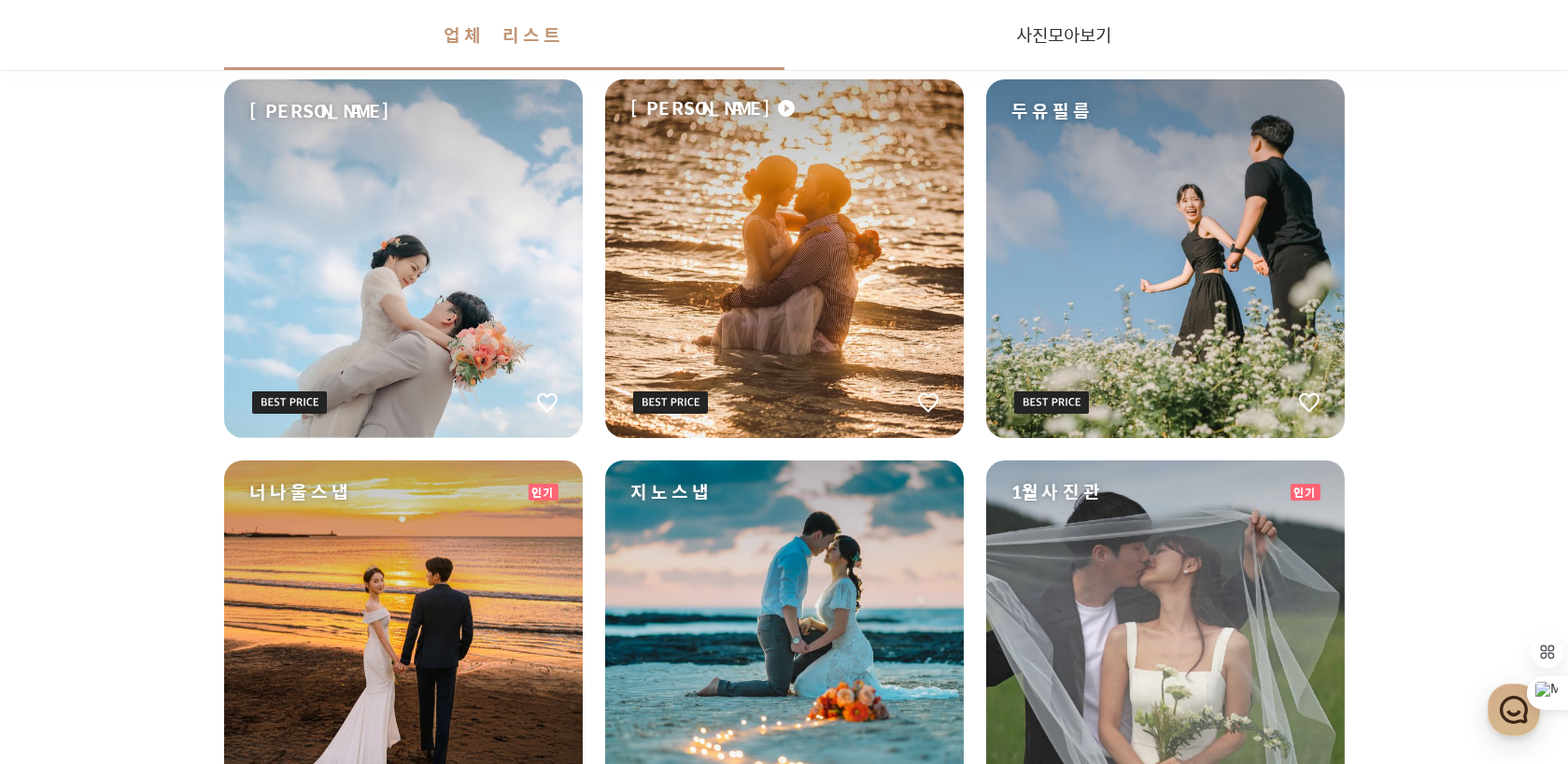
scroll to position [561, 0]
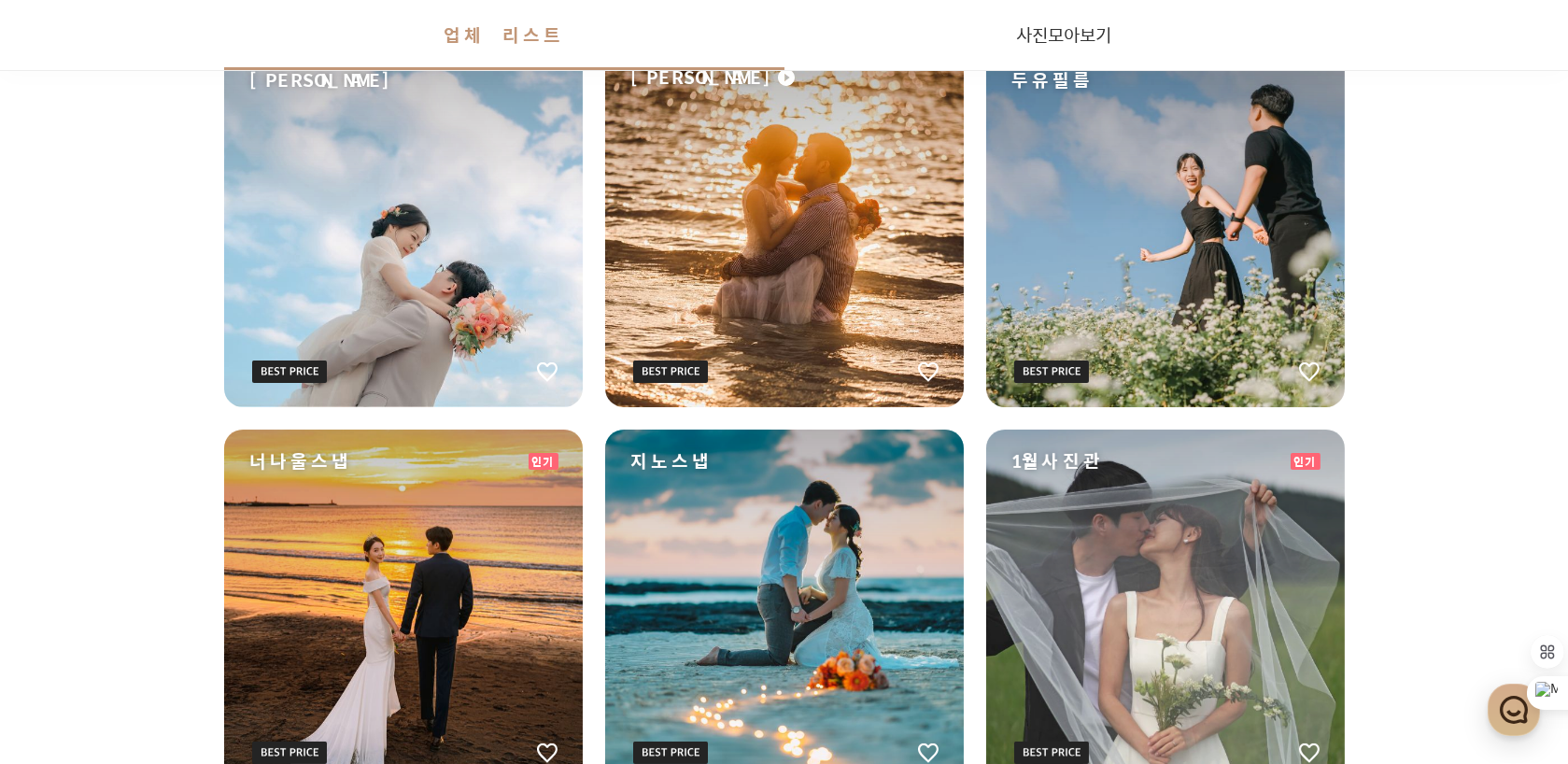
click at [1149, 608] on div "1월사진관" at bounding box center [1166, 609] width 359 height 359
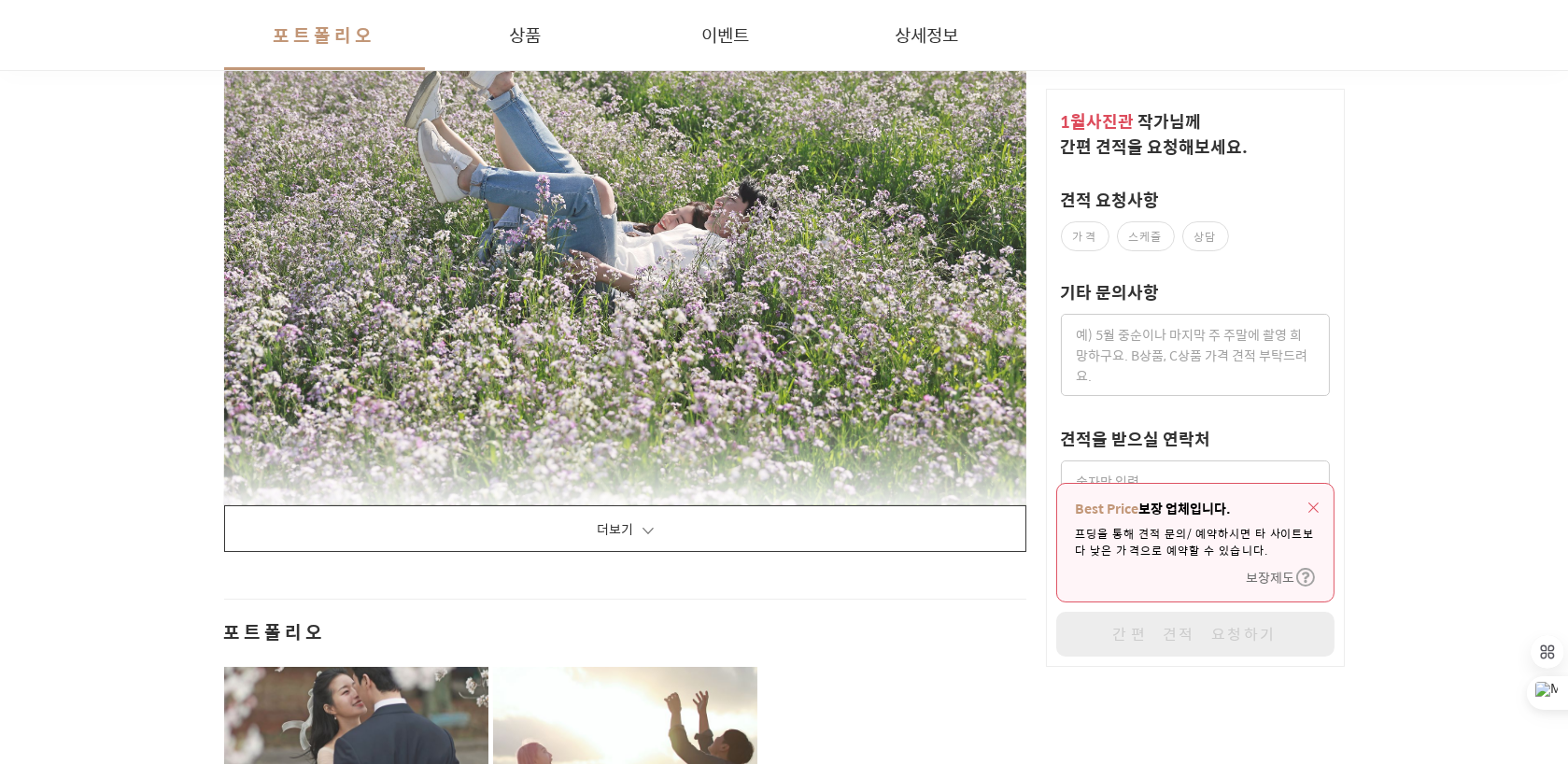
scroll to position [3270, 0]
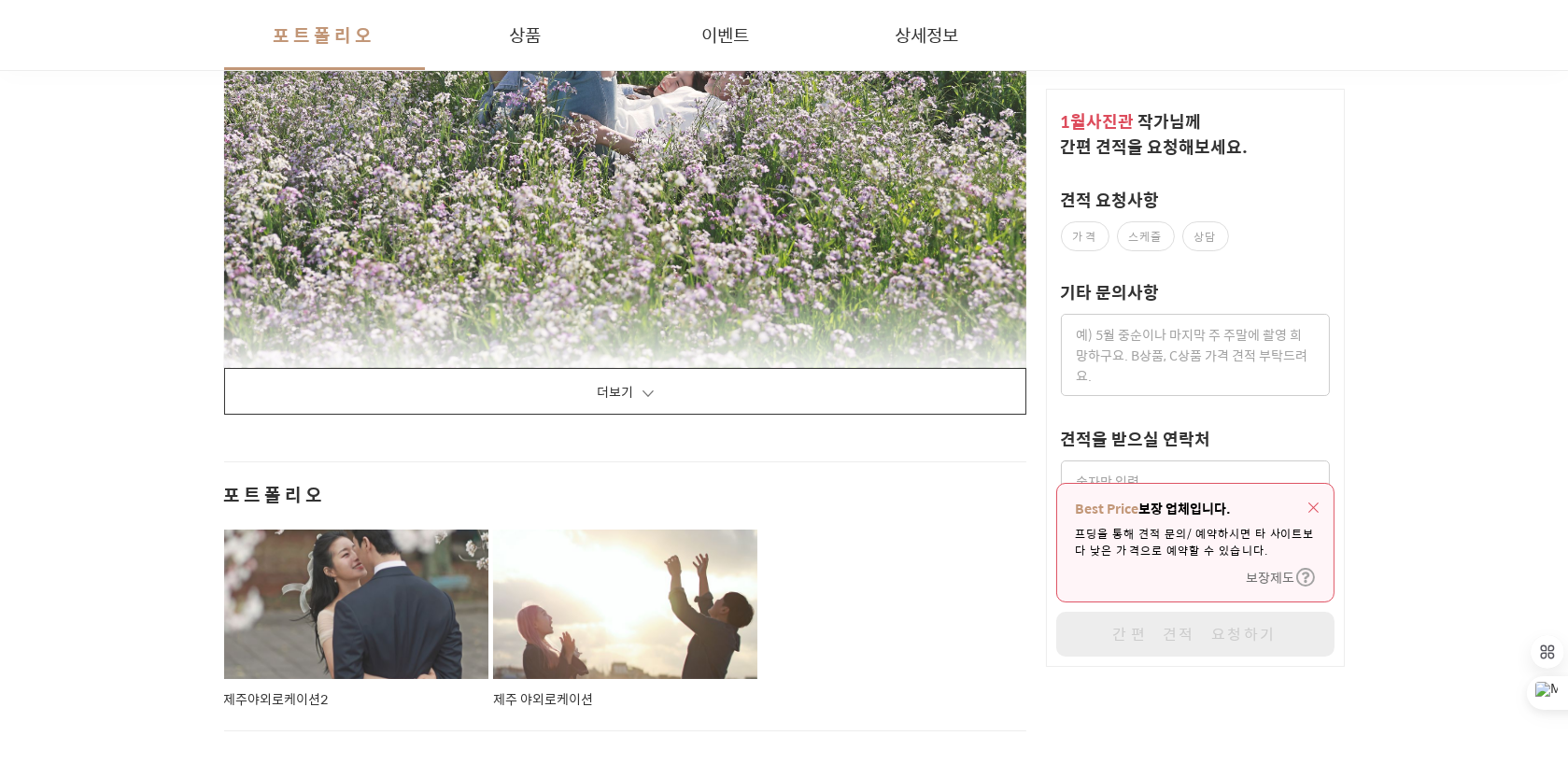
click at [611, 391] on button "더보기" at bounding box center [626, 392] width 803 height 47
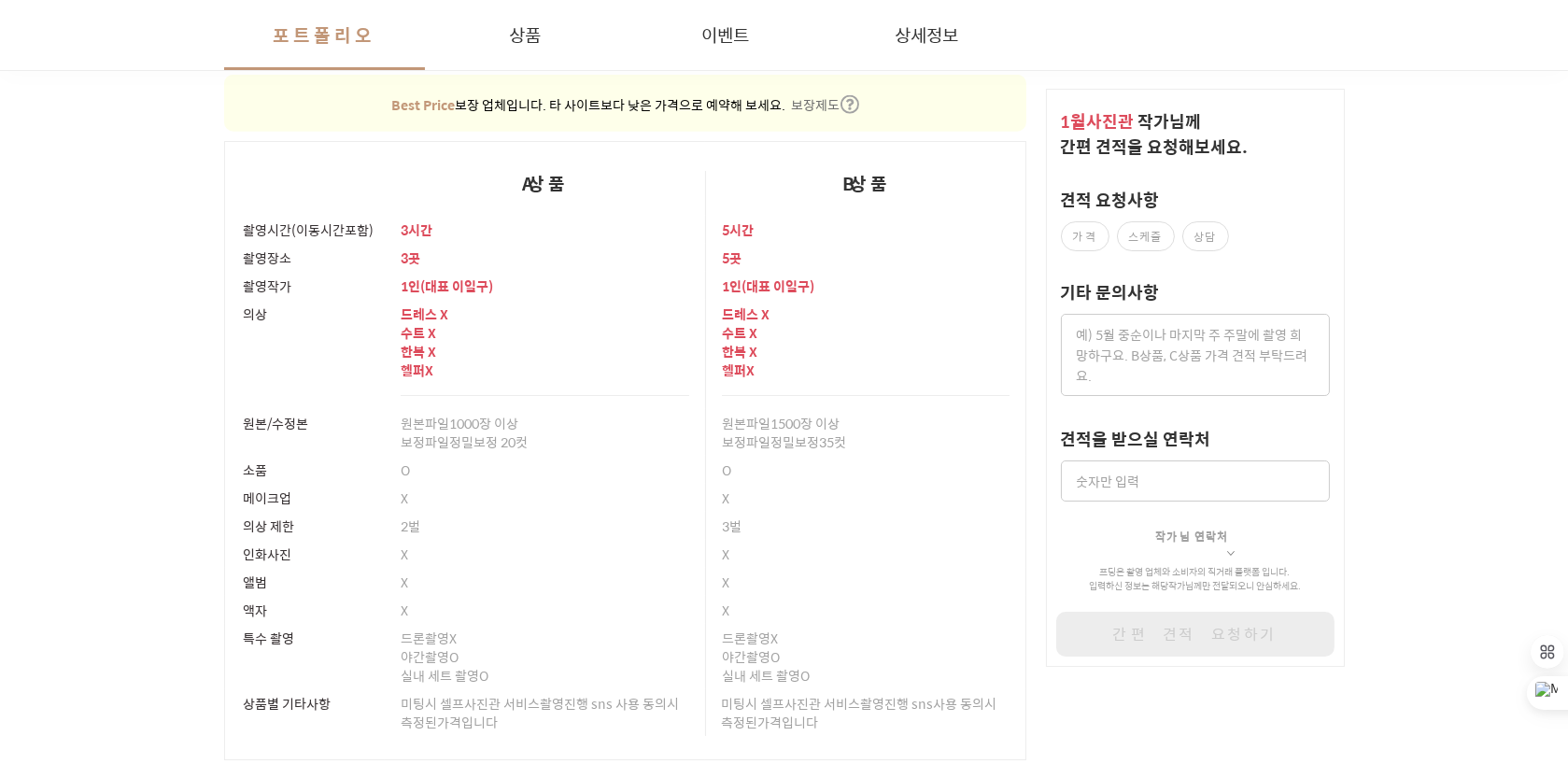
scroll to position [33078, 0]
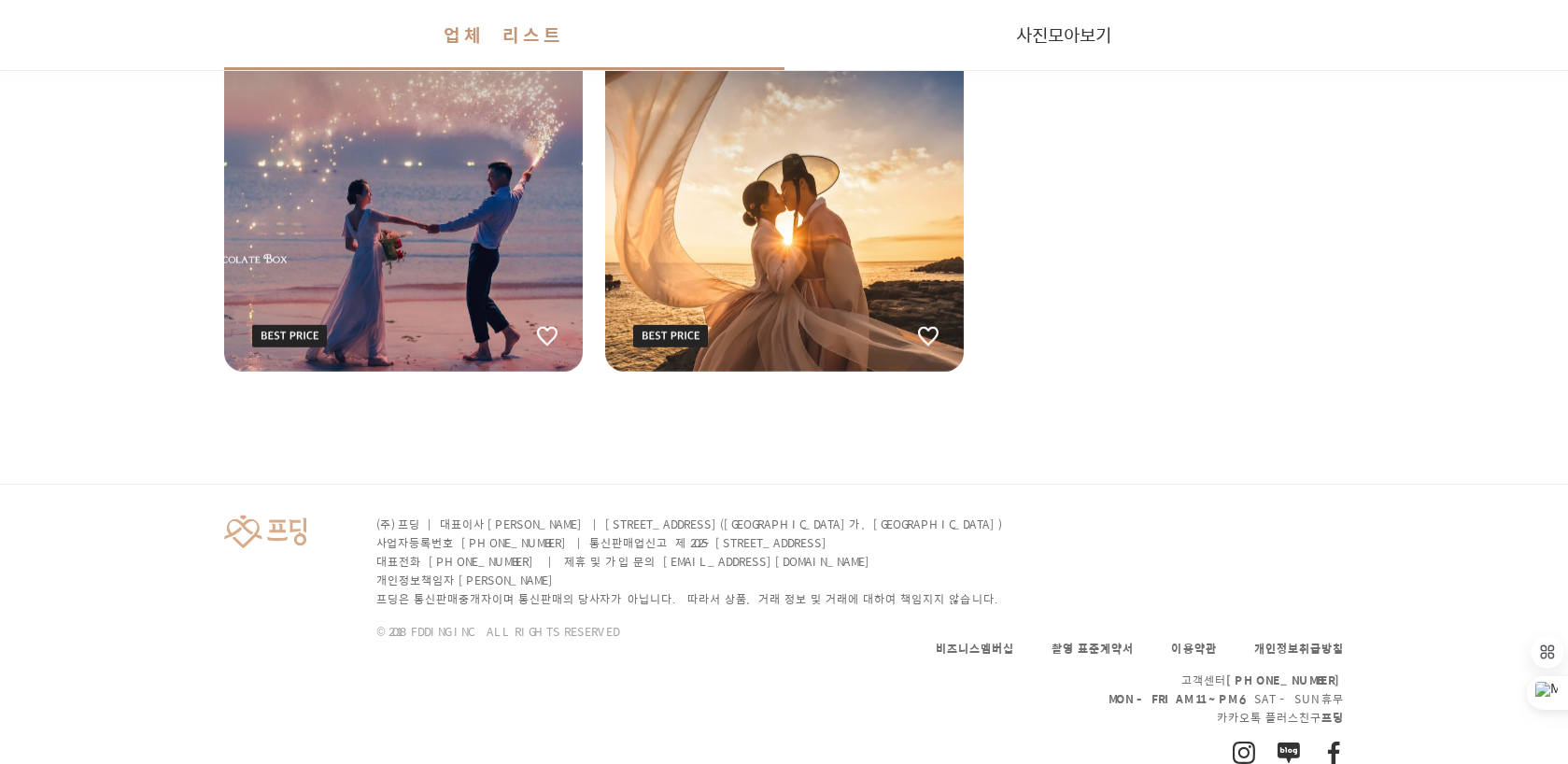
scroll to position [561, 0]
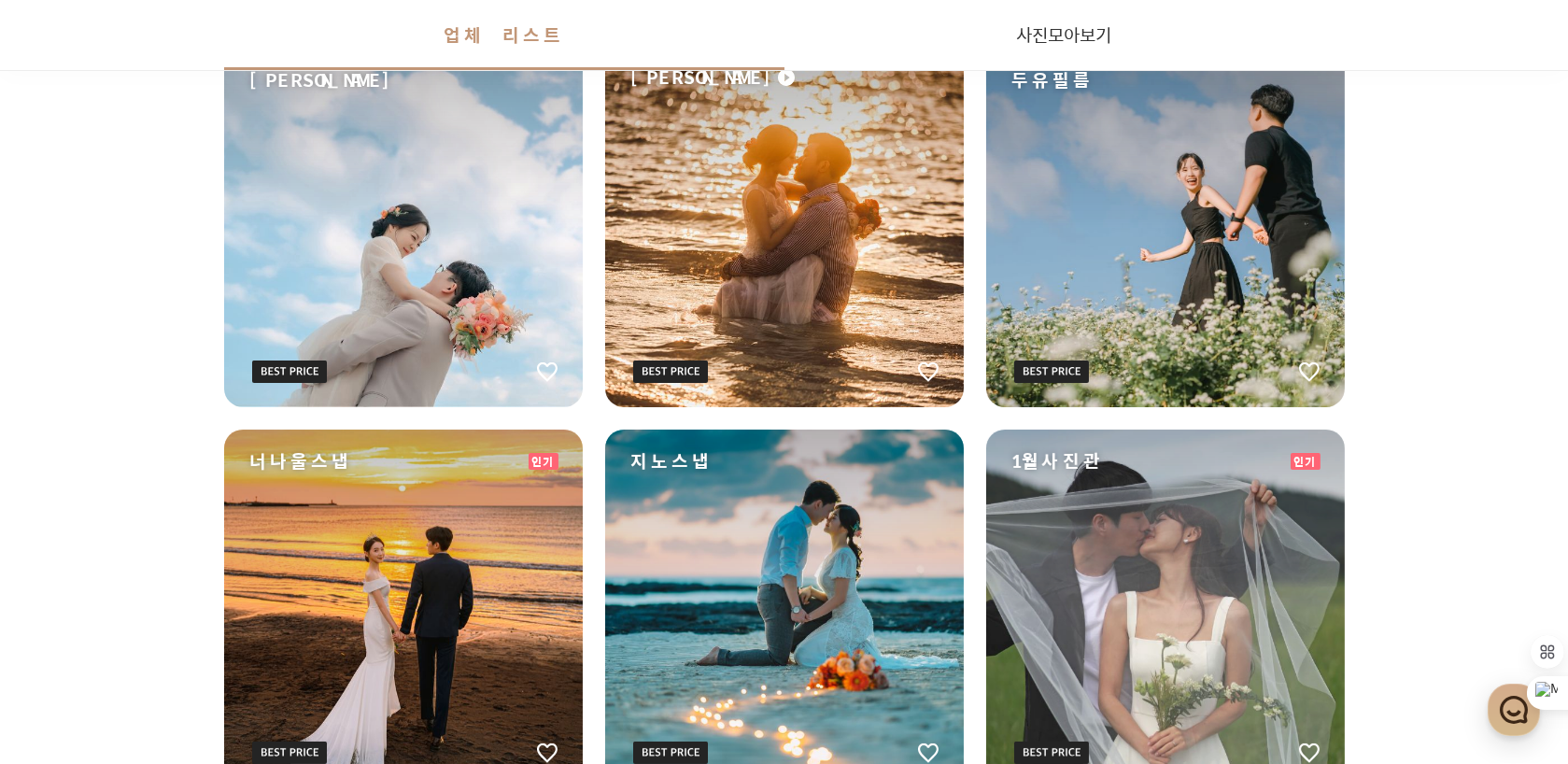
click at [774, 489] on div "지노스냅" at bounding box center [784, 609] width 359 height 359
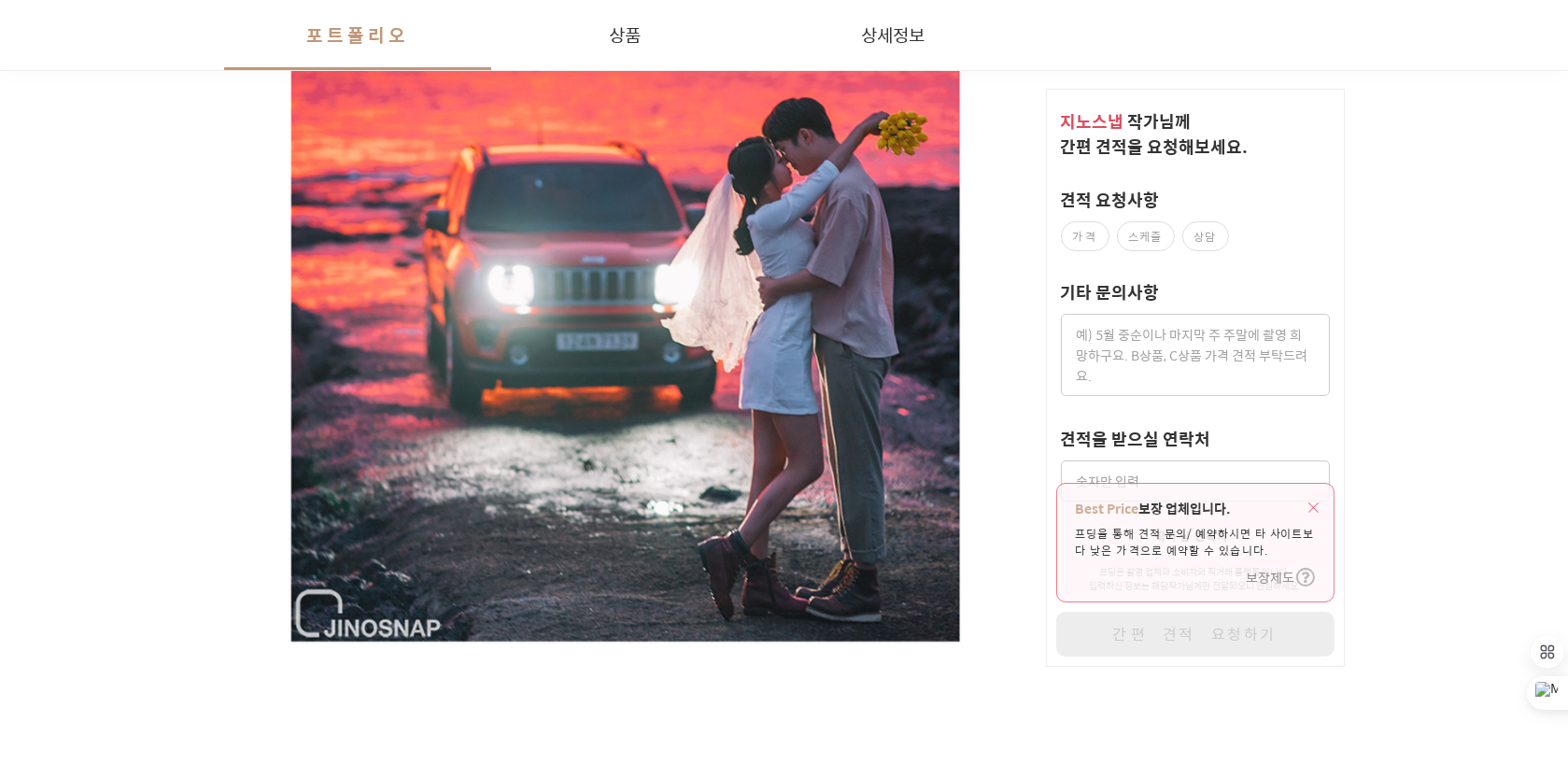
scroll to position [2242, 0]
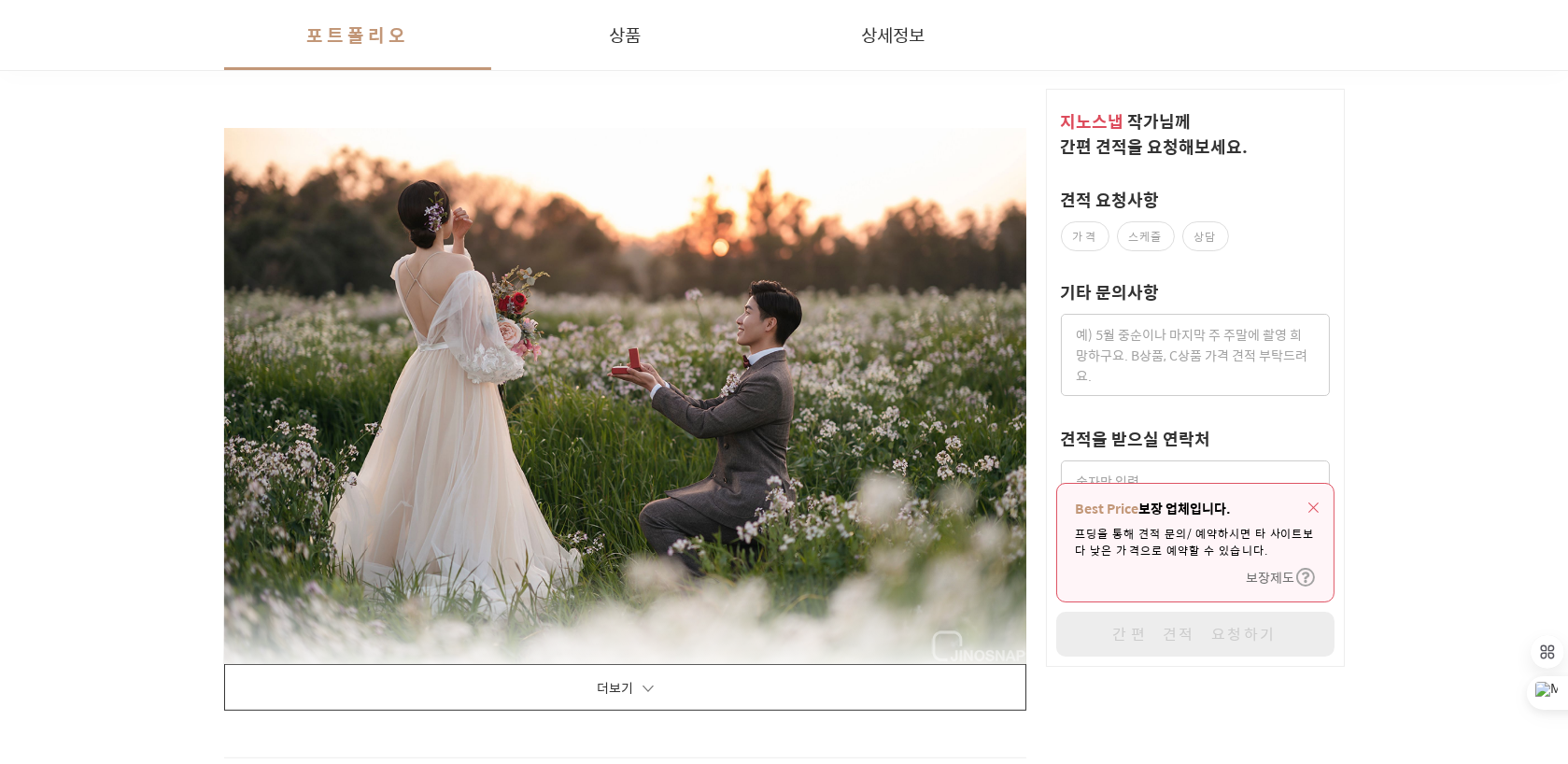
click at [635, 693] on button "더보기" at bounding box center [626, 688] width 803 height 47
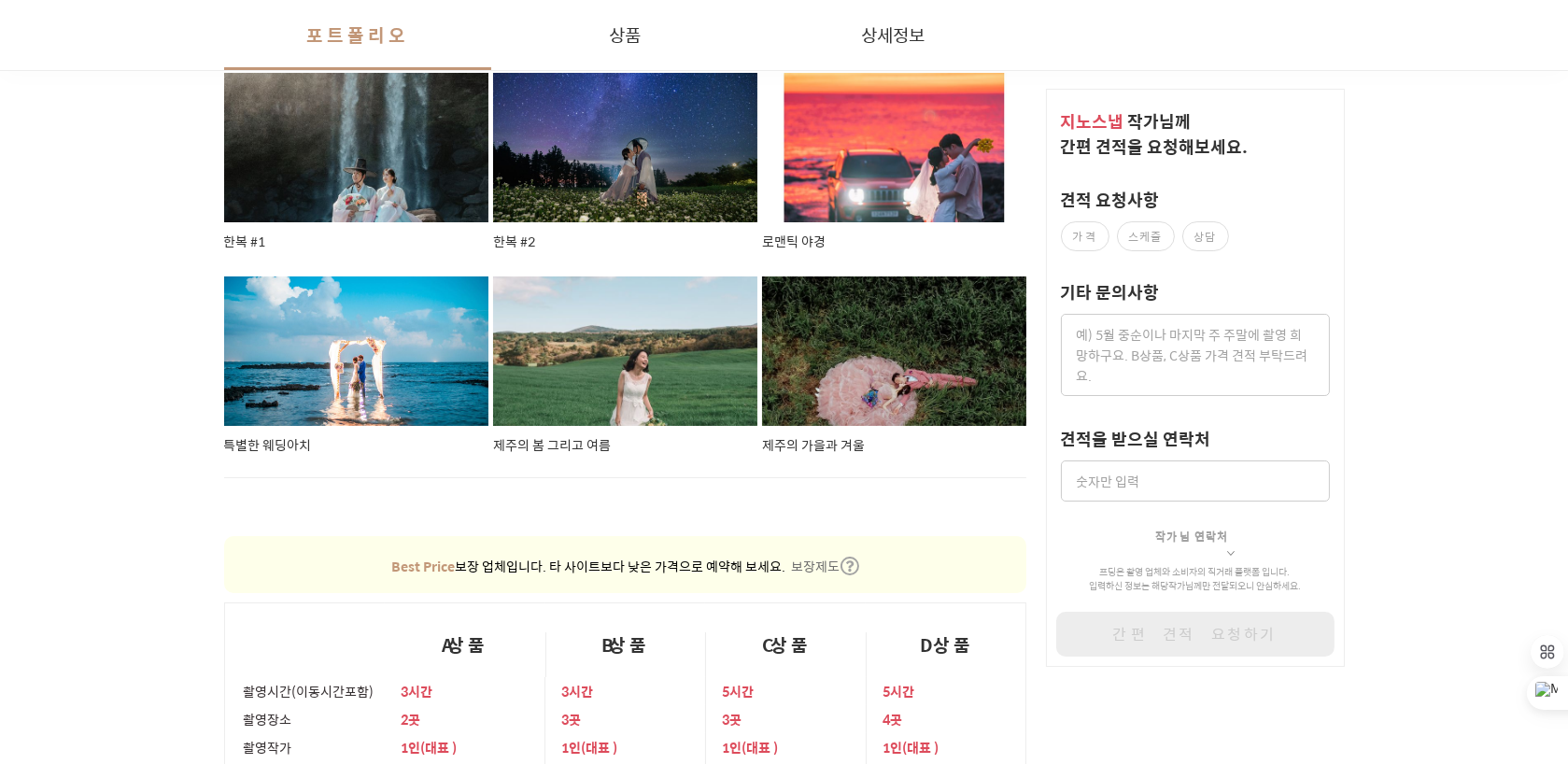
scroll to position [28312, 0]
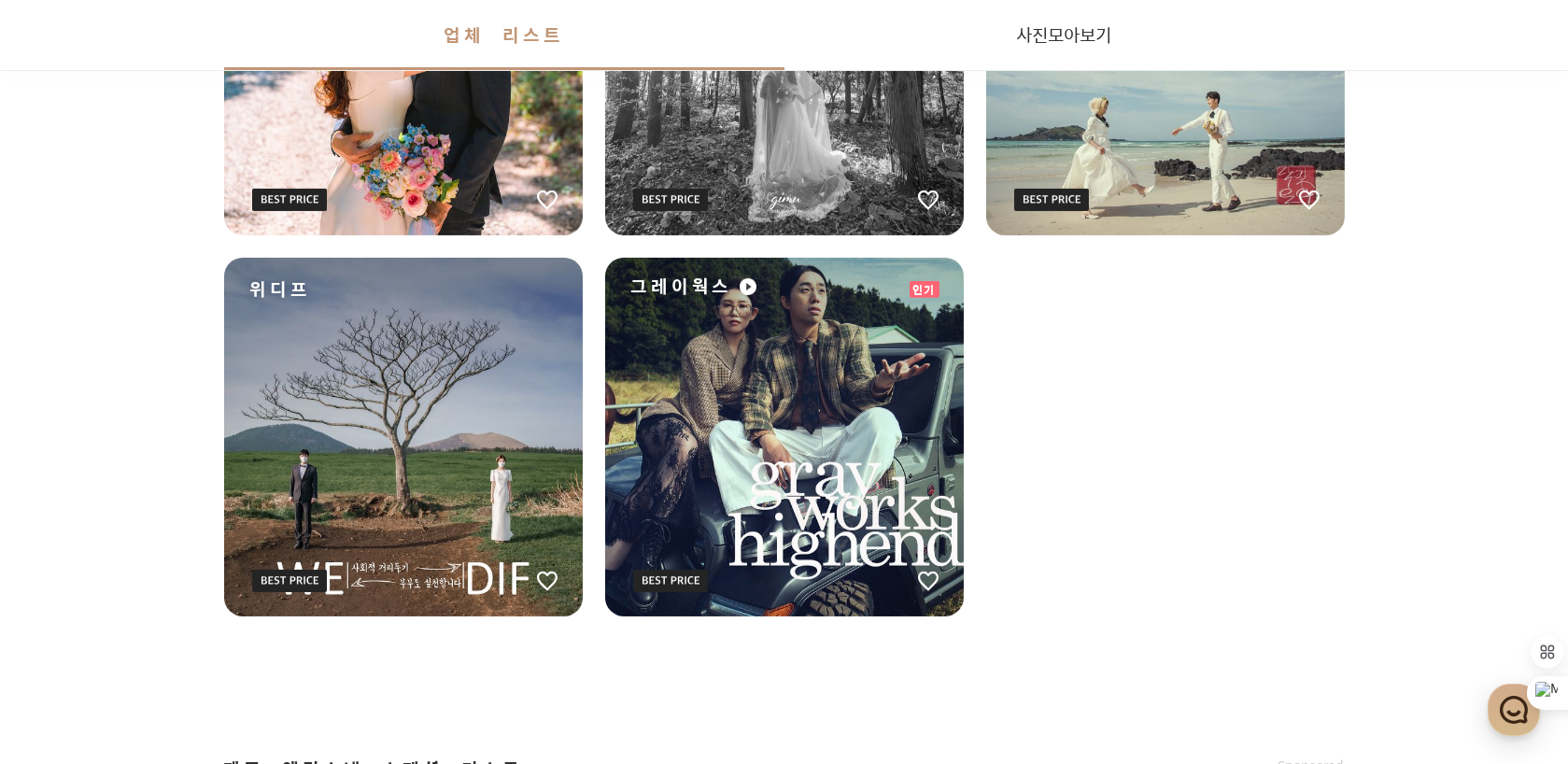
scroll to position [1588, 0]
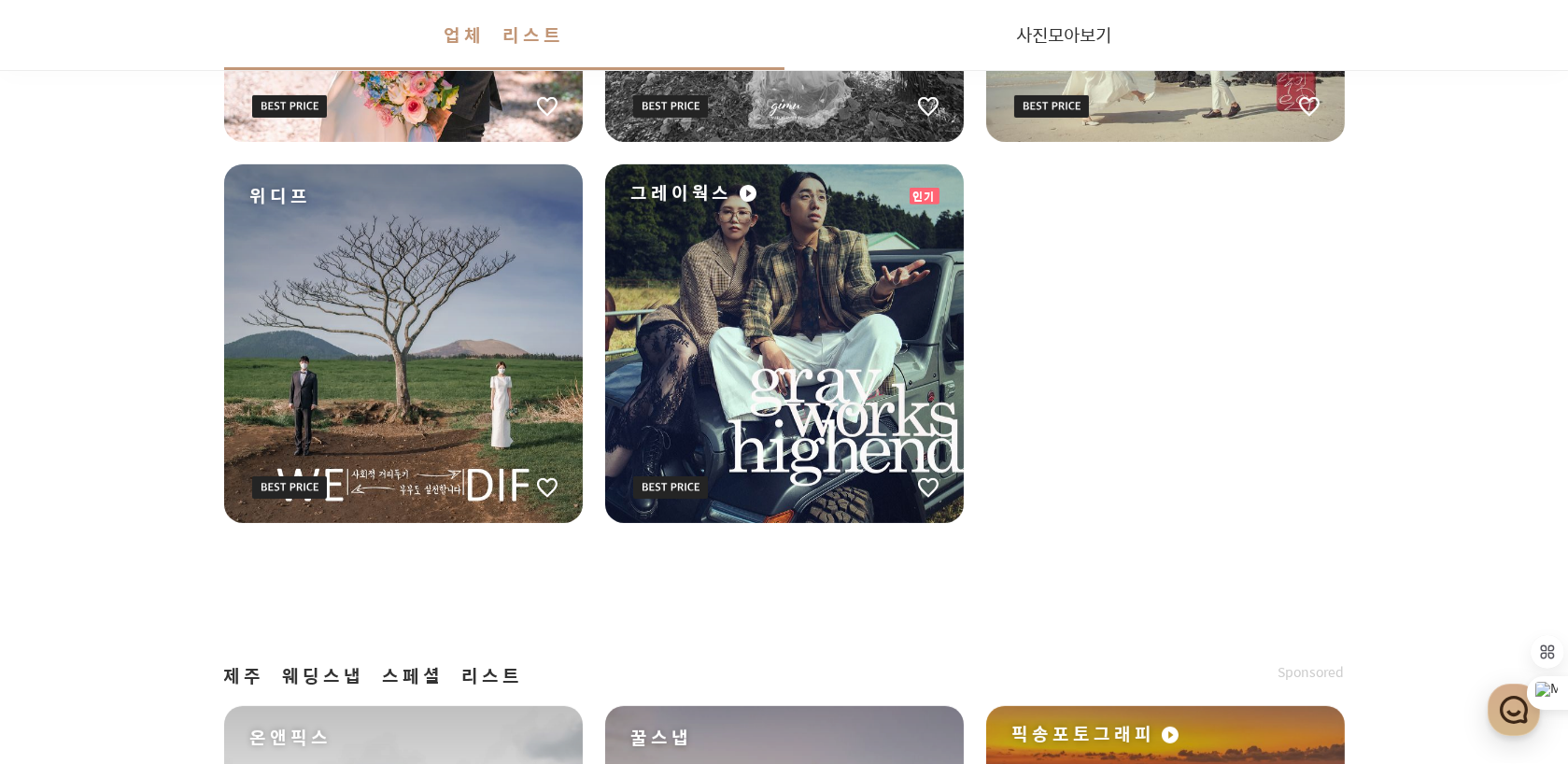
click at [436, 333] on div "위디프" at bounding box center [404, 344] width 359 height 359
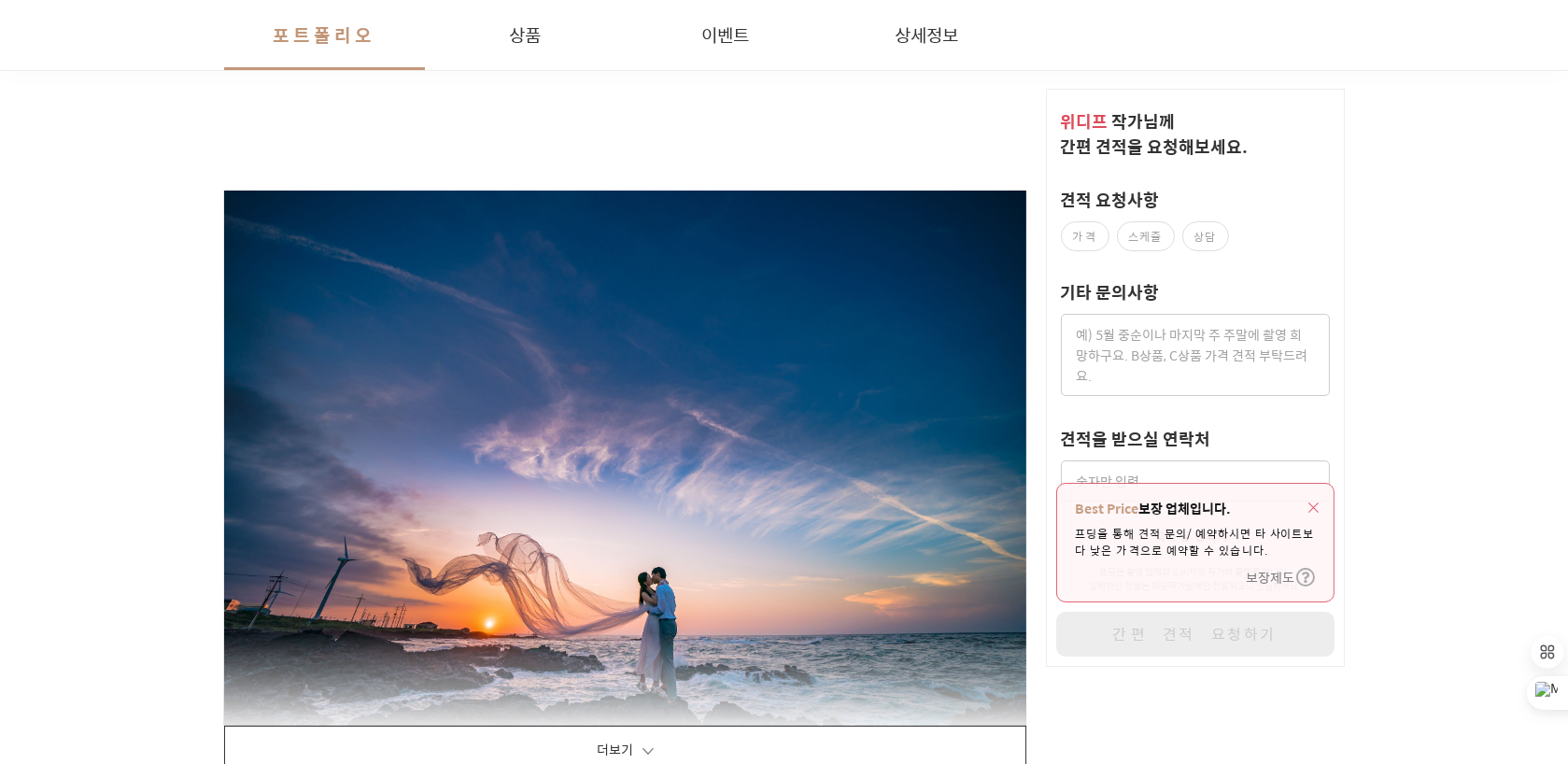
scroll to position [2803, 0]
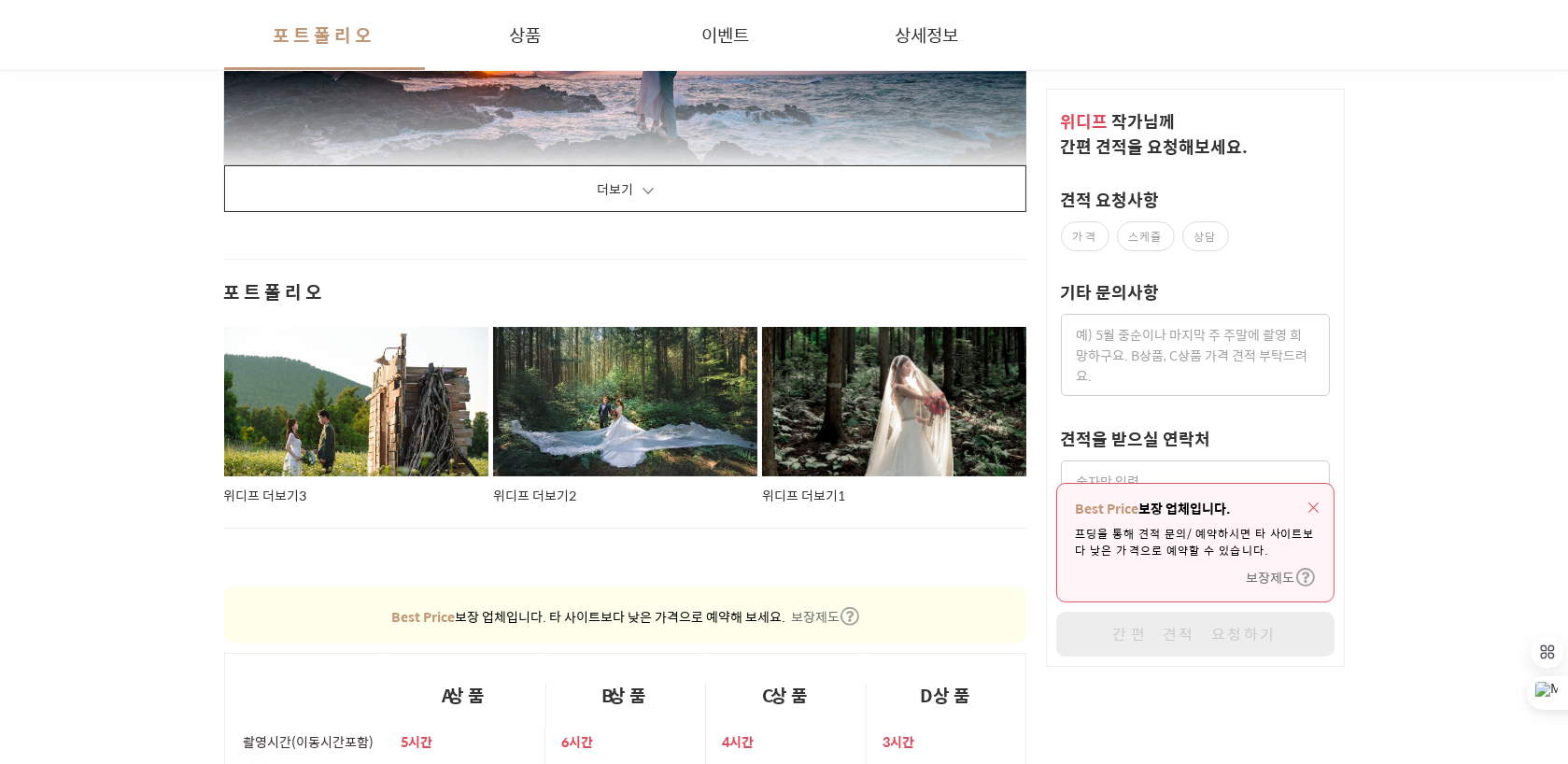
click at [580, 181] on button "더보기" at bounding box center [626, 189] width 803 height 47
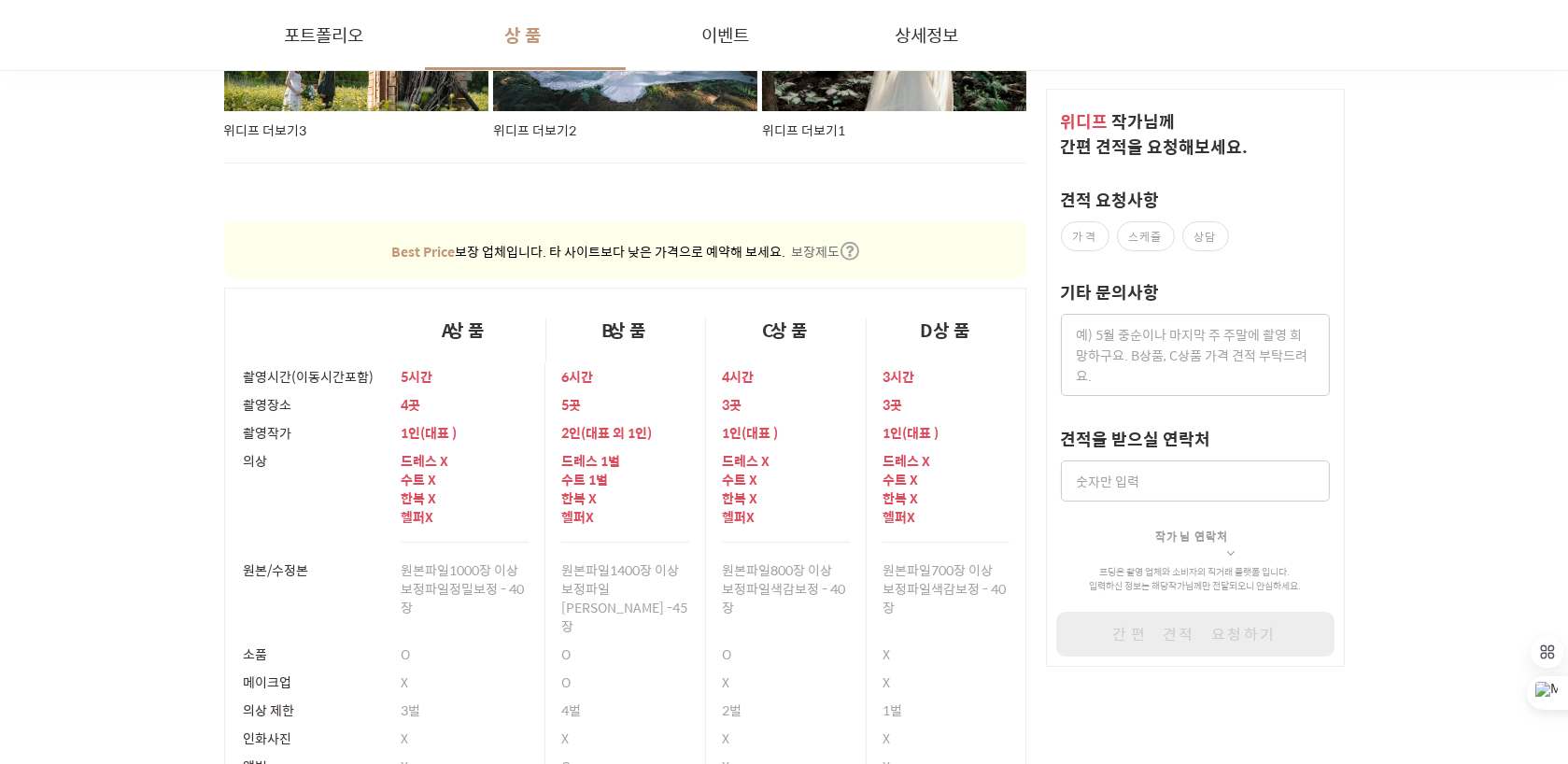
scroll to position [31676, 0]
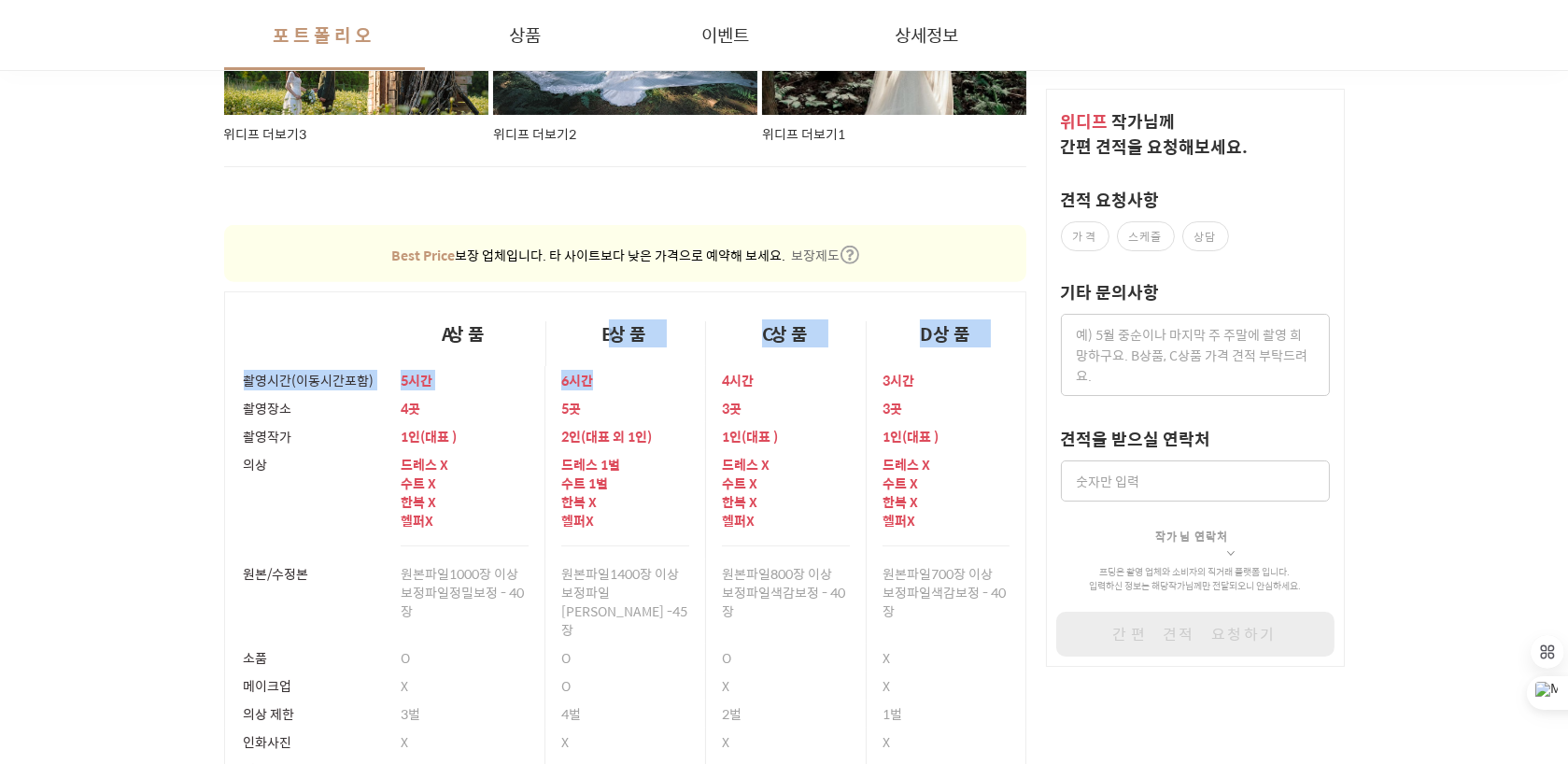
drag, startPoint x: 612, startPoint y: 325, endPoint x: 643, endPoint y: 374, distance: 58.0
click at [643, 374] on table "A상품 B상품 C상품 D상품 촬영시간(이동시간포함) 5시간 6시간 4시간 3시간 촬영장소 4곳 5곳 3곳 3곳 촬영작가 1 인 ( 대표 ) 2…" at bounding box center [626, 666] width 803 height 750
click at [620, 394] on div at bounding box center [606, 402] width 32 height 26
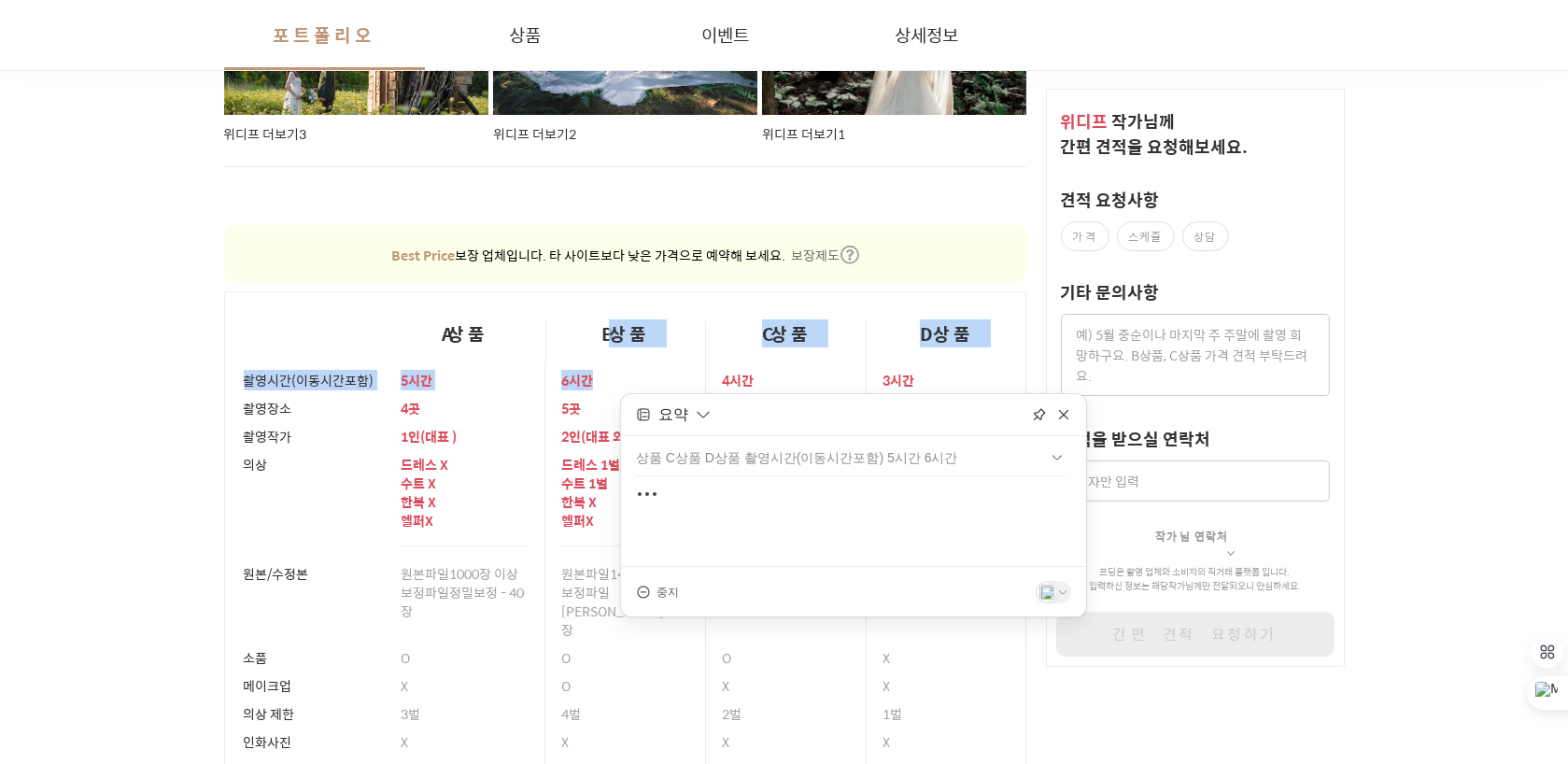
click at [604, 368] on div "6시간" at bounding box center [626, 381] width 128 height 28
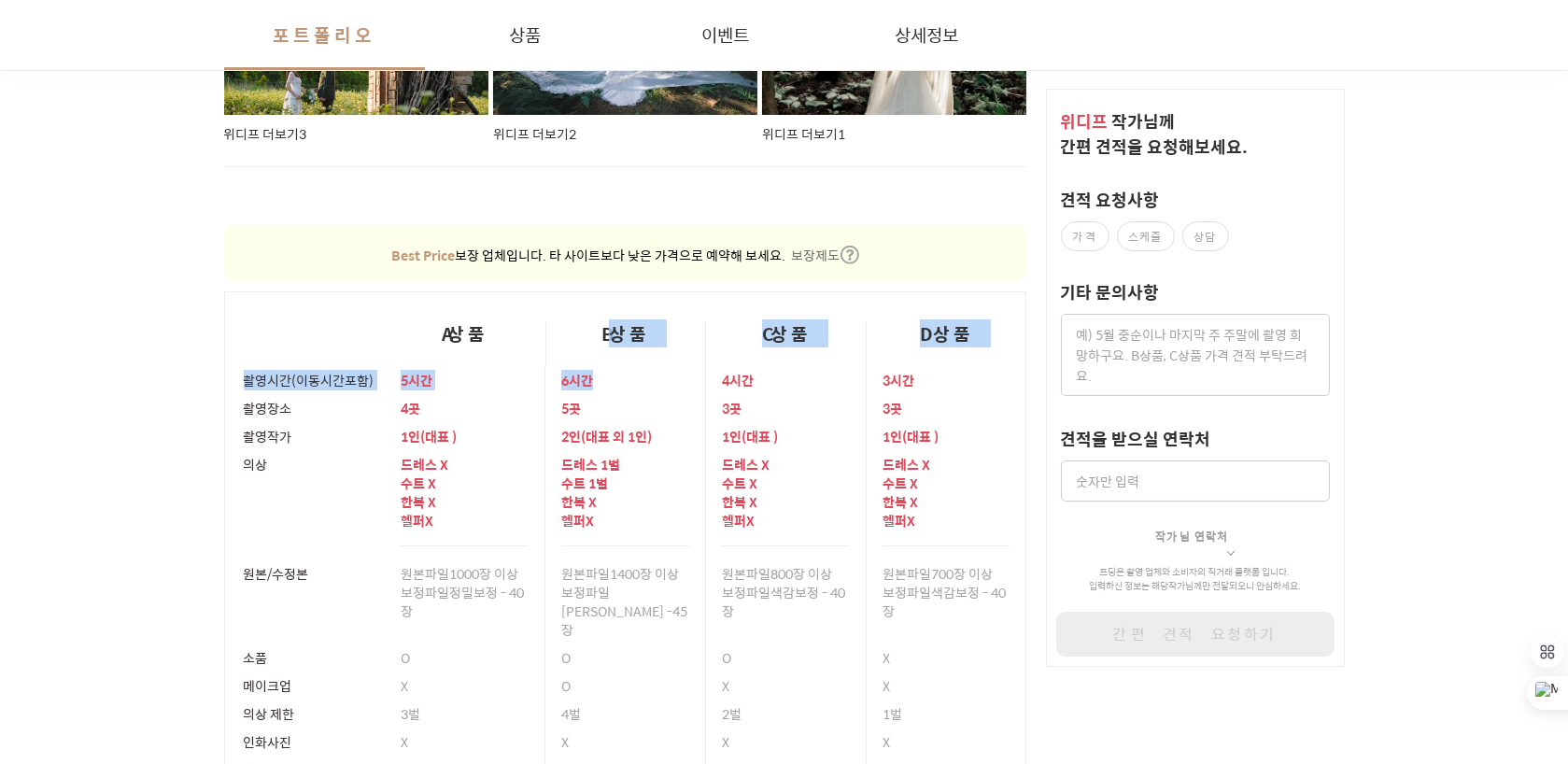
click at [584, 366] on div "6시간" at bounding box center [626, 381] width 128 height 28
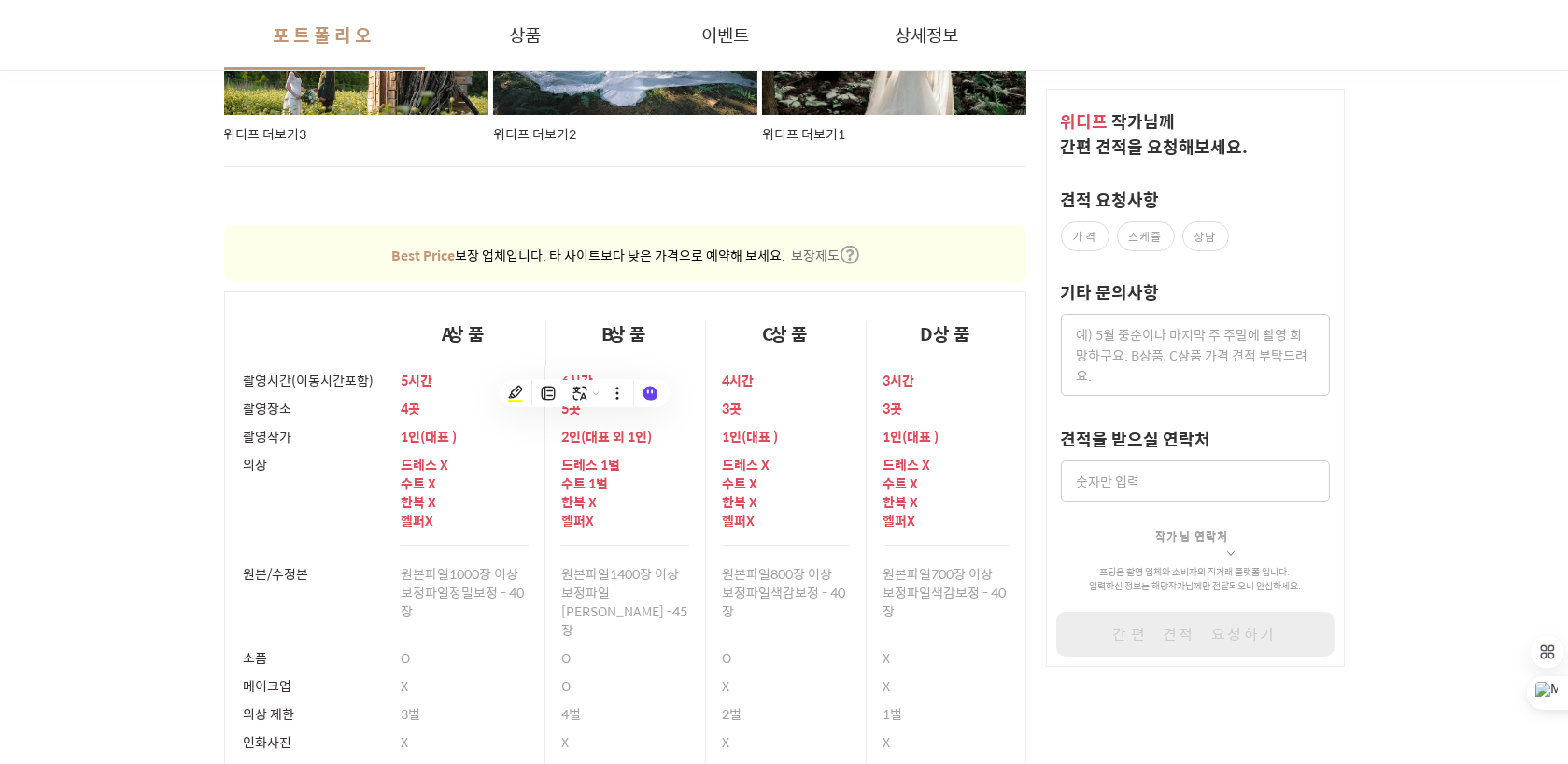
click at [602, 325] on div "B상품" at bounding box center [626, 344] width 161 height 45
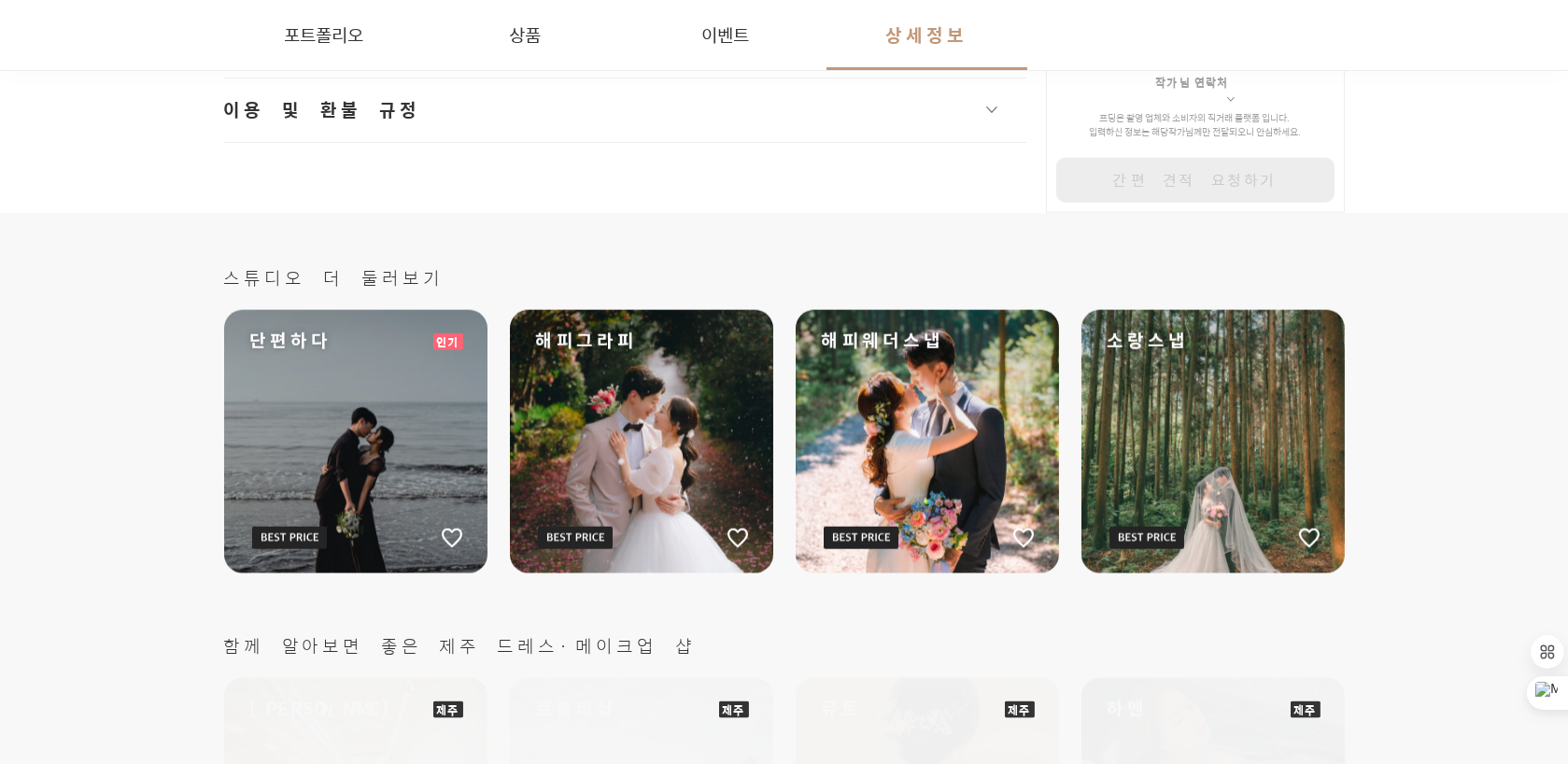
scroll to position [33078, 0]
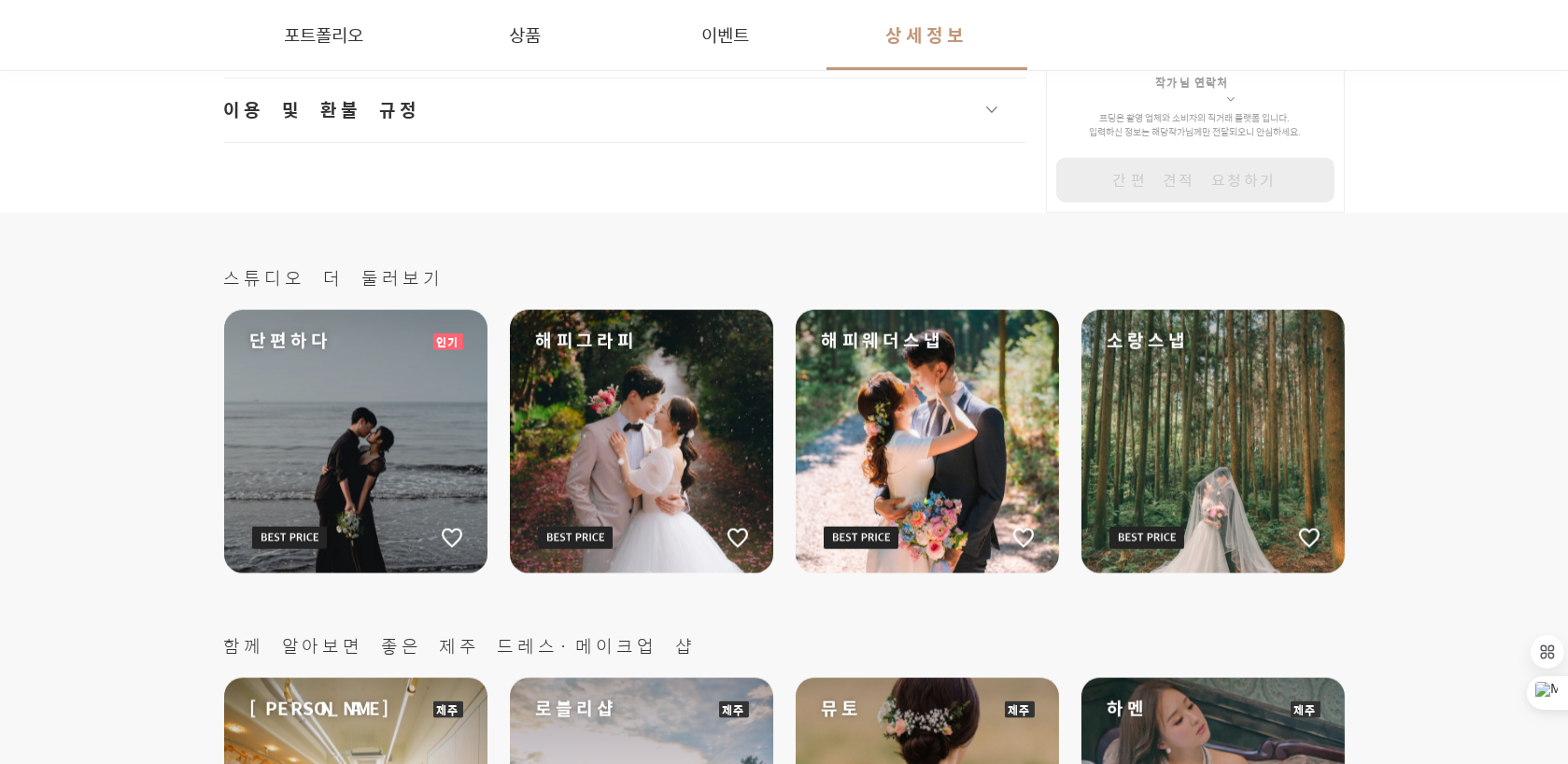
click at [602, 463] on div "해피그라피" at bounding box center [642, 442] width 263 height 263
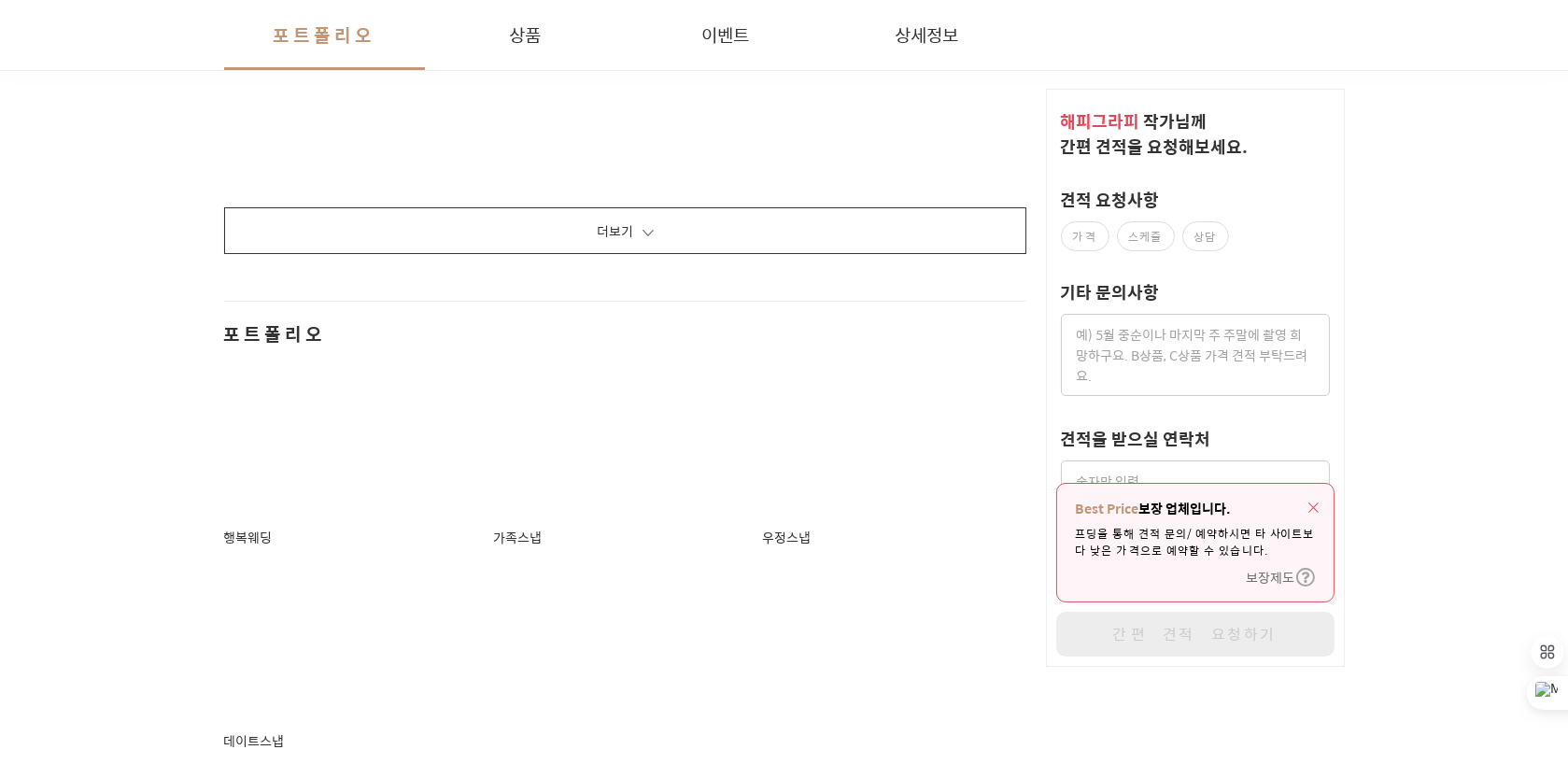
scroll to position [3550, 0]
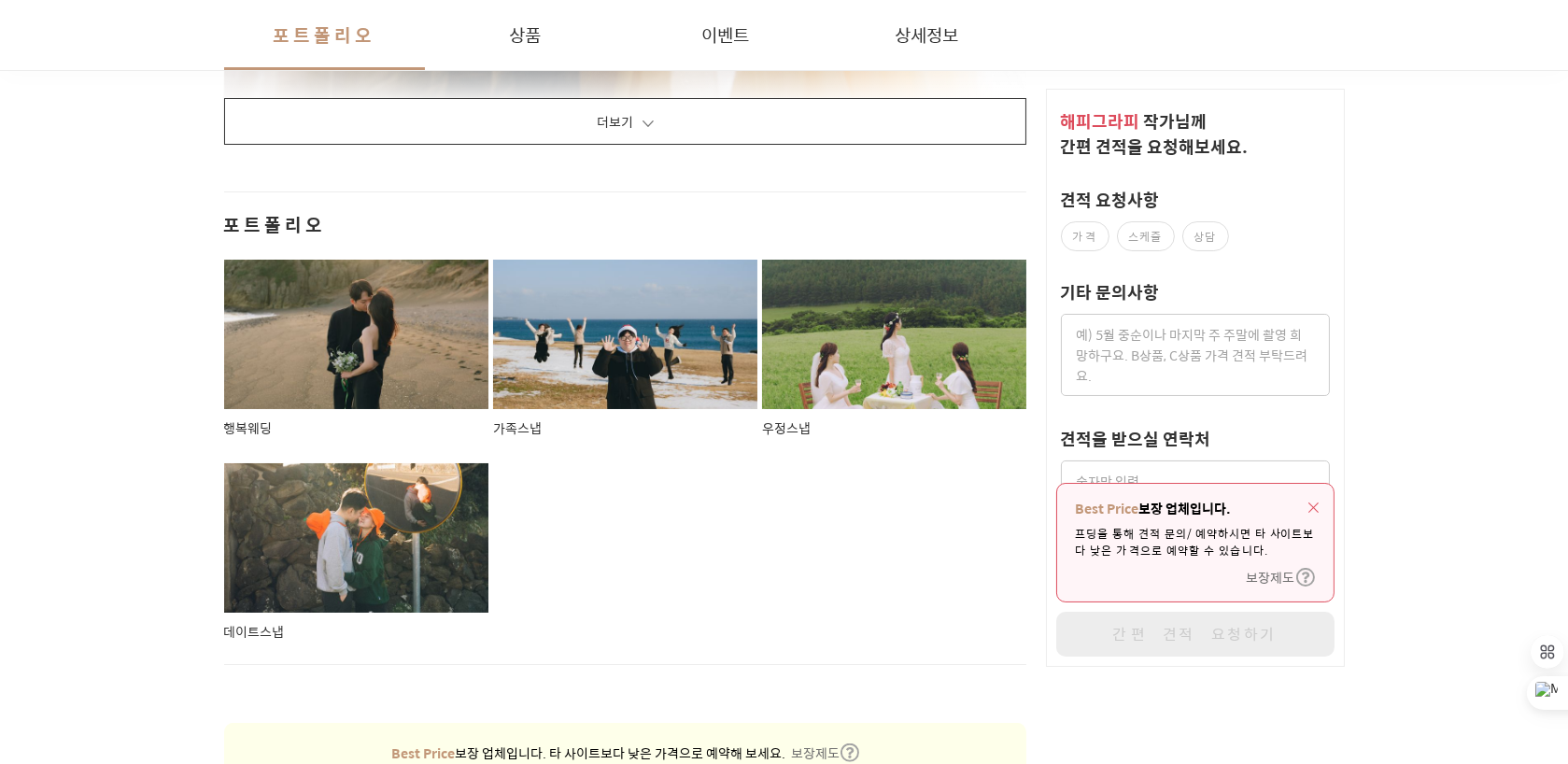
click at [643, 116] on button "더보기" at bounding box center [626, 121] width 803 height 47
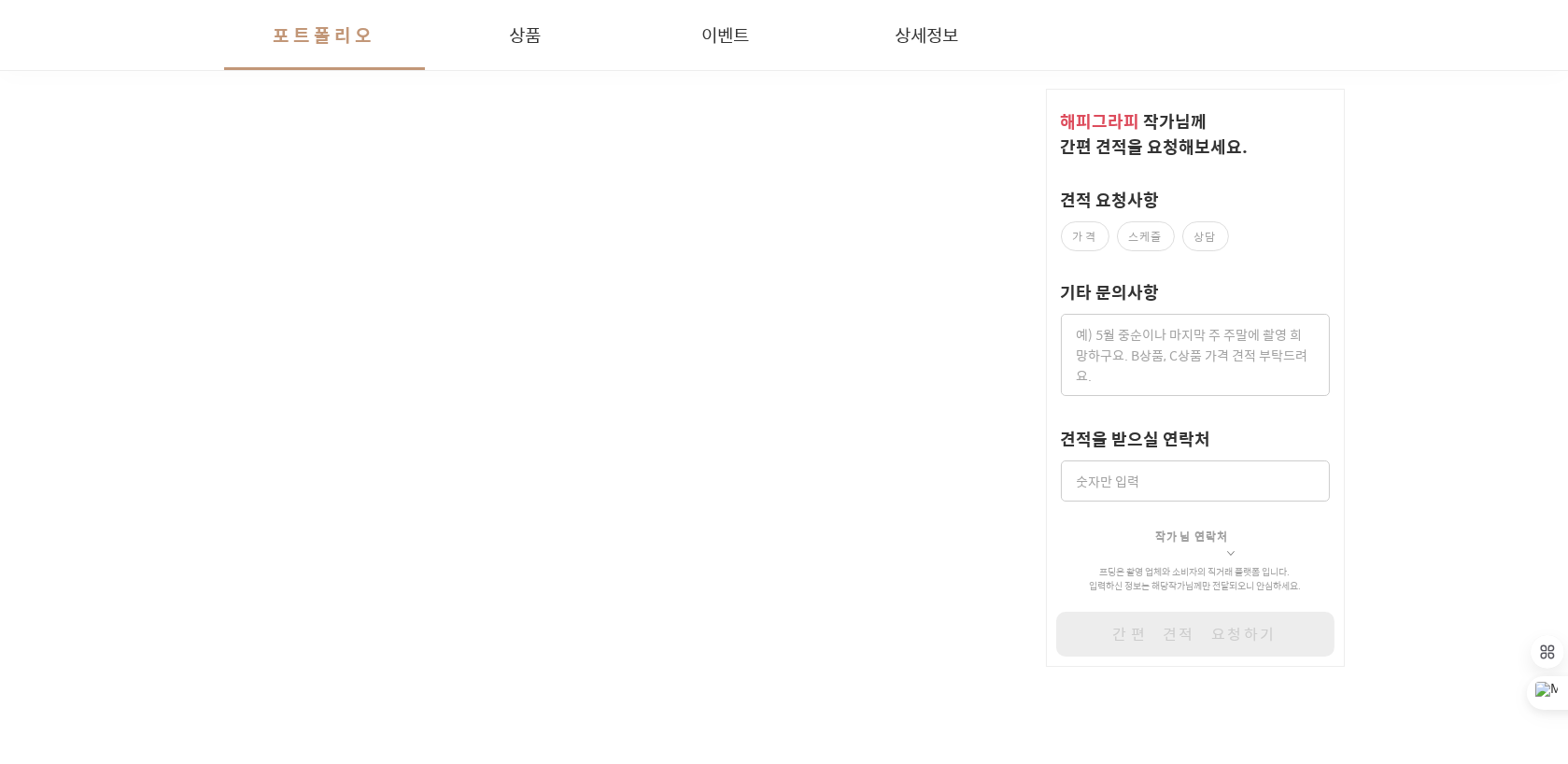
scroll to position [20464, 0]
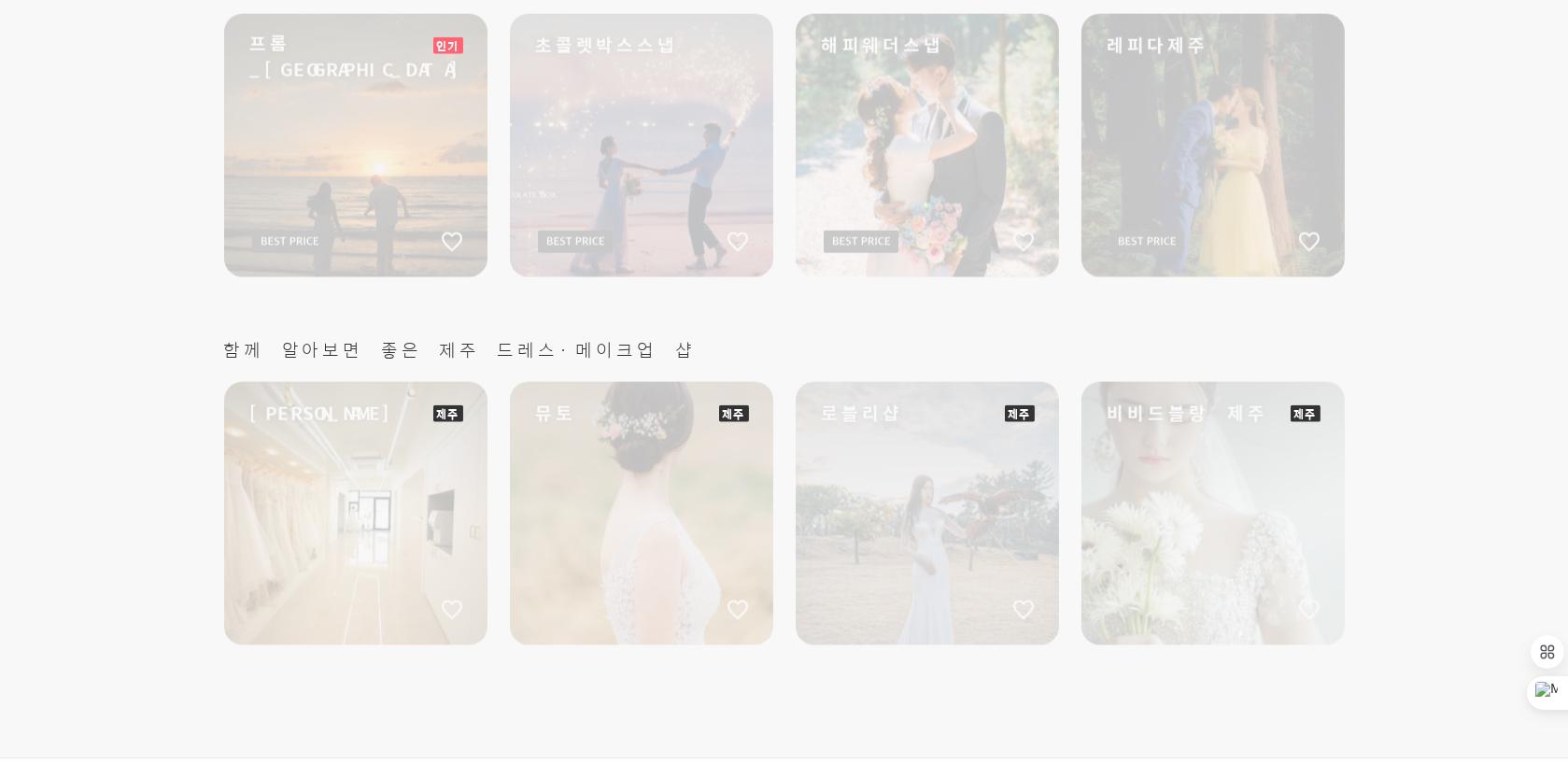
scroll to position [4770, 0]
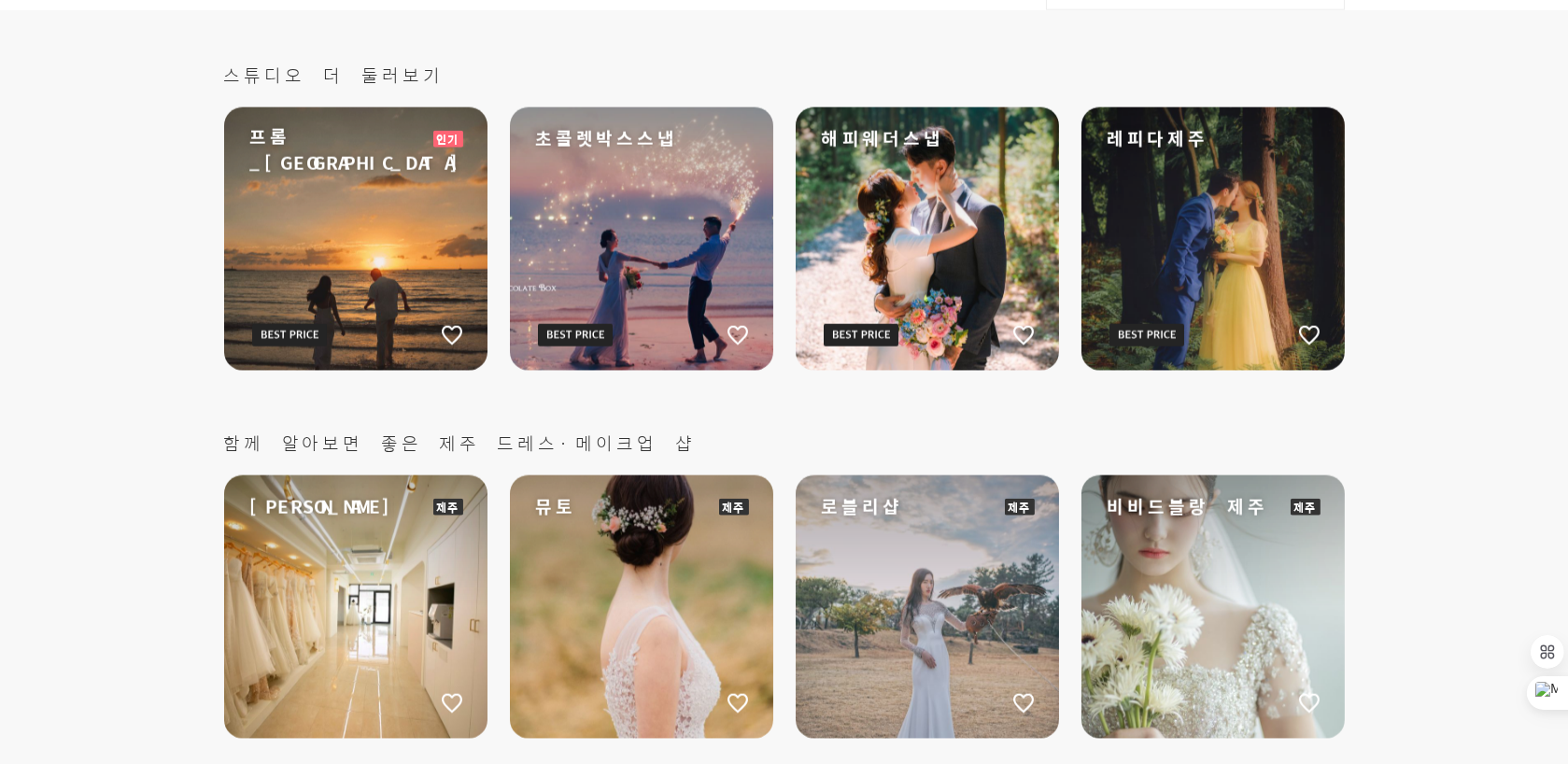
click at [940, 202] on div "해피웨더스냅" at bounding box center [927, 239] width 263 height 263
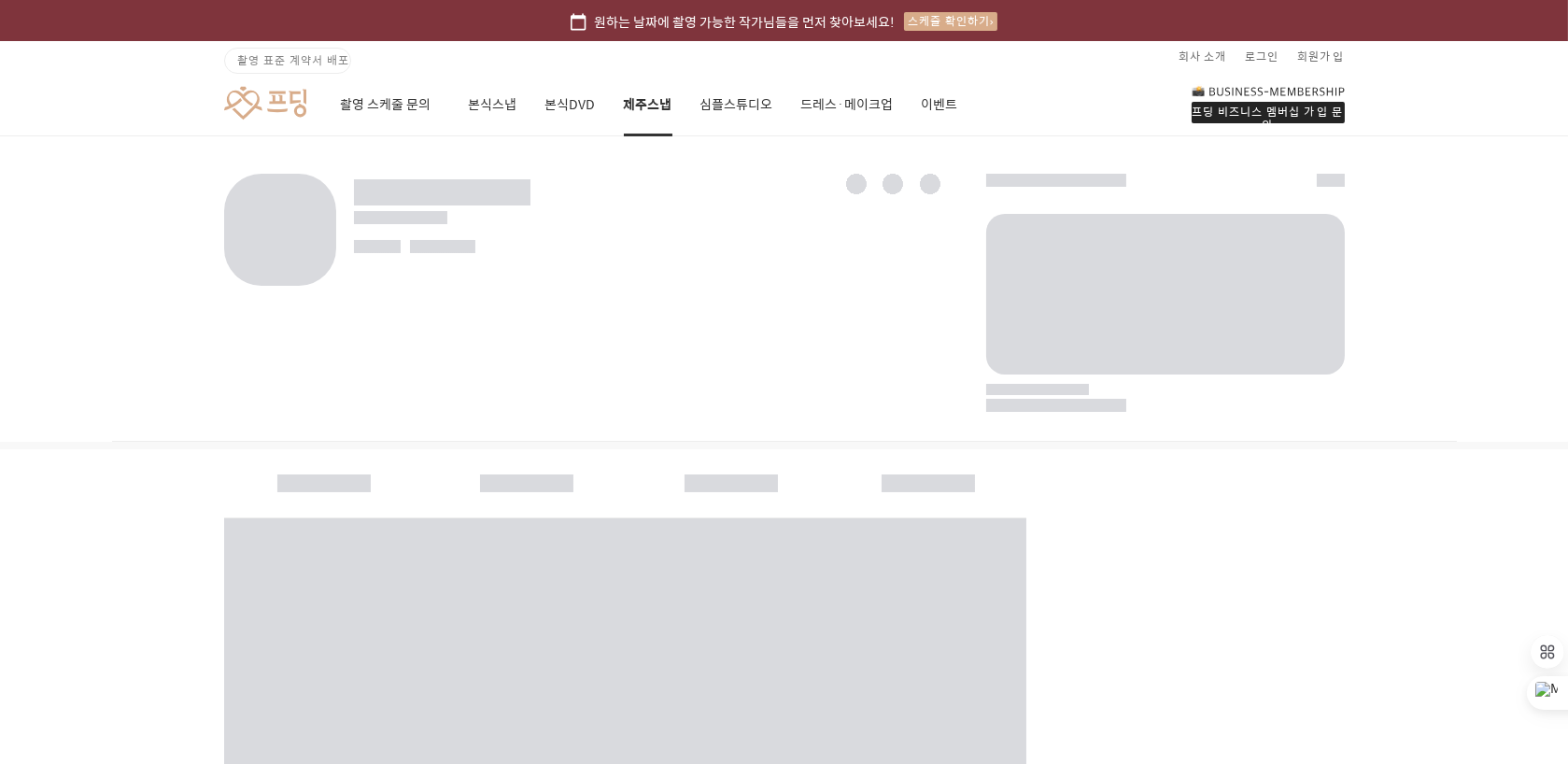
click at [940, 202] on div at bounding box center [784, 288] width 1345 height 305
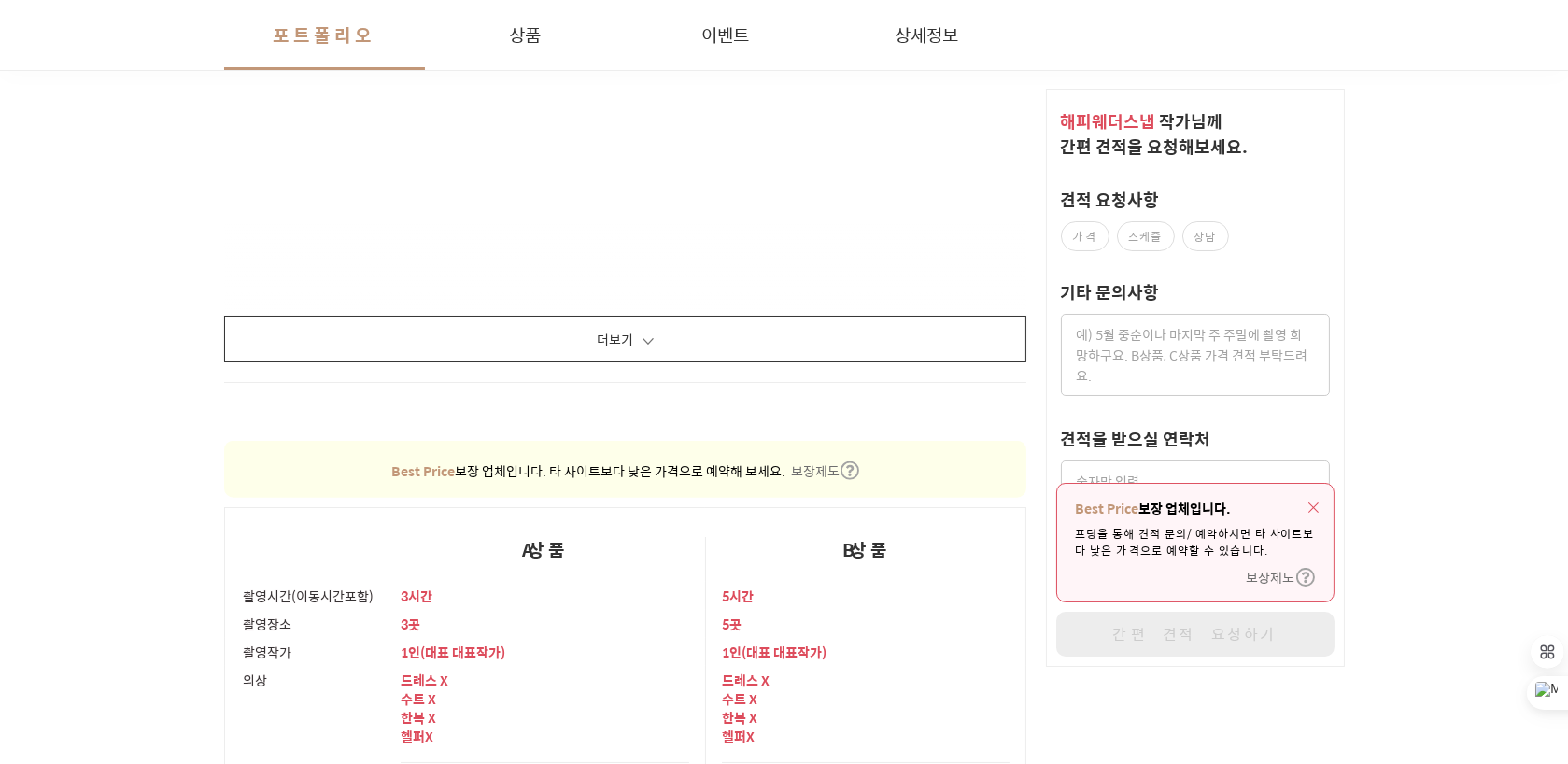
scroll to position [4298, 0]
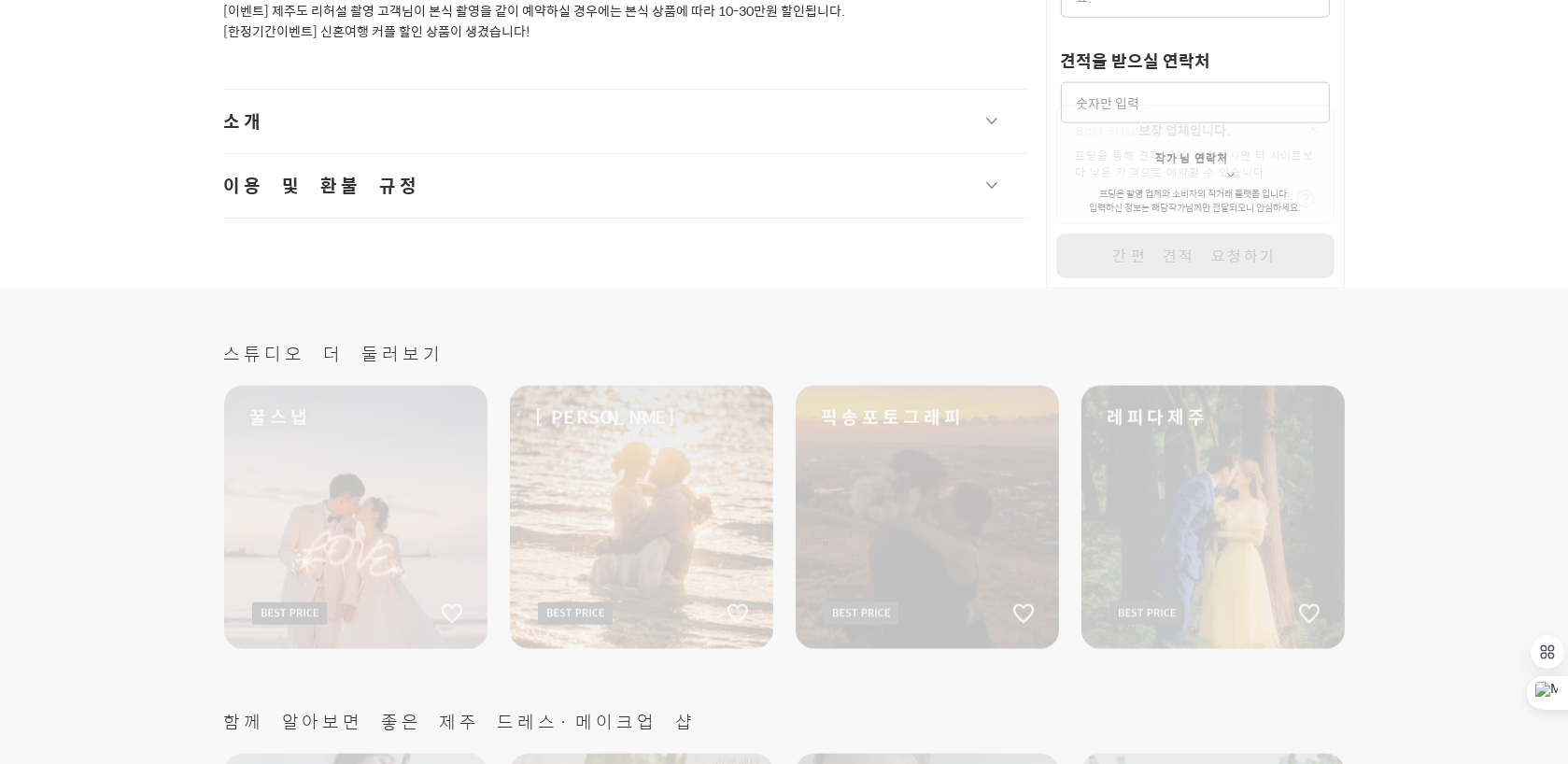
scroll to position [4583, 0]
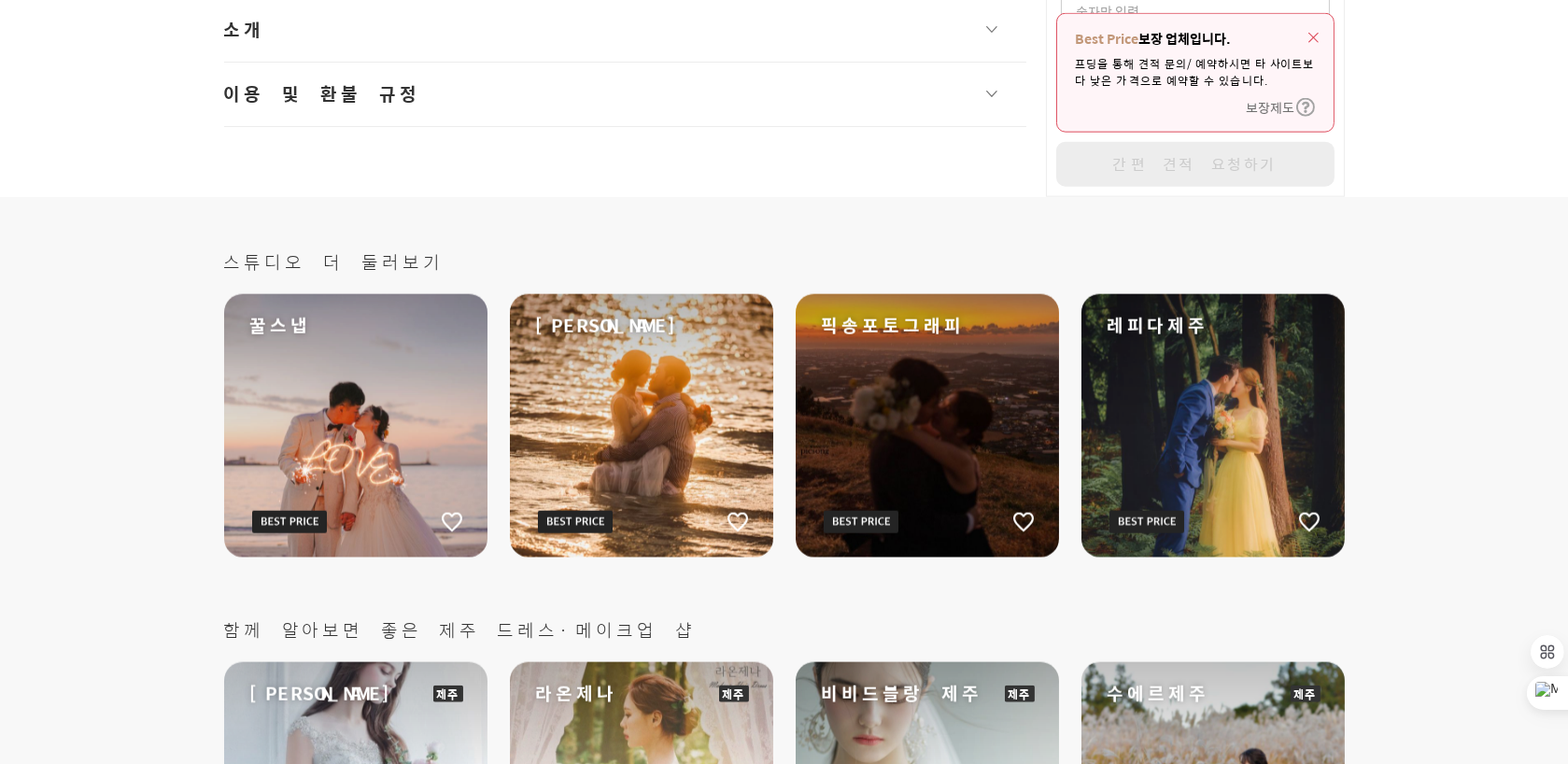
click at [307, 407] on div "꿀스냅" at bounding box center [356, 426] width 263 height 263
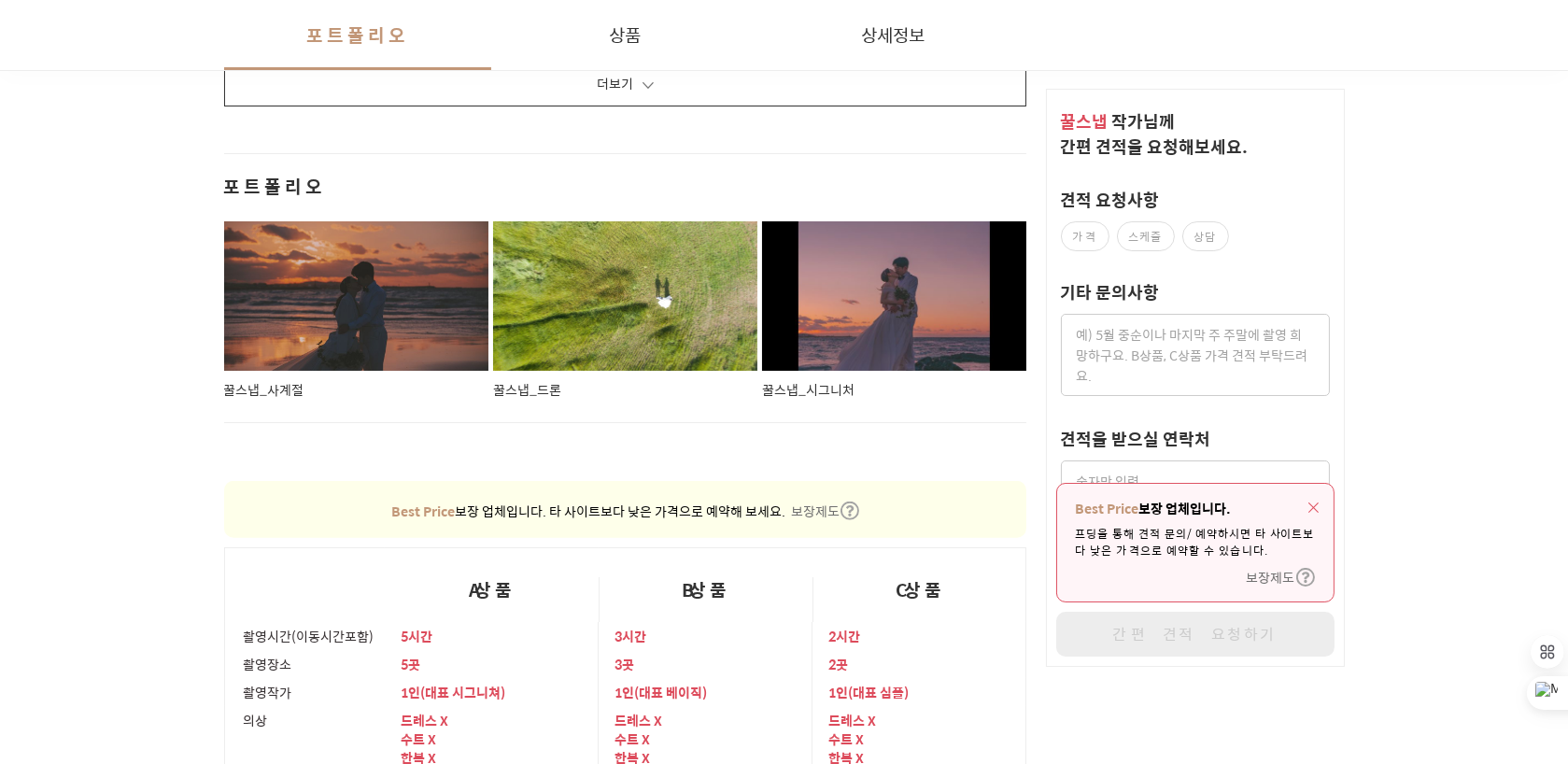
scroll to position [2803, 0]
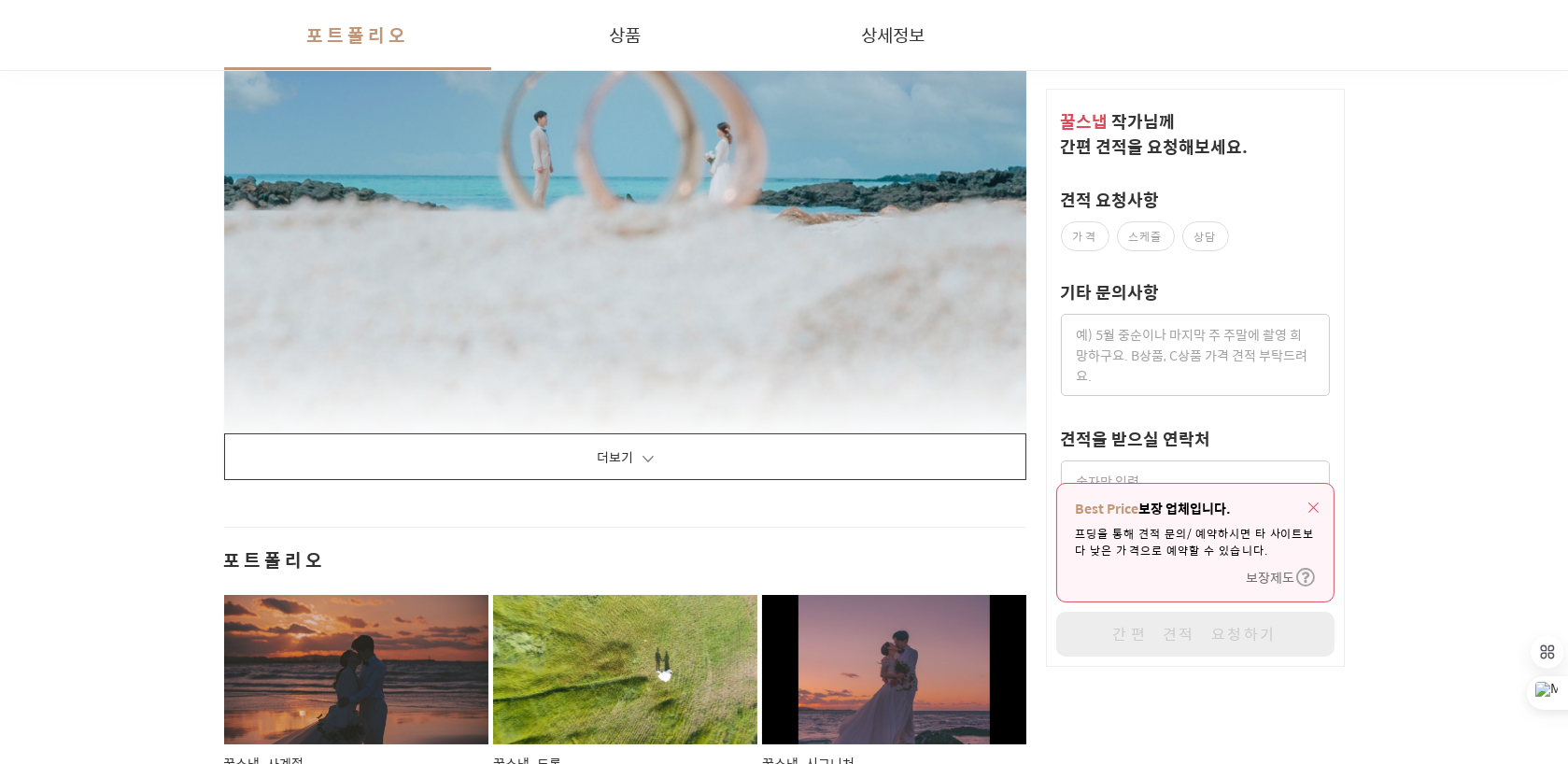
click at [519, 457] on button "더보기" at bounding box center [626, 457] width 803 height 47
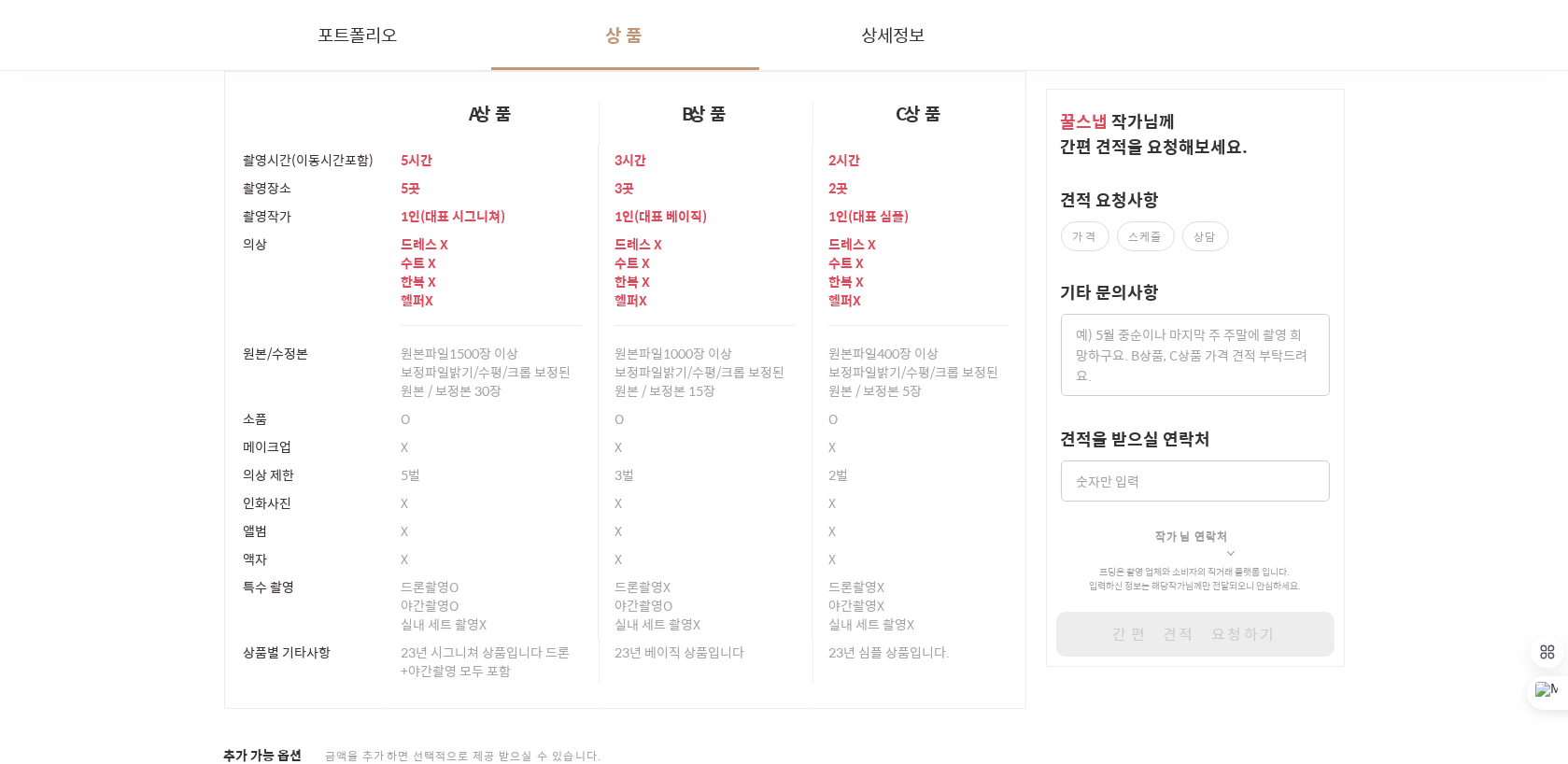
scroll to position [28615, 0]
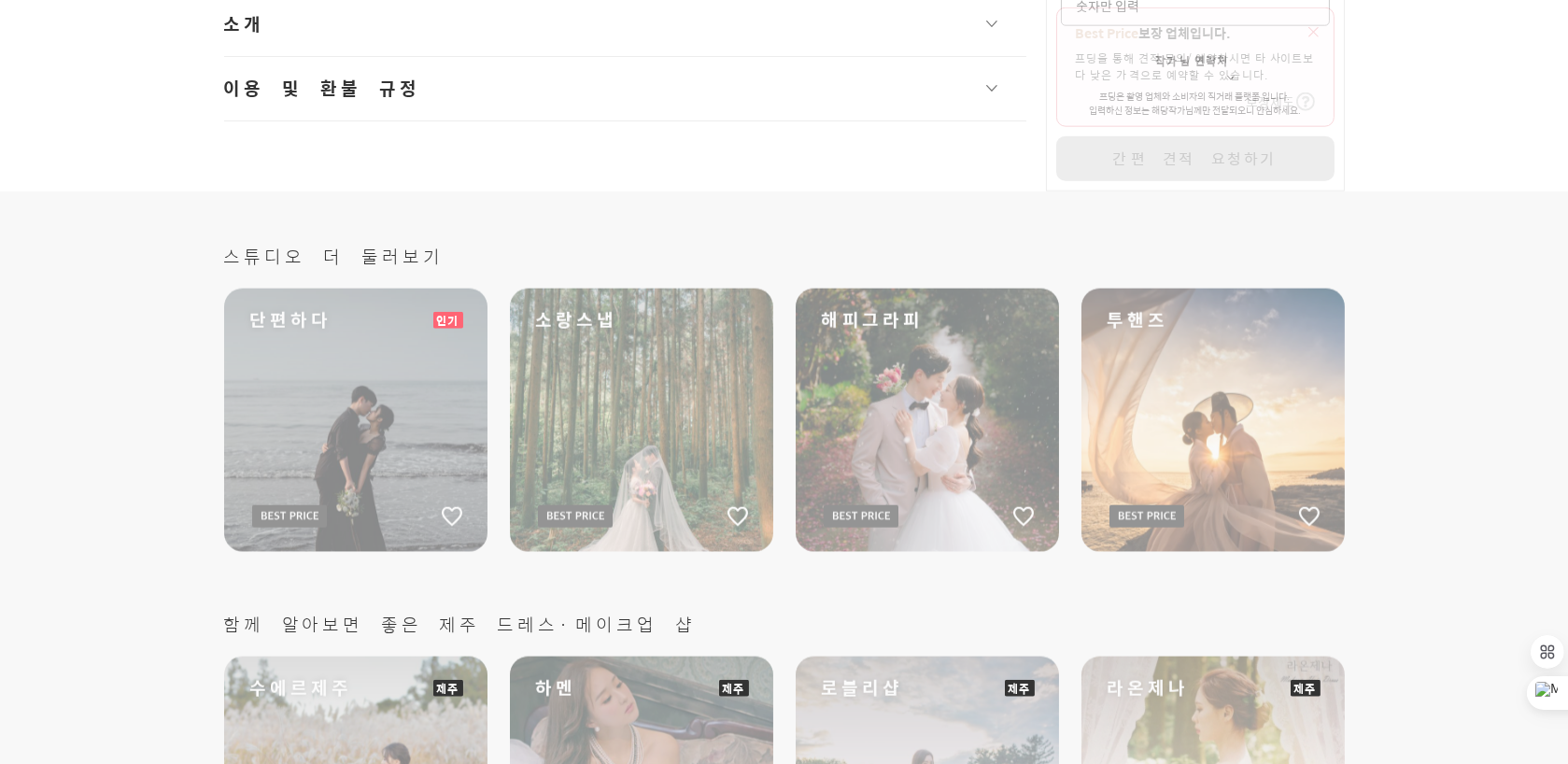
scroll to position [4583, 0]
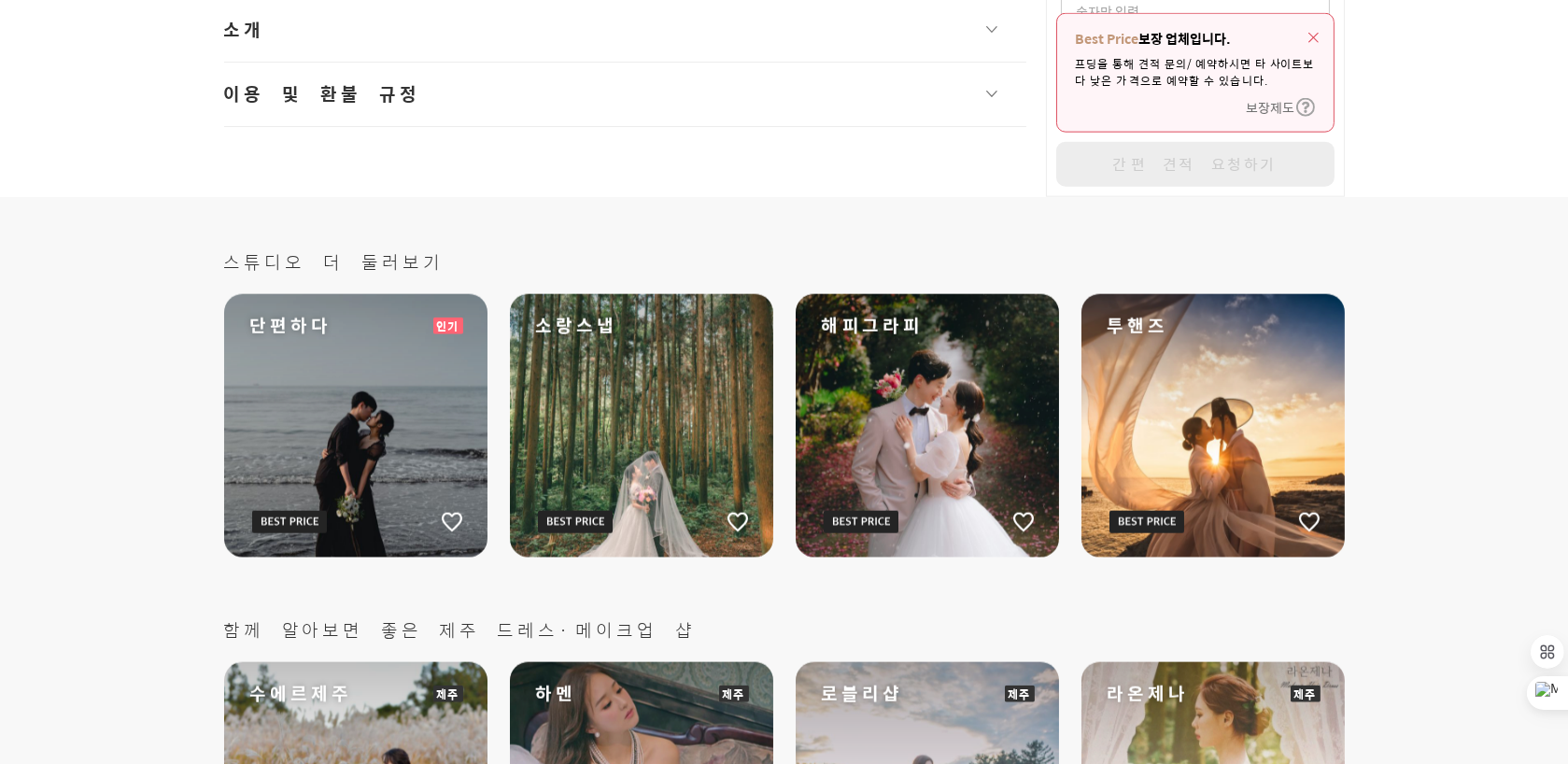
click at [650, 389] on div "소랑스냅" at bounding box center [642, 426] width 263 height 263
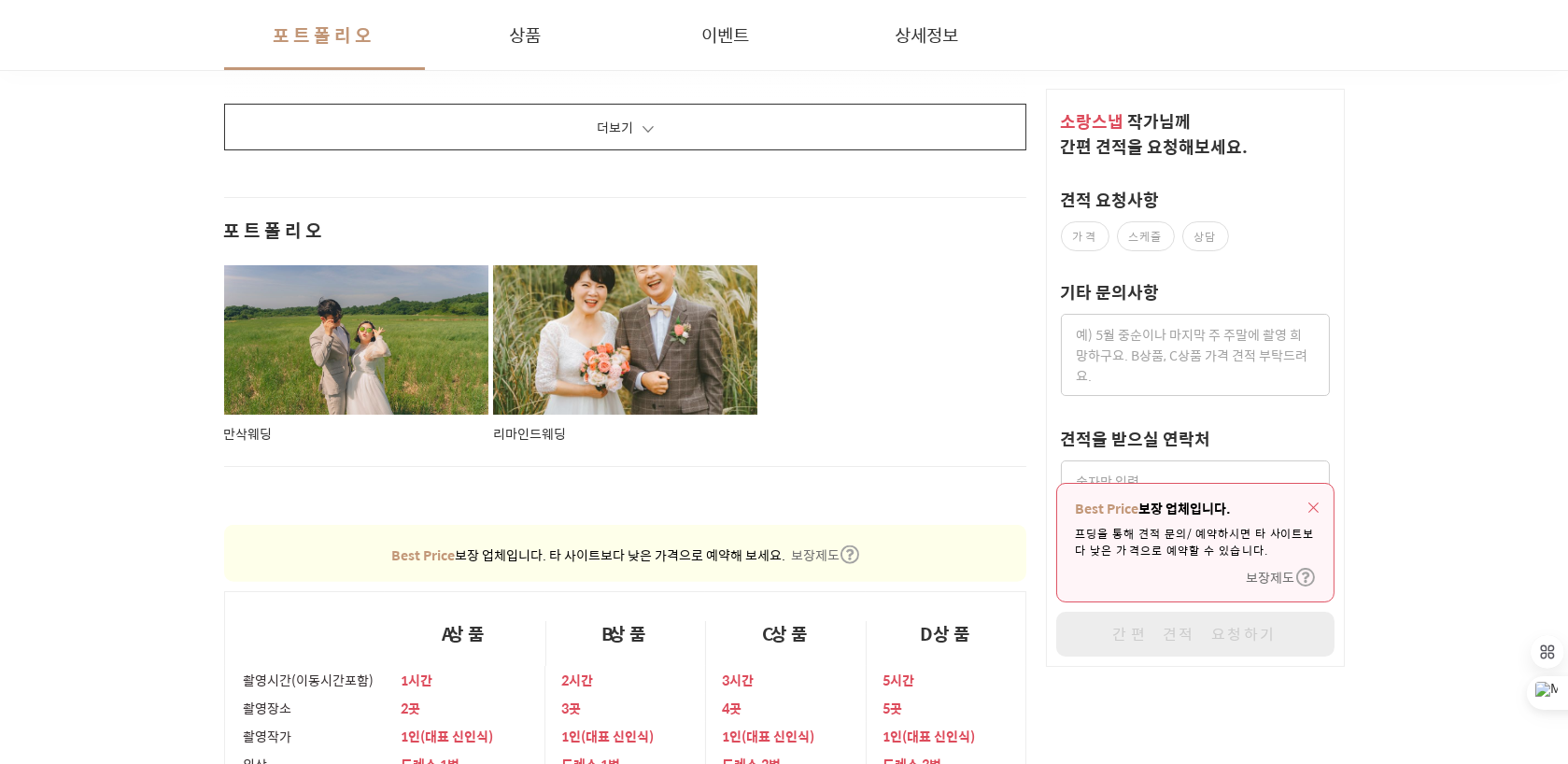
scroll to position [4018, 0]
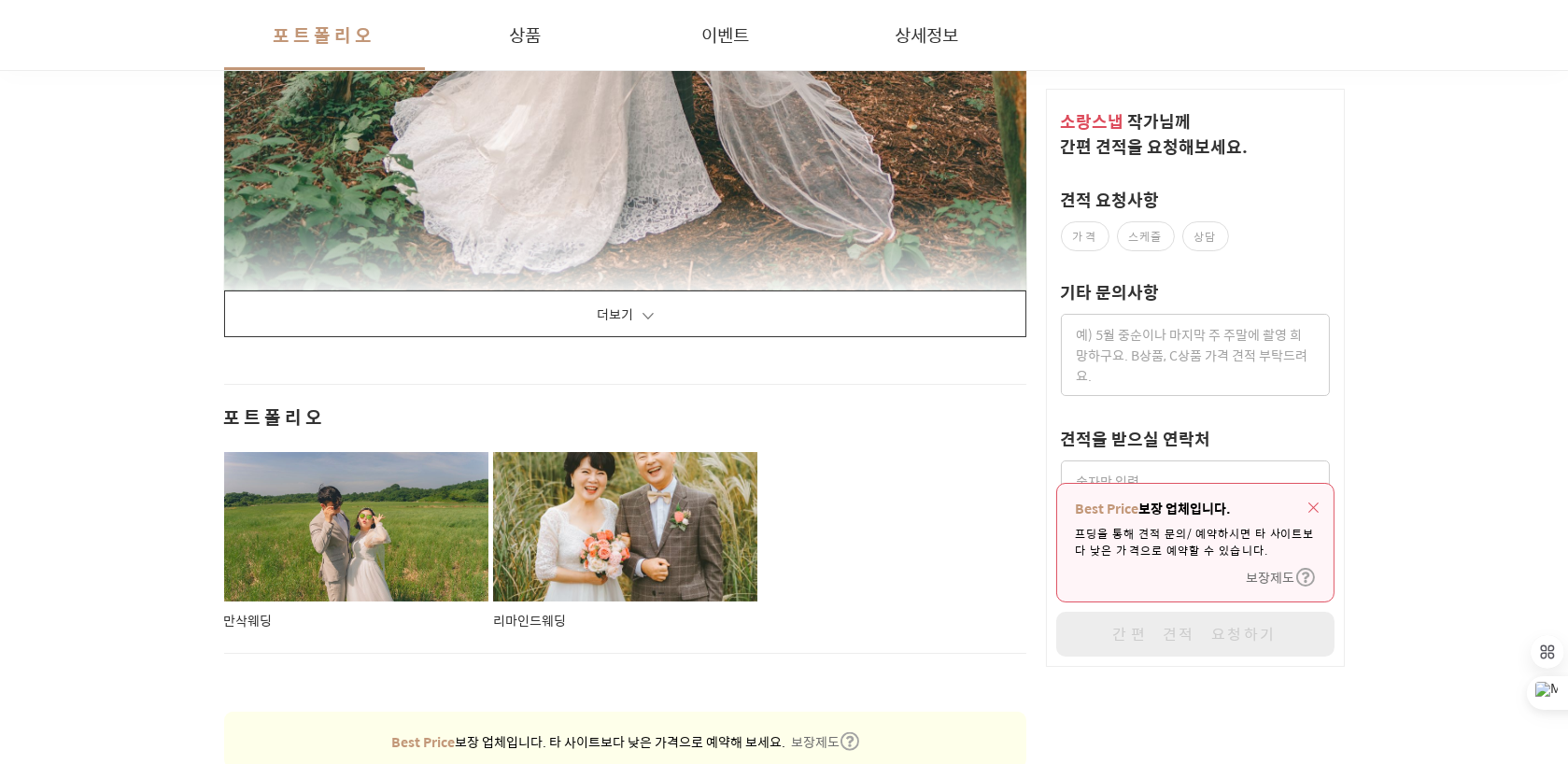
click at [537, 304] on button "더보기" at bounding box center [626, 314] width 803 height 47
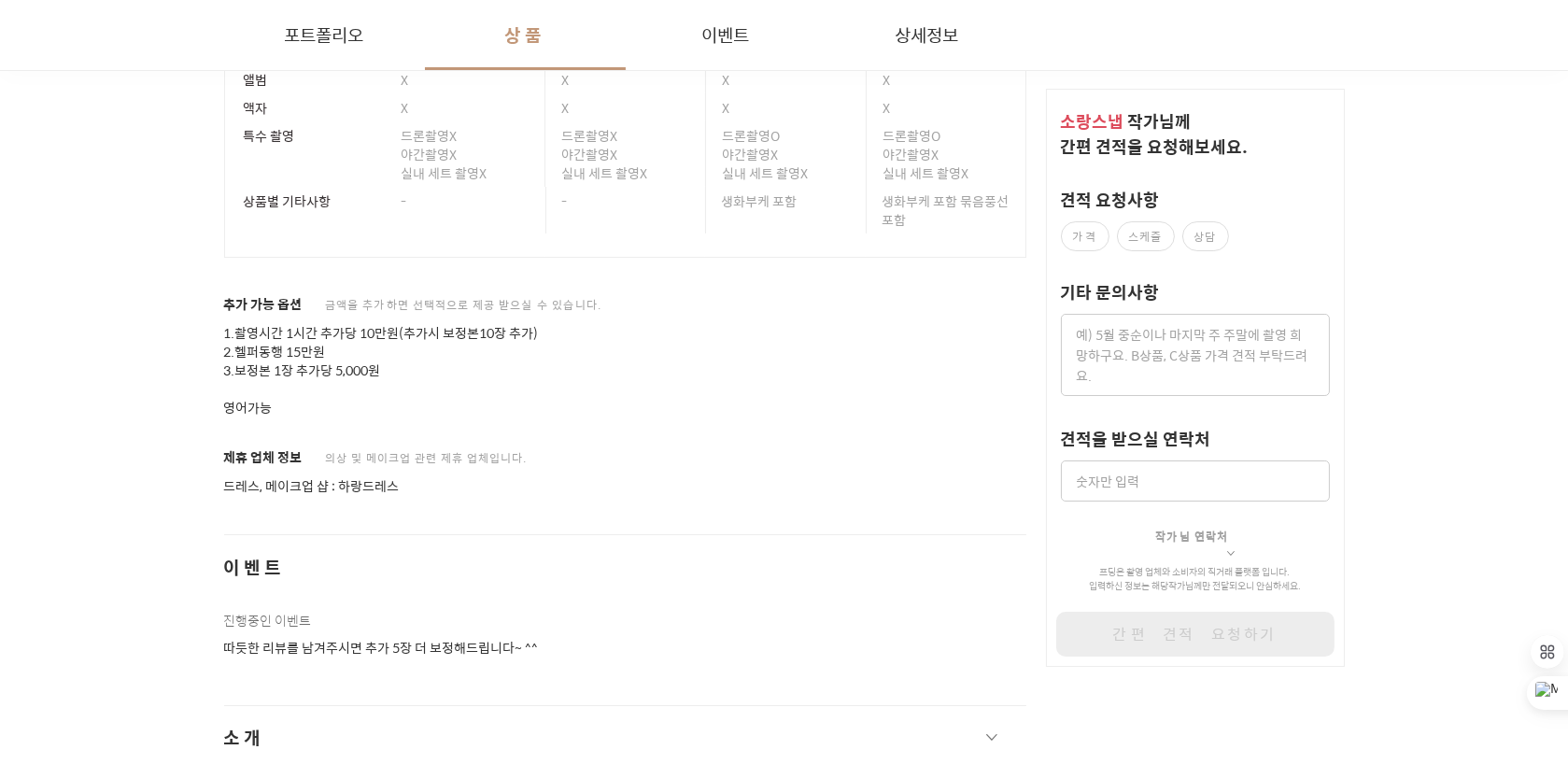
scroll to position [41089, 0]
